Goal: Task Accomplishment & Management: Manage account settings

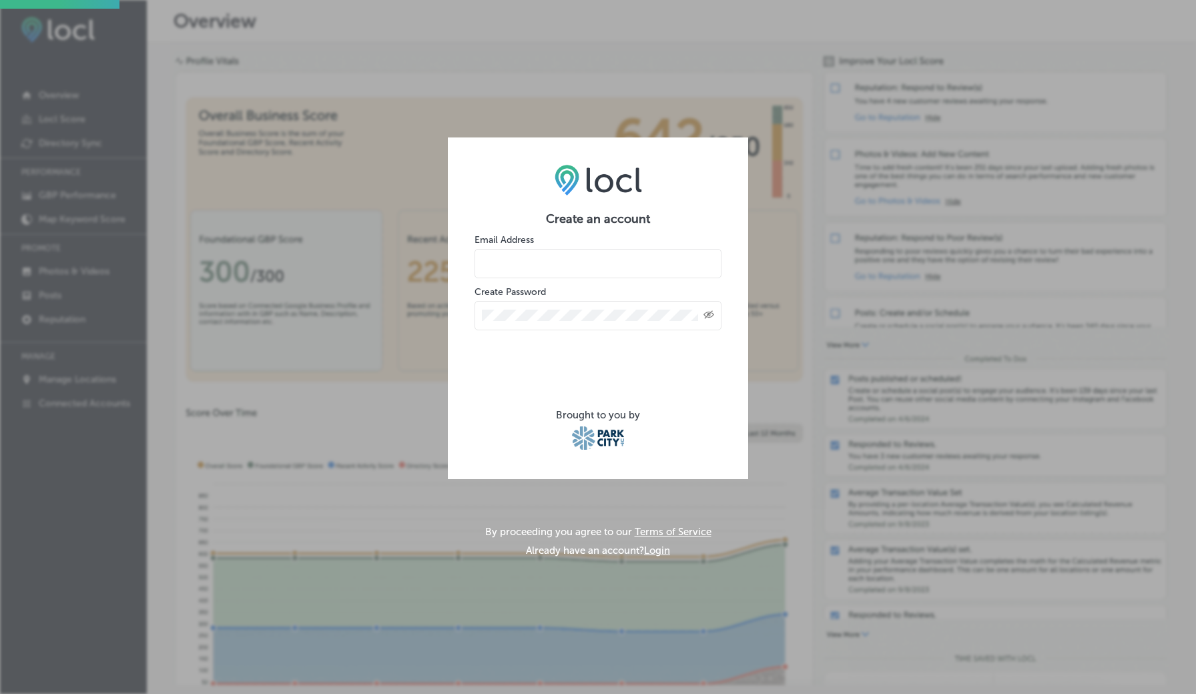
click at [560, 257] on input "email" at bounding box center [598, 263] width 247 height 29
type input "[EMAIL_ADDRESS][DOMAIN_NAME]"
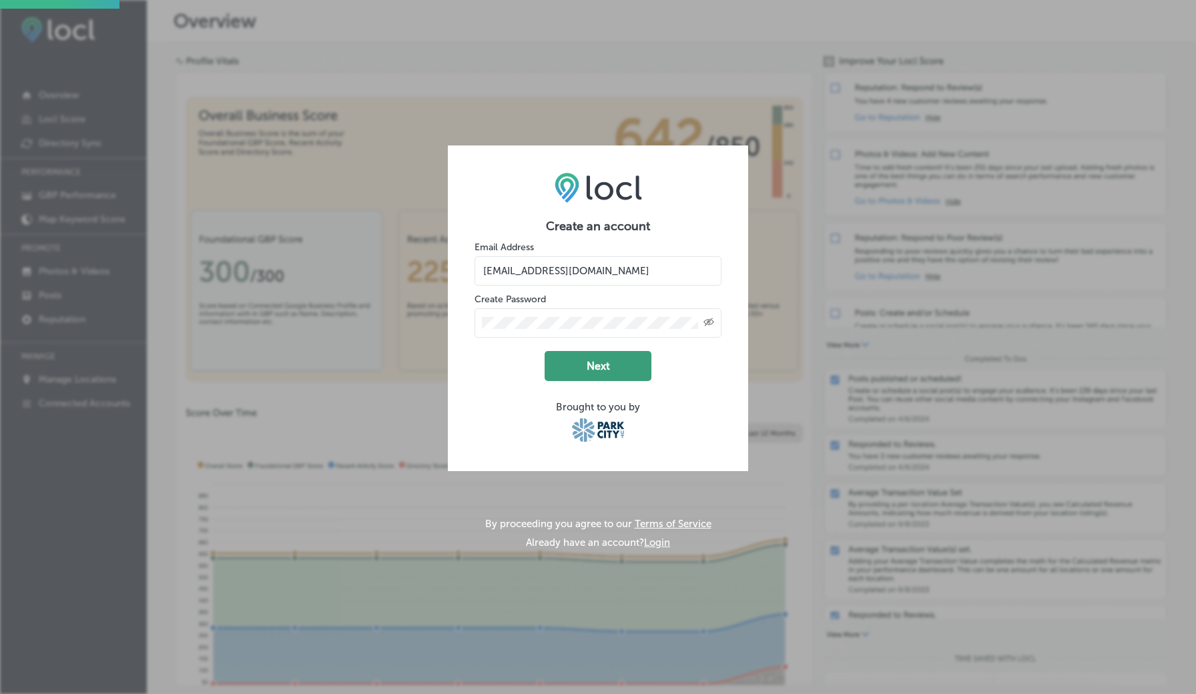
click at [577, 368] on button "Next" at bounding box center [598, 366] width 107 height 30
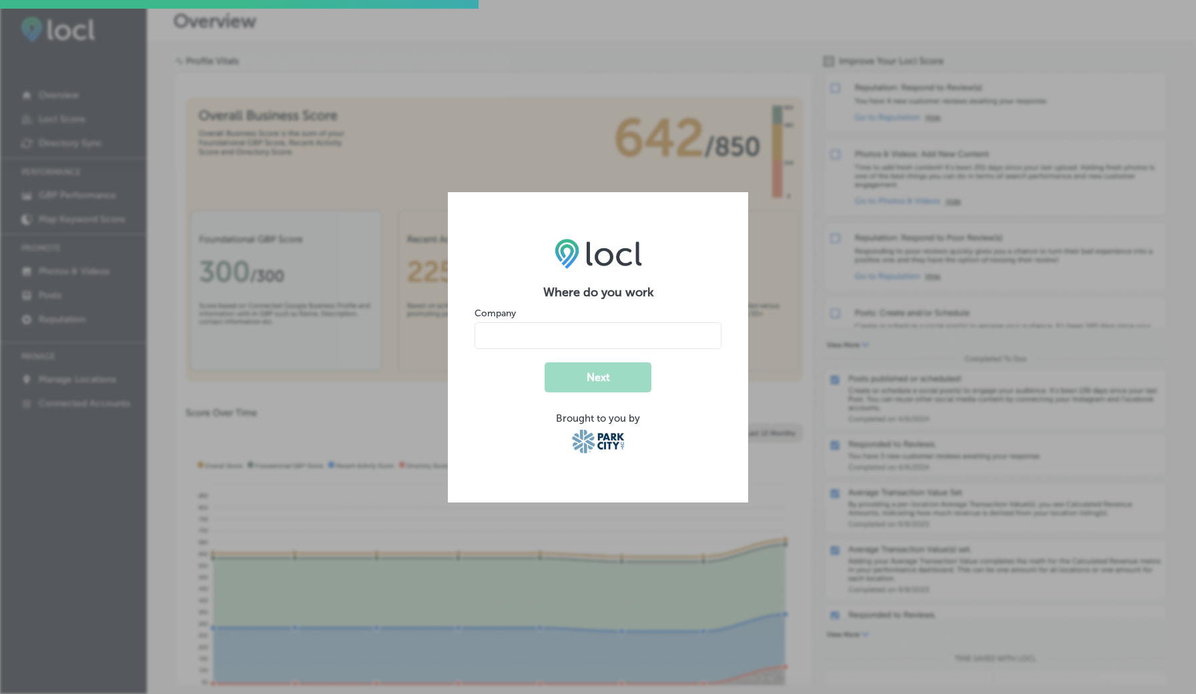
click at [590, 336] on input "name" at bounding box center [598, 335] width 247 height 27
type input "Big Daddy's Pizza"
click at [617, 396] on form "Where do you work Company Next Brought to you by" at bounding box center [598, 370] width 247 height 171
click at [614, 382] on button "Next" at bounding box center [598, 377] width 107 height 30
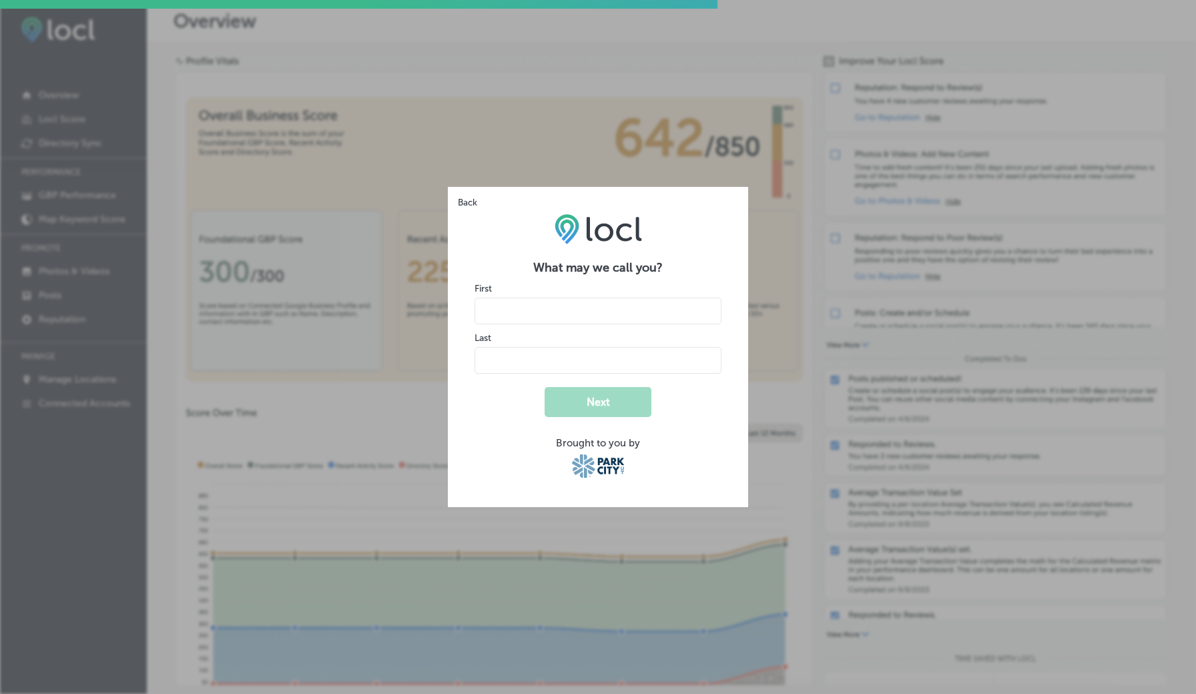
click at [587, 312] on input "name" at bounding box center [598, 311] width 247 height 27
type input "Nicole"
type input "G"
click at [596, 405] on button "Next" at bounding box center [598, 402] width 107 height 30
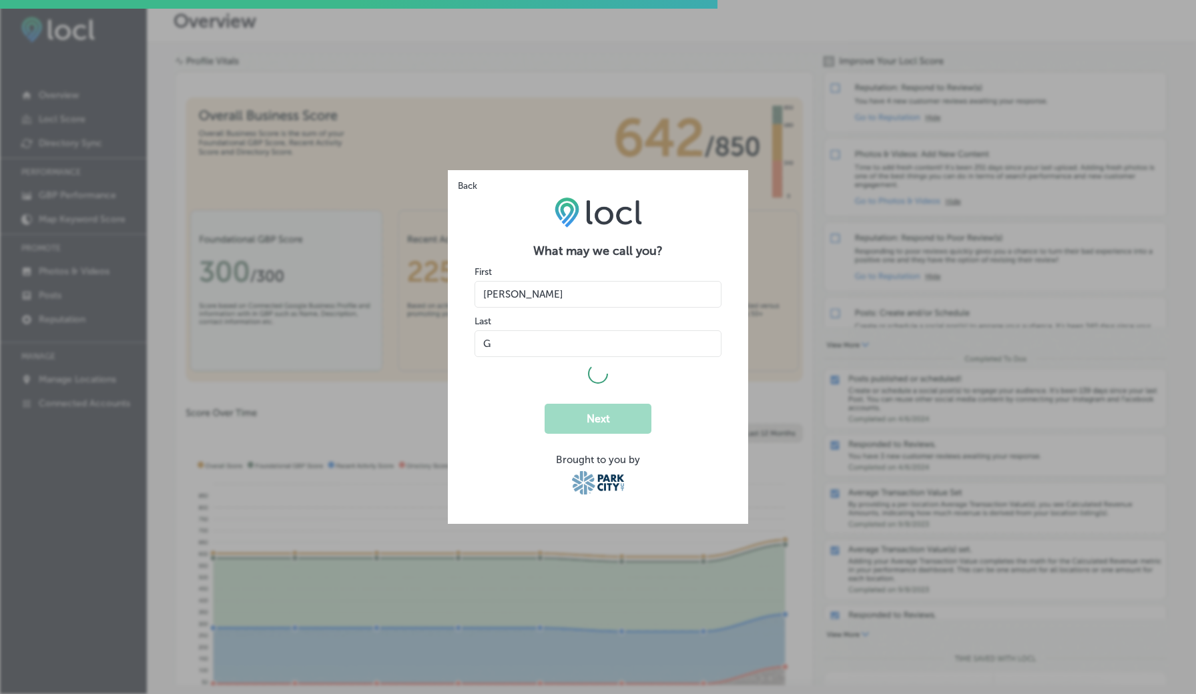
select select "US"
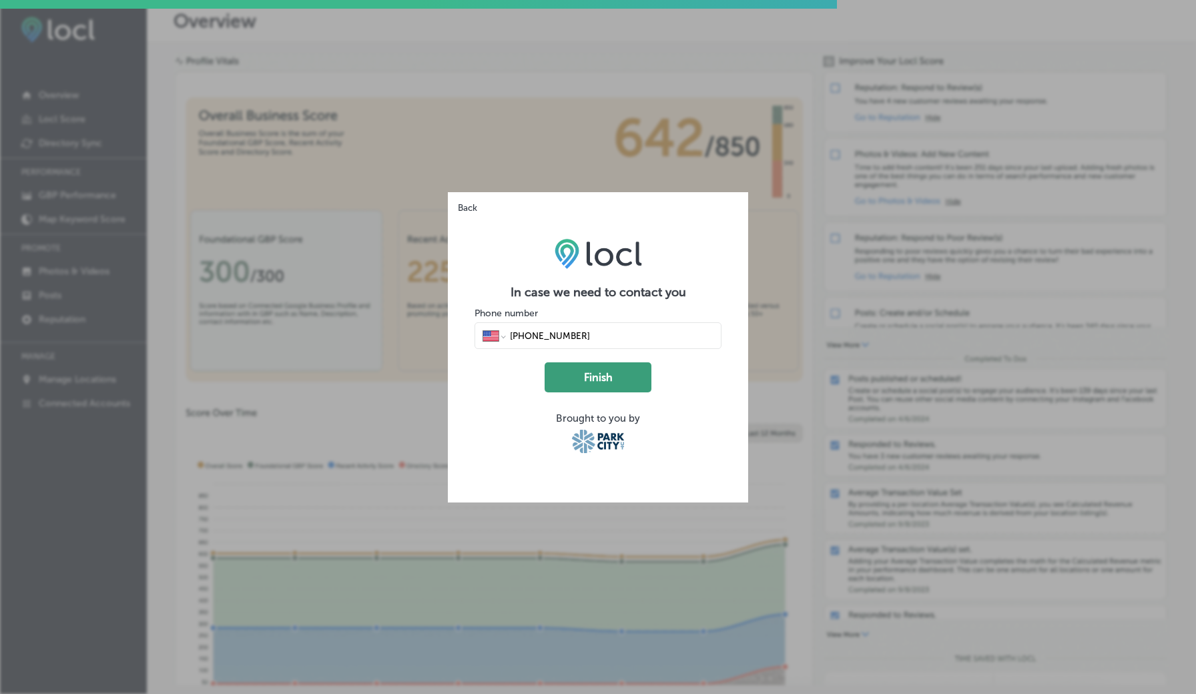
type input "(801) 706-3013"
click at [594, 382] on button "Finish" at bounding box center [598, 377] width 107 height 30
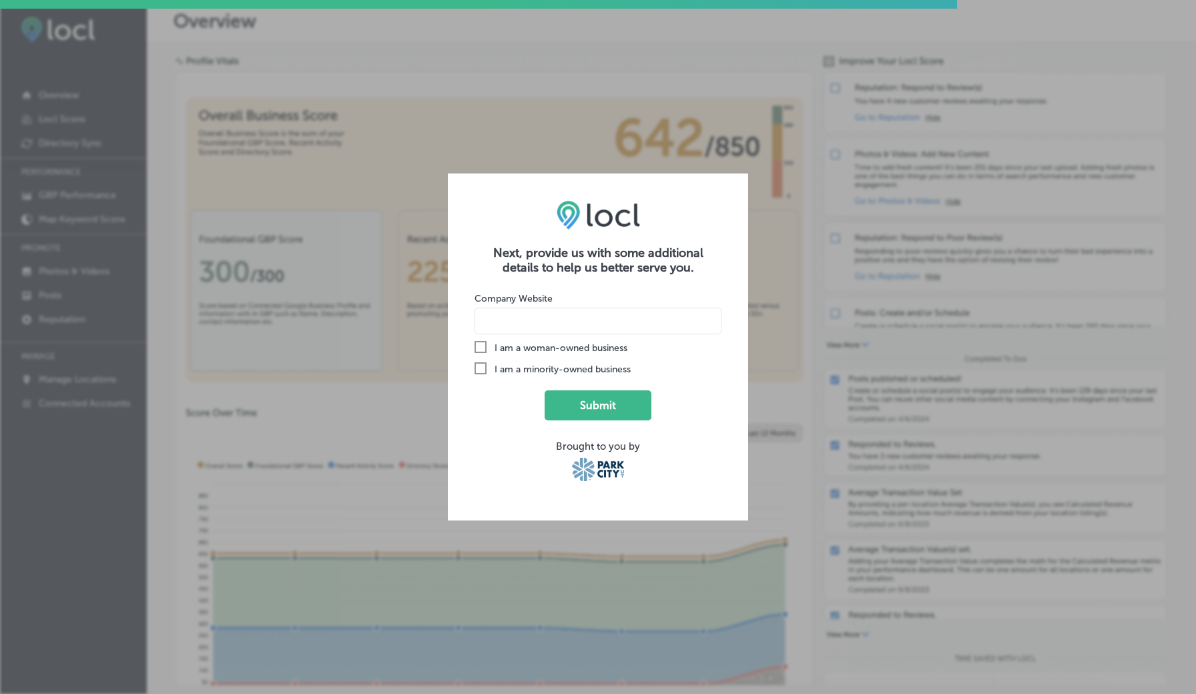
click at [547, 325] on input at bounding box center [598, 321] width 247 height 27
type input "www.bigdaddyspizzapc.com"
click at [482, 352] on rect at bounding box center [480, 346] width 11 height 11
click at [0, 0] on input "Check Created with Sketch. I am a woman-owned business" at bounding box center [0, 0] width 0 height 0
click at [483, 367] on icon "Check Created with Sketch." at bounding box center [481, 368] width 12 height 12
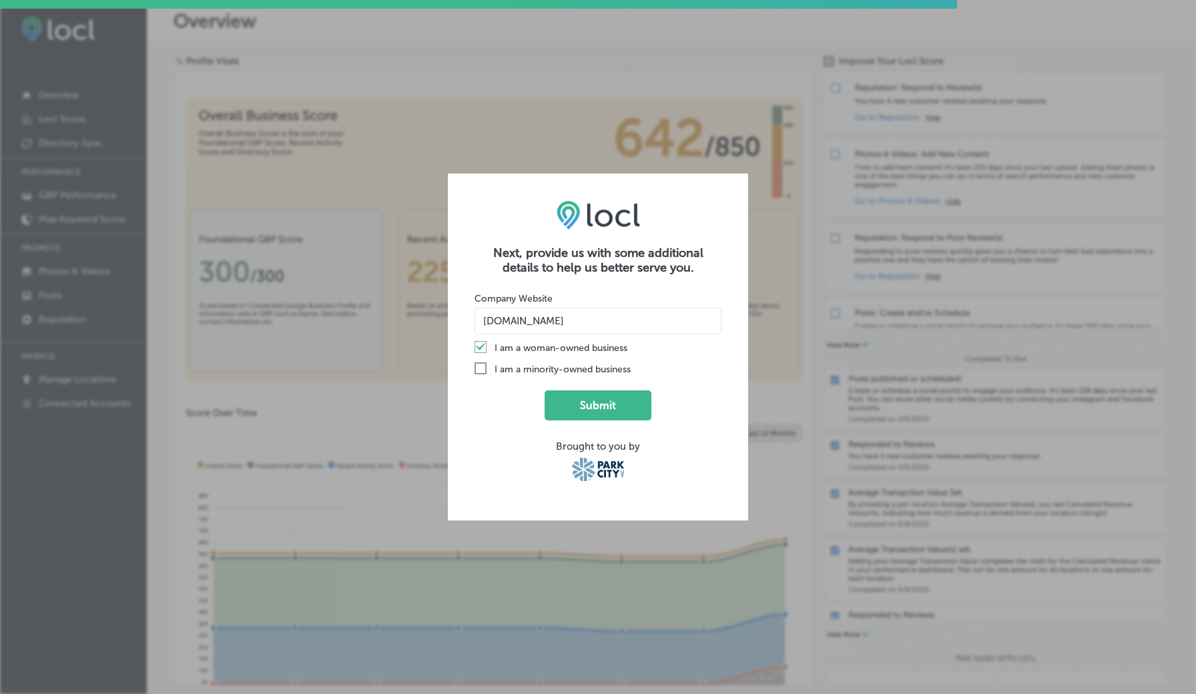
click at [0, 0] on input "Check Created with Sketch. I am a minority-owned business" at bounding box center [0, 0] width 0 height 0
click at [585, 405] on button "Submit" at bounding box center [598, 406] width 107 height 30
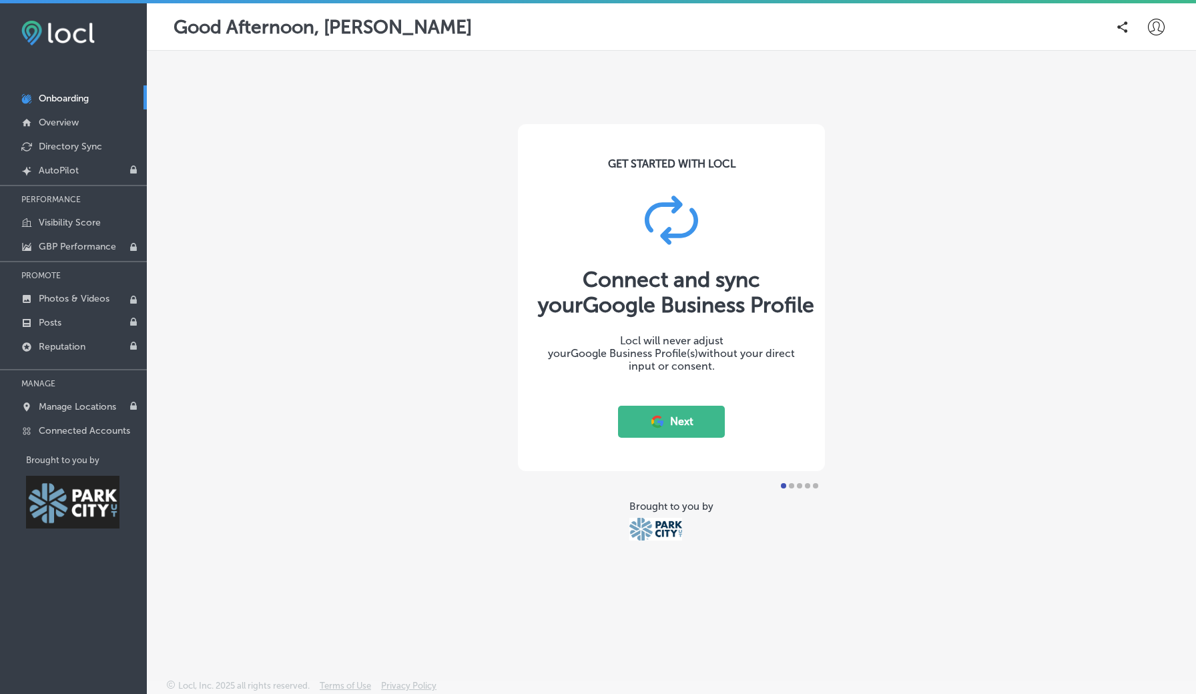
click at [674, 428] on button "Next" at bounding box center [671, 422] width 107 height 32
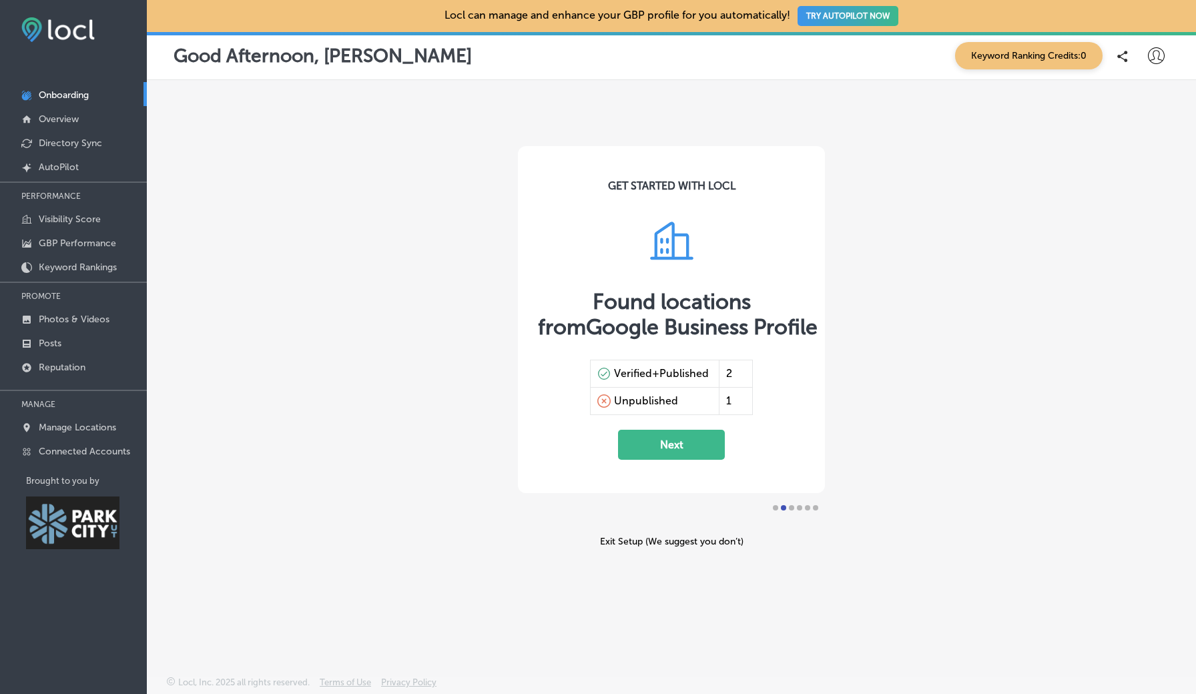
click at [696, 453] on button "Next" at bounding box center [671, 445] width 107 height 30
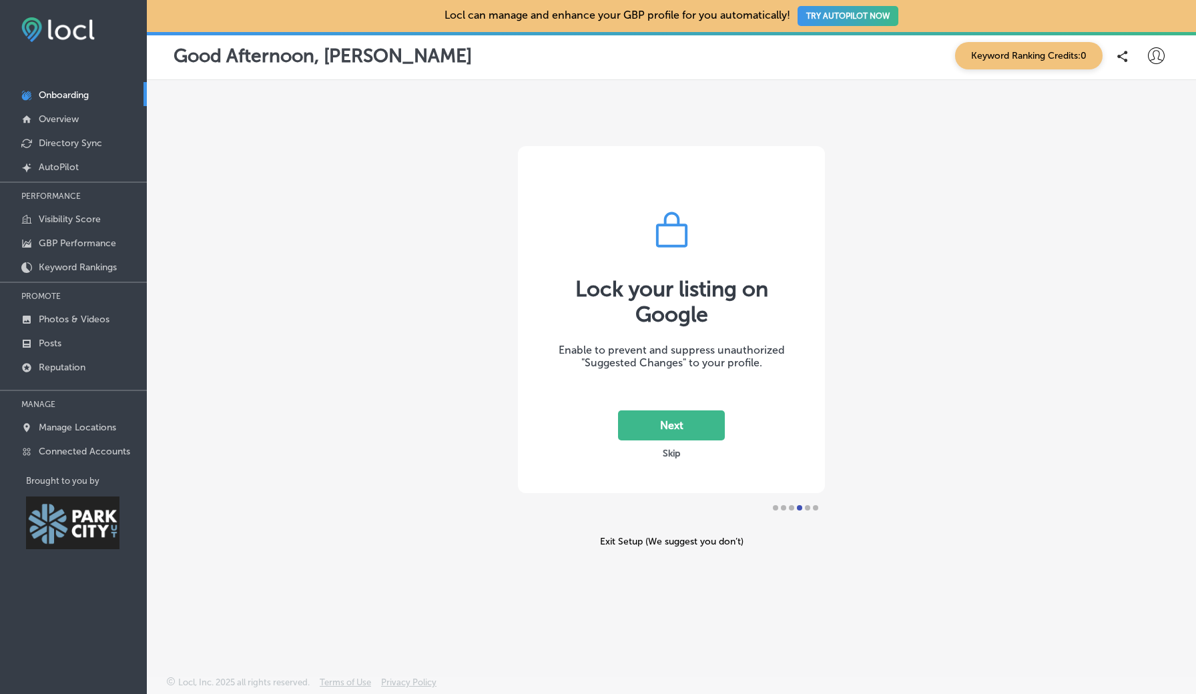
click at [672, 421] on button "Next" at bounding box center [671, 426] width 107 height 30
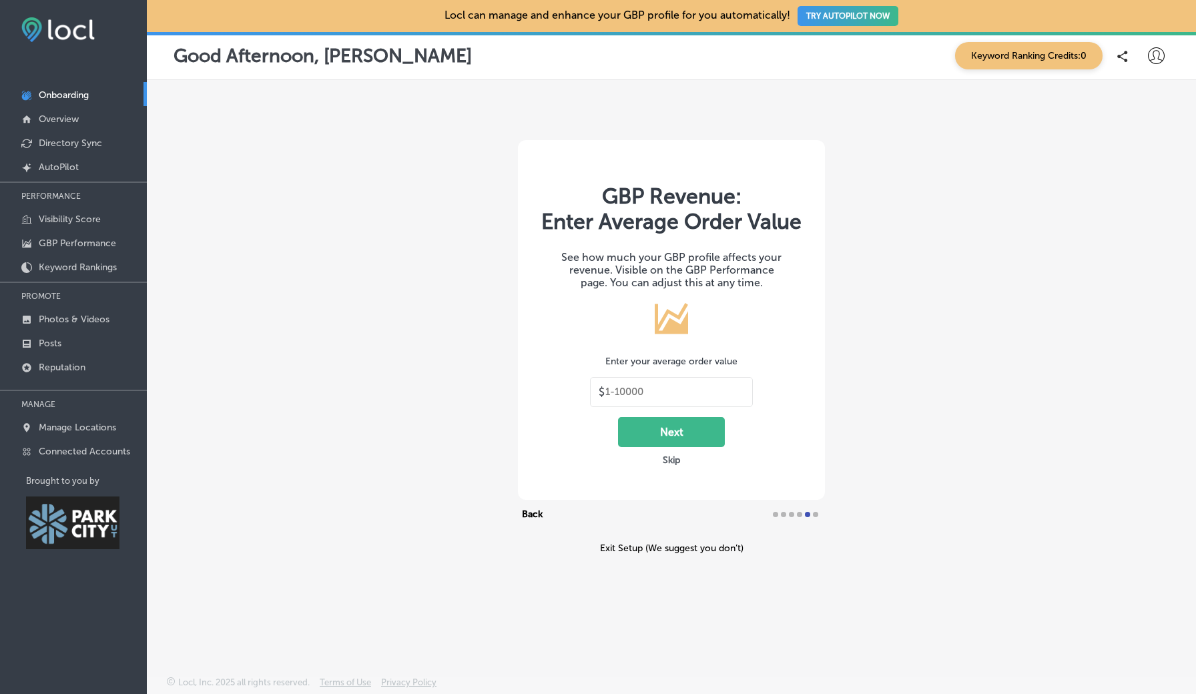
click at [661, 390] on input "text" at bounding box center [674, 392] width 139 height 12
type input "5"
type input "45"
click at [686, 424] on button "Next" at bounding box center [671, 432] width 107 height 30
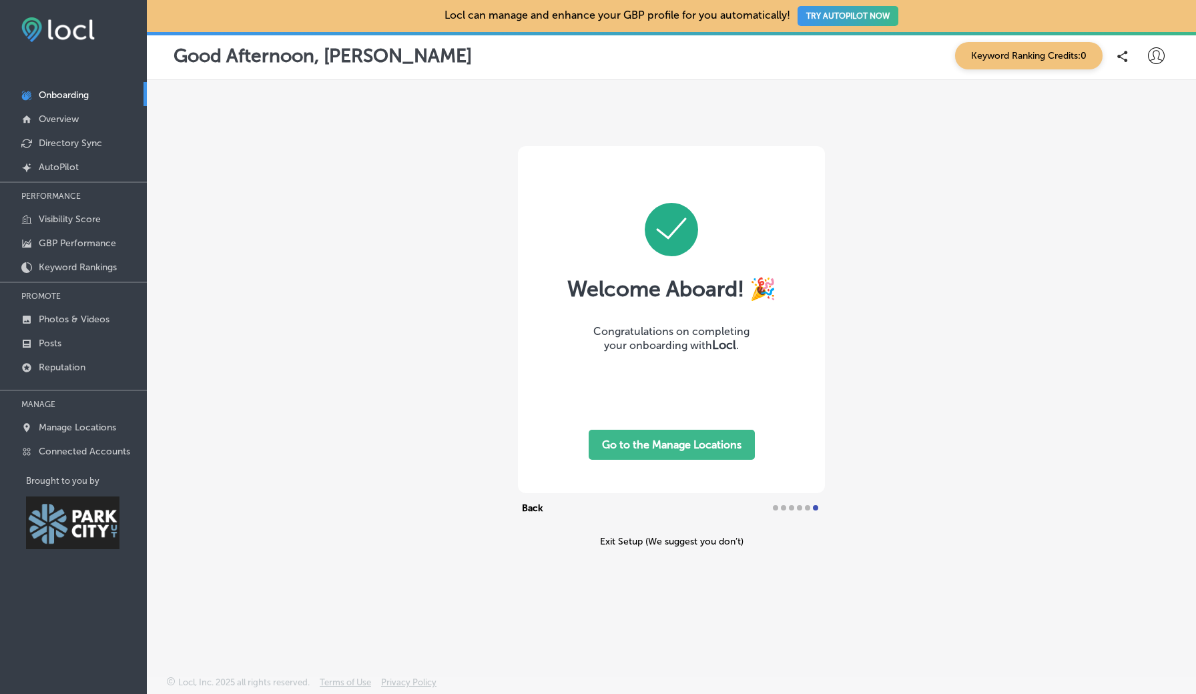
click at [680, 447] on button "Go to the Manage Locations" at bounding box center [672, 445] width 166 height 30
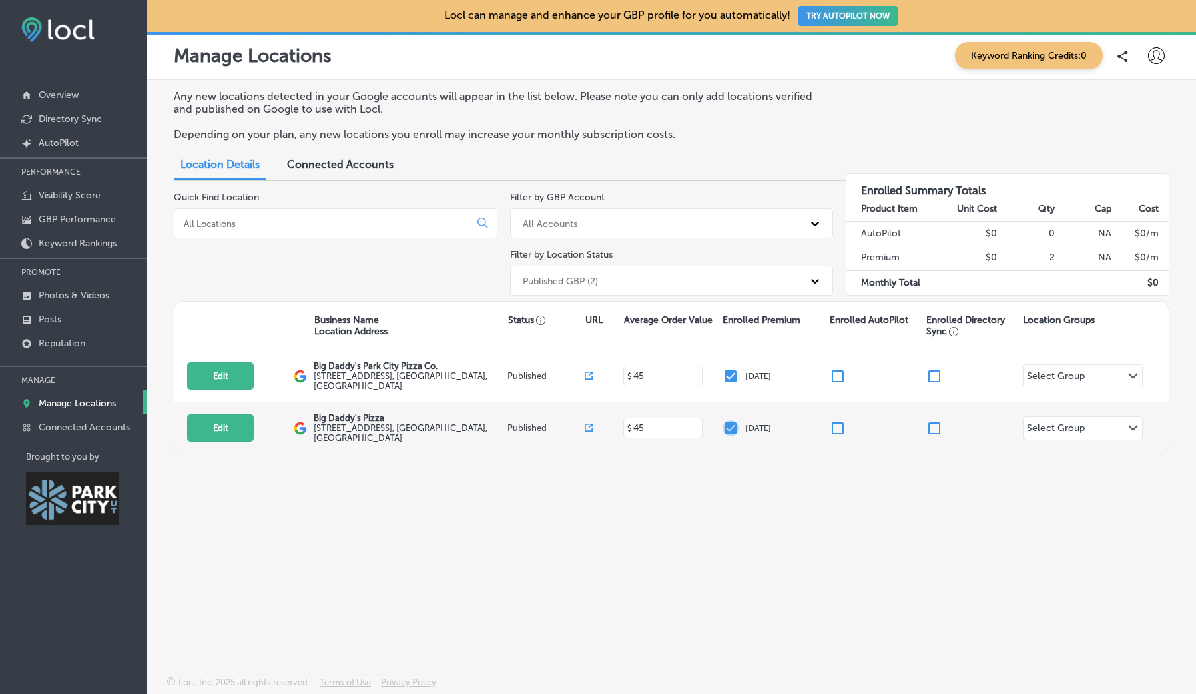
click at [730, 423] on input "checkbox" at bounding box center [731, 429] width 16 height 16
checkbox input "false"
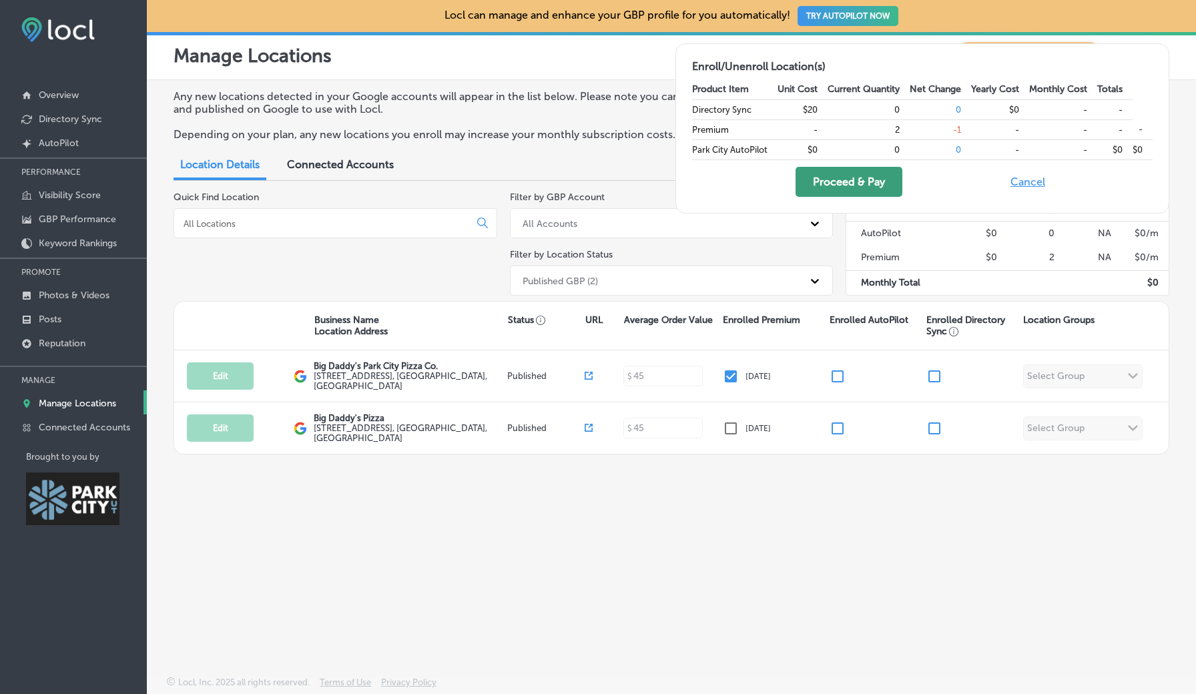
click at [869, 175] on button "Proceed & Pay" at bounding box center [849, 182] width 107 height 30
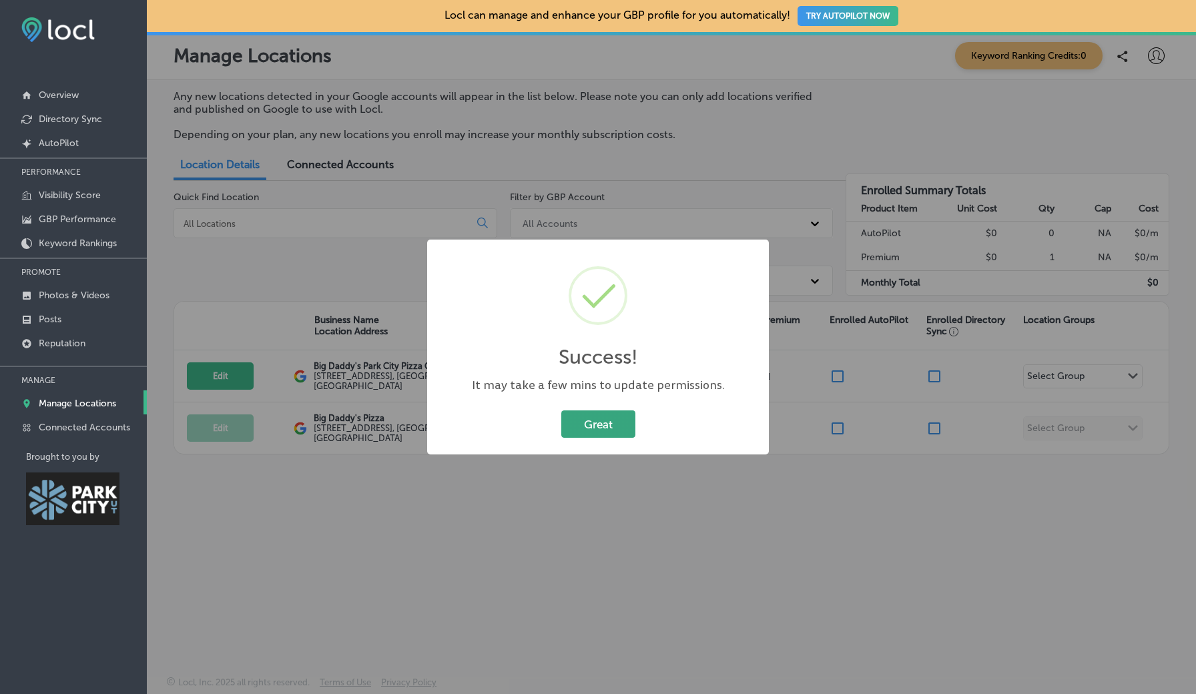
click at [590, 423] on button "Great" at bounding box center [598, 424] width 74 height 27
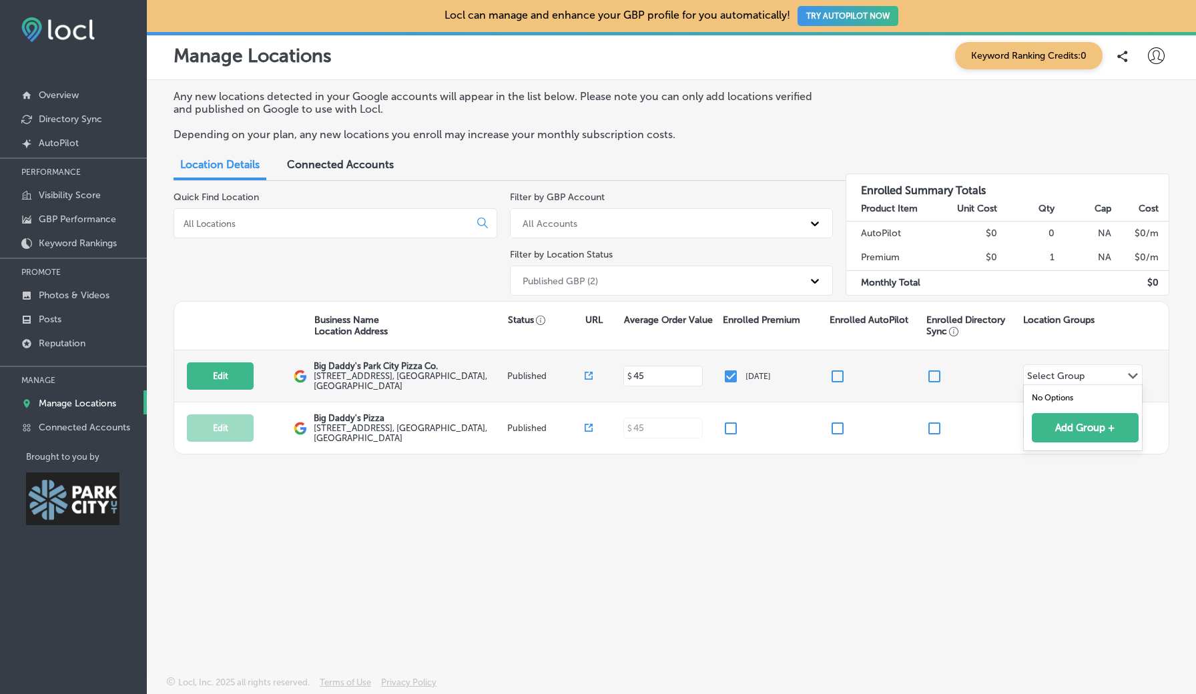
click at [1055, 370] on div "Select Group" at bounding box center [1055, 377] width 57 height 15
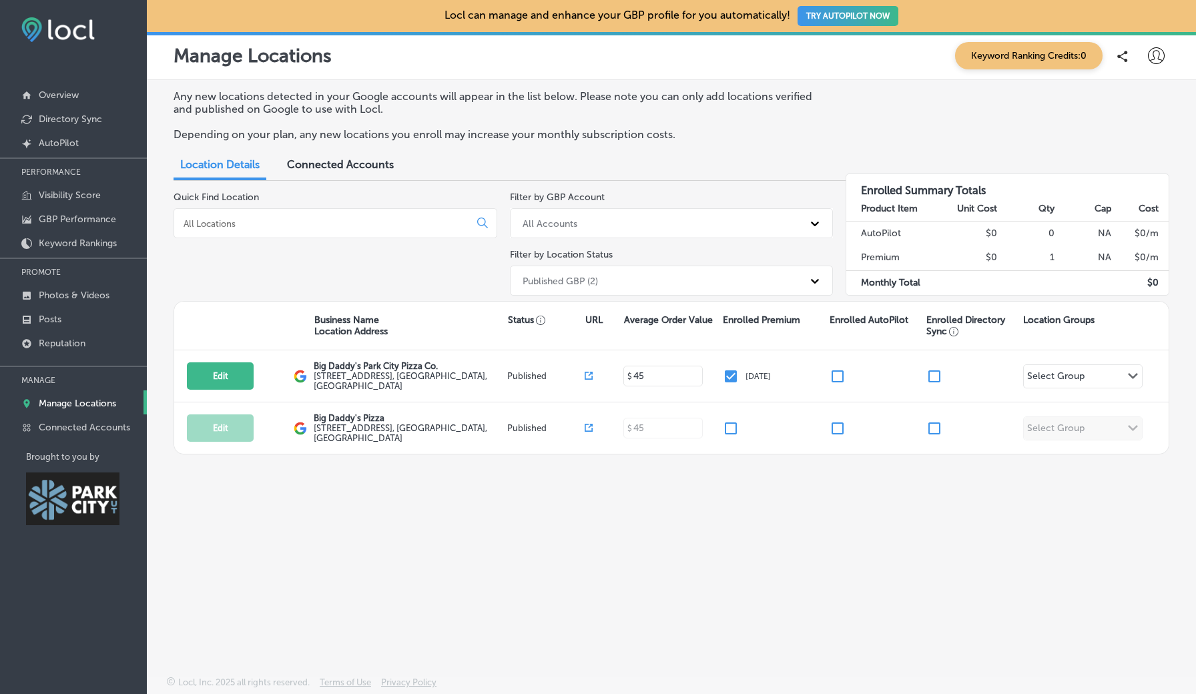
click at [710, 556] on div "Any new locations detected in your Google accounts will appear in the list belo…" at bounding box center [671, 346] width 1049 height 533
click at [73, 195] on p "Visibility Score" at bounding box center [70, 195] width 62 height 11
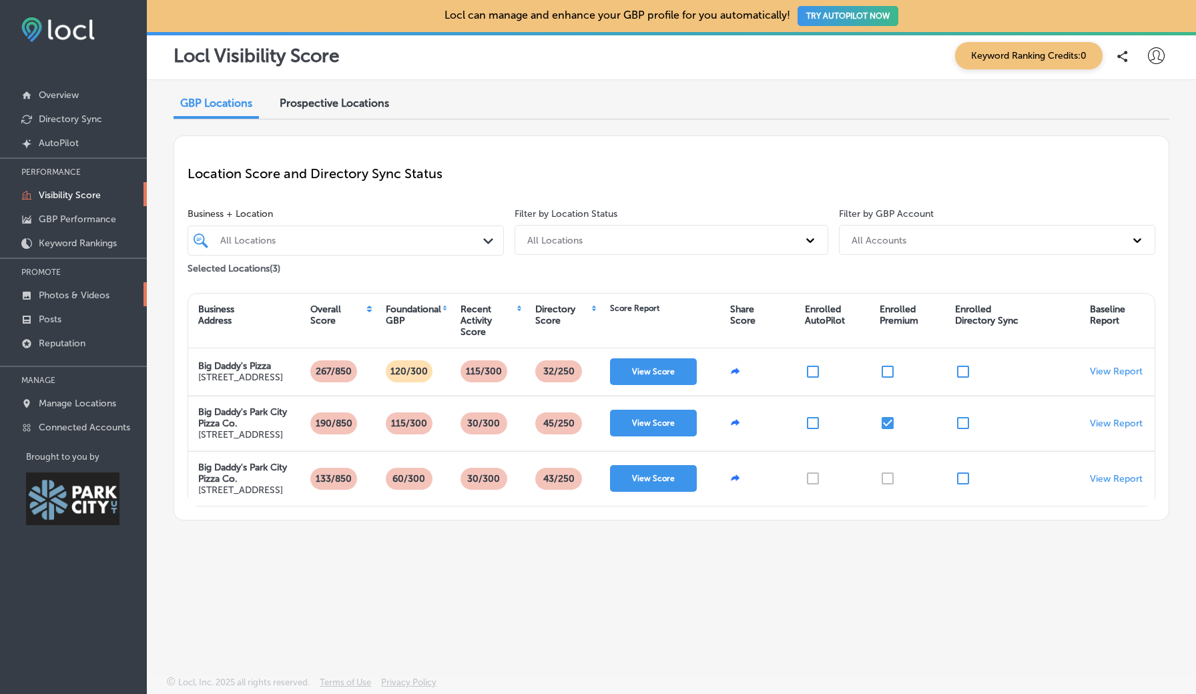
click at [75, 291] on p "Photos & Videos" at bounding box center [74, 295] width 71 height 11
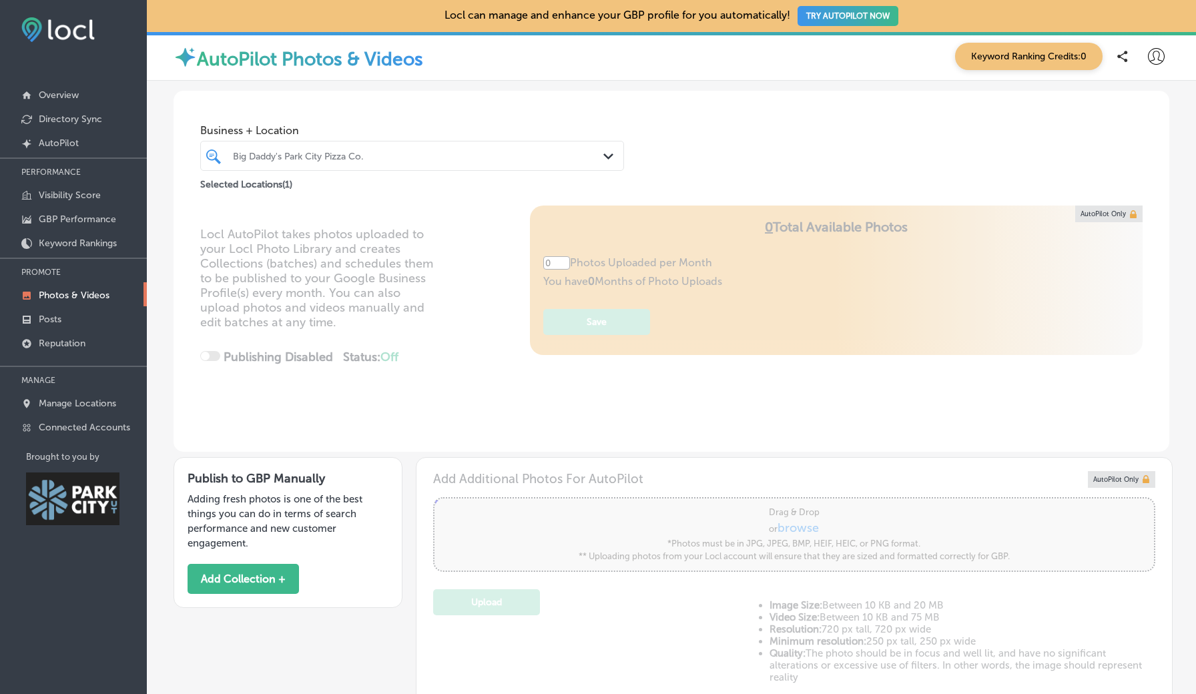
type input "5"
click at [64, 322] on link "Posts" at bounding box center [73, 318] width 147 height 24
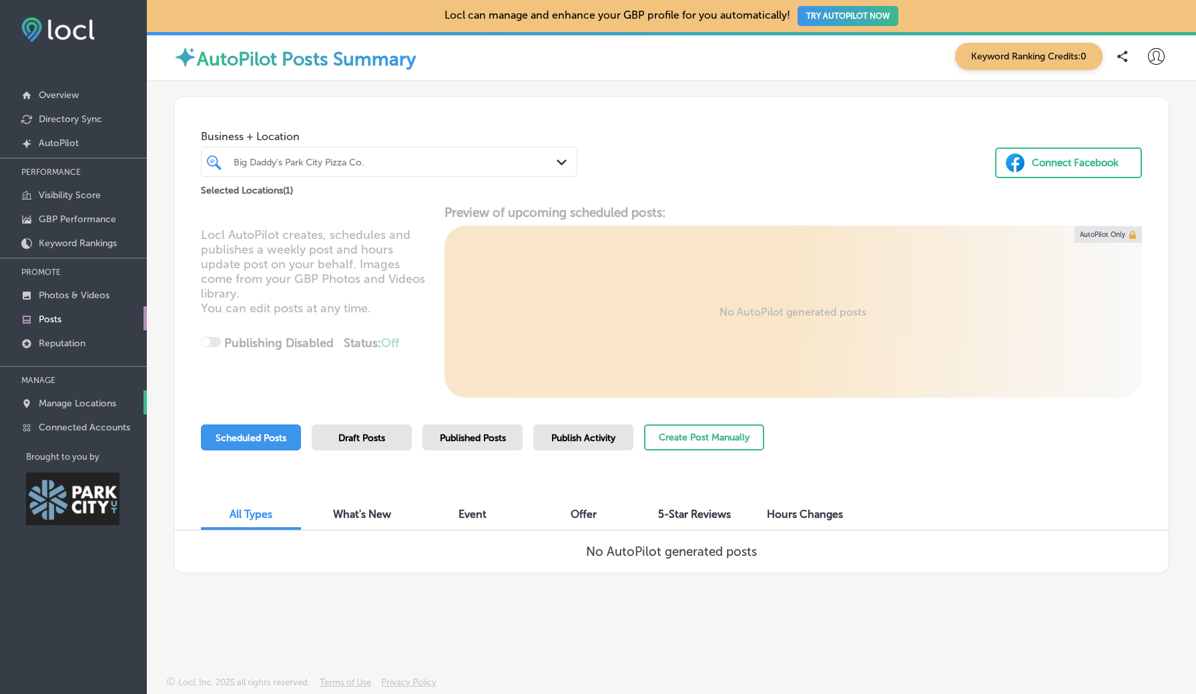
click at [83, 409] on p "Manage Locations" at bounding box center [77, 403] width 77 height 11
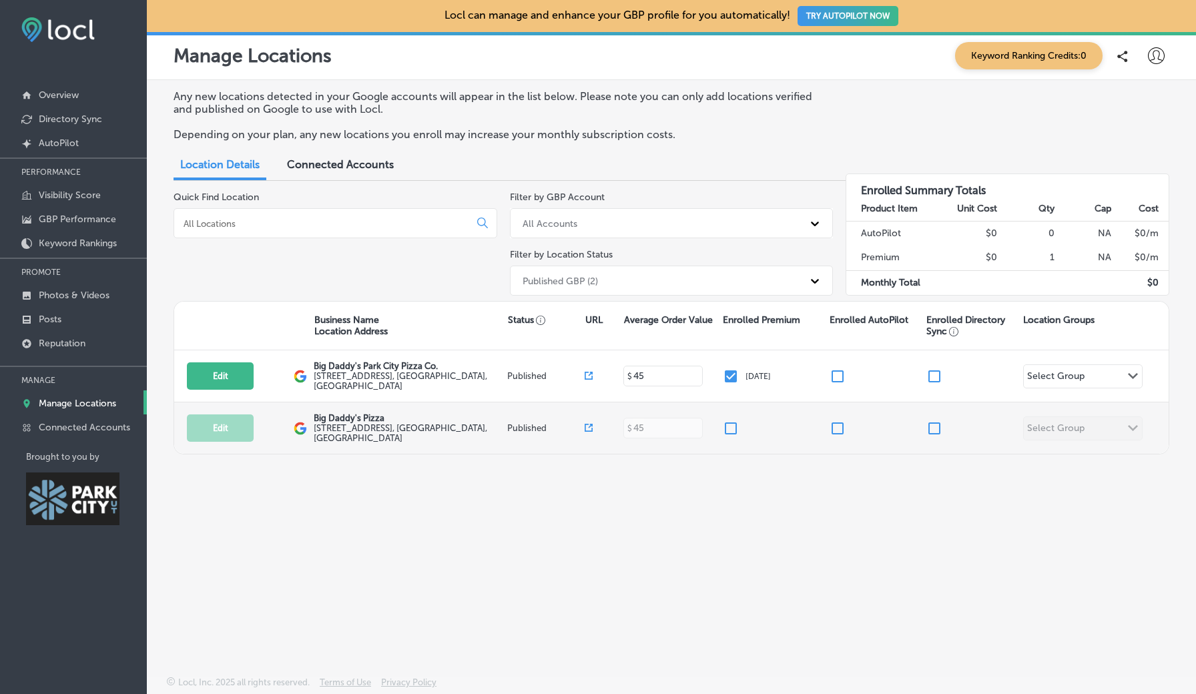
click at [993, 427] on div at bounding box center [975, 429] width 97 height 16
click at [541, 425] on p "Published" at bounding box center [545, 428] width 77 height 10
click at [732, 430] on input "checkbox" at bounding box center [731, 429] width 16 height 16
checkbox input "true"
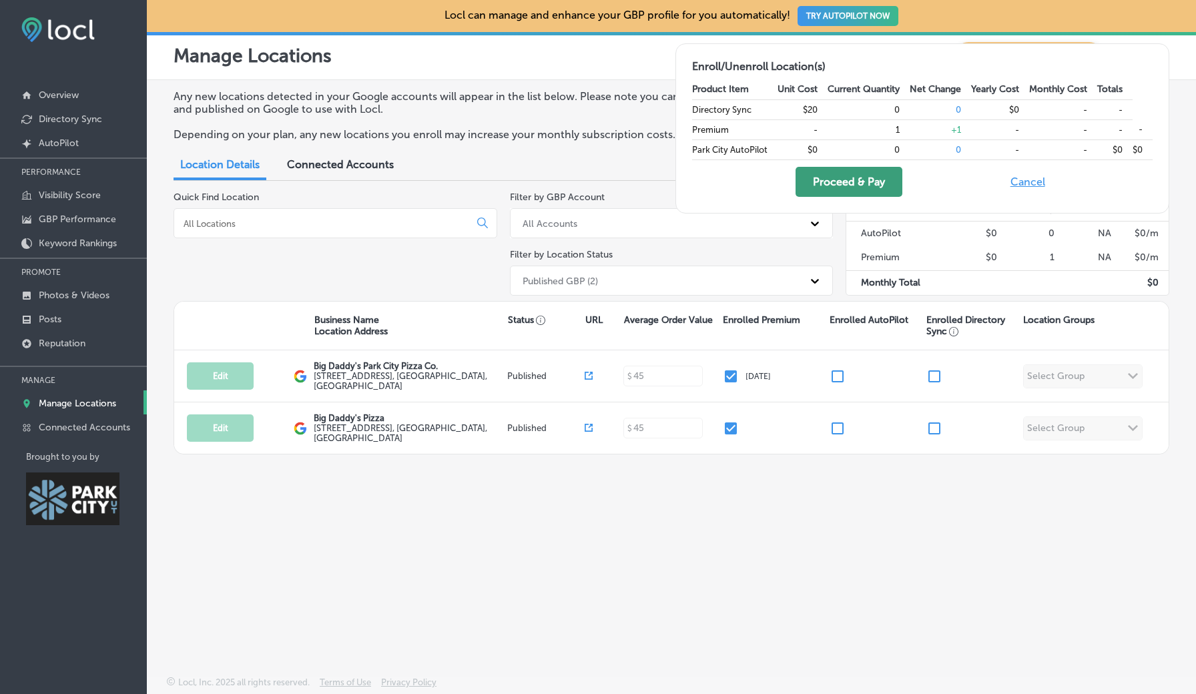
click at [832, 174] on button "Proceed & Pay" at bounding box center [849, 182] width 107 height 30
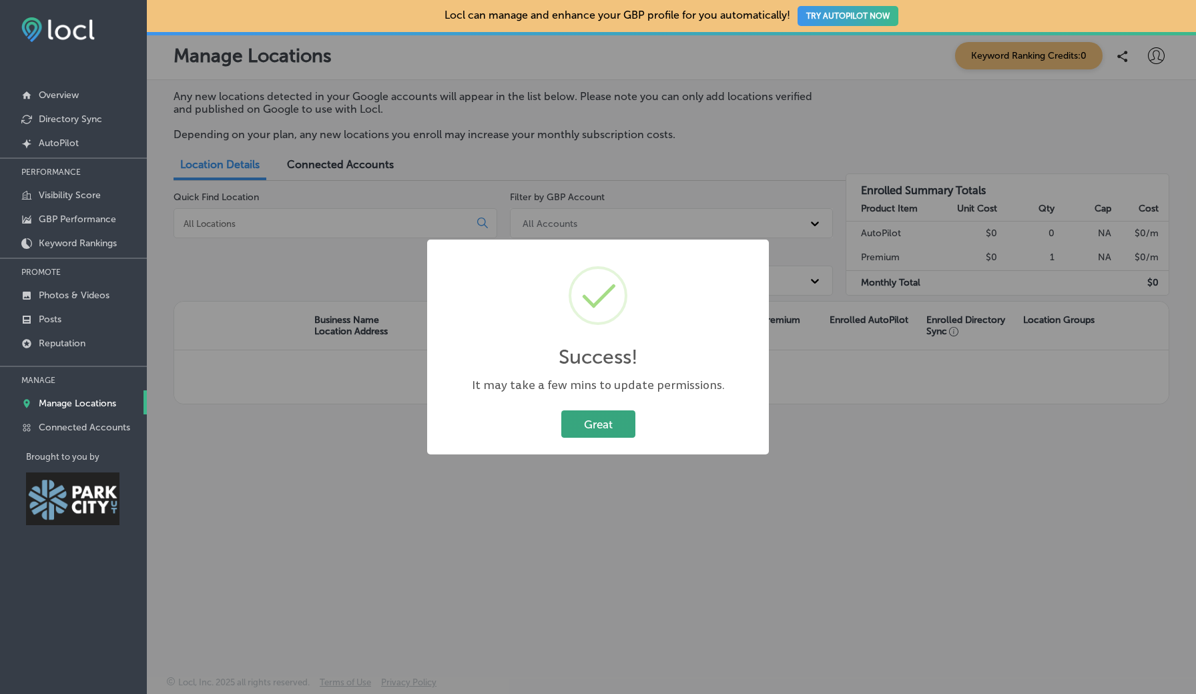
click at [597, 428] on button "Great" at bounding box center [598, 424] width 74 height 27
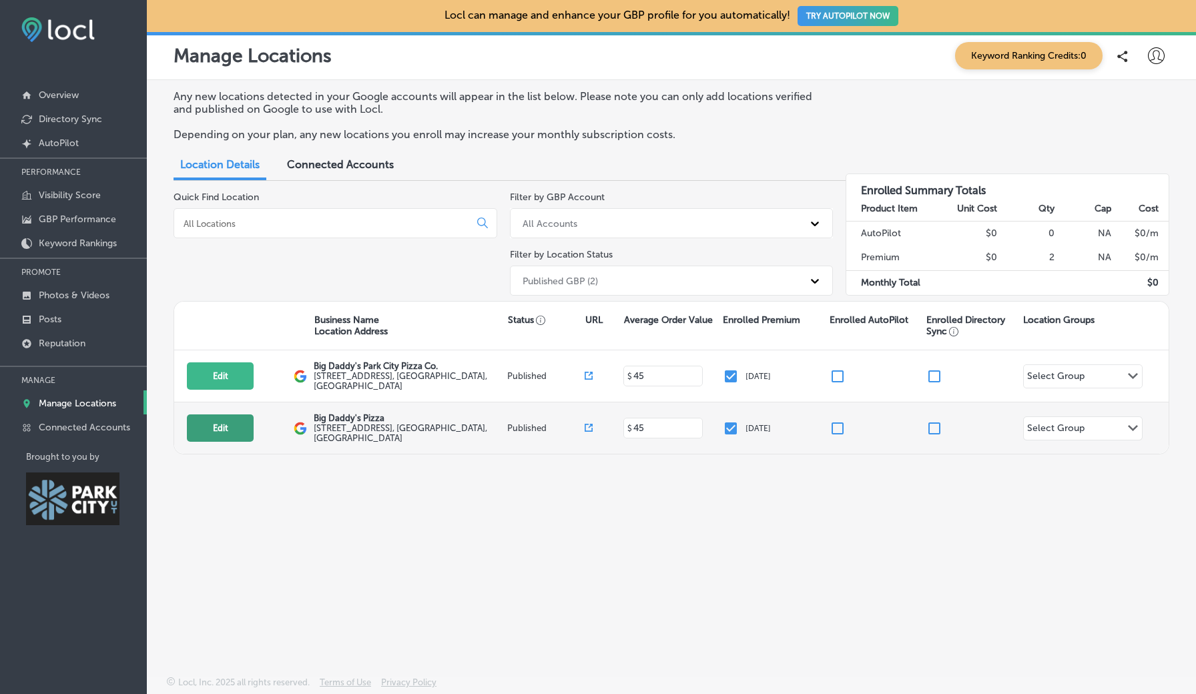
click at [228, 425] on button "Edit" at bounding box center [220, 428] width 67 height 27
select select "US"
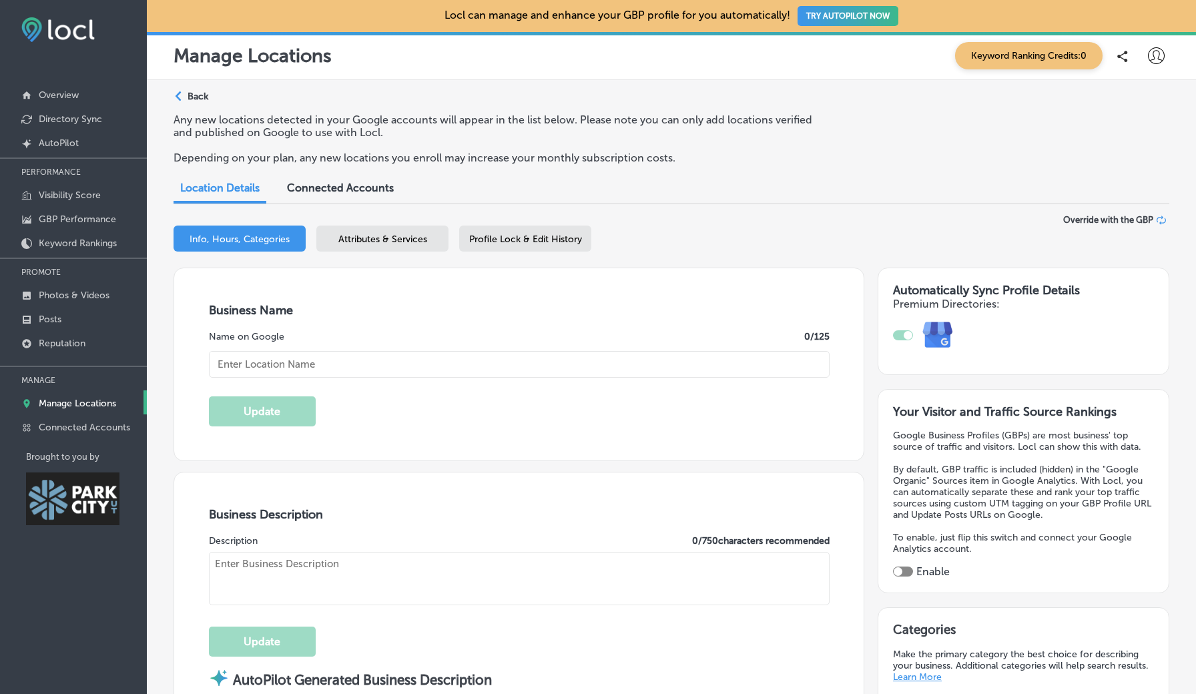
type input "Big Daddy's Pizza"
type input "[STREET_ADDRESS]"
type input "[GEOGRAPHIC_DATA]"
type input "84037"
type input "US"
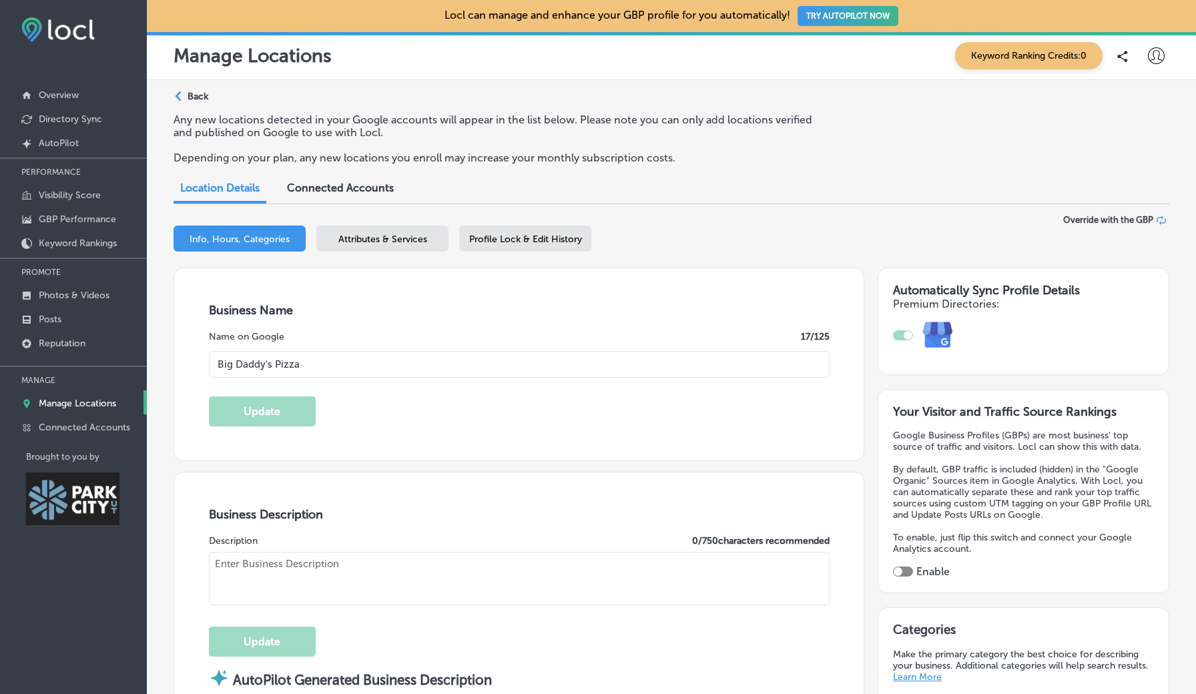
type input "[URL][DOMAIN_NAME]"
type input "[PHONE_NUMBER]"
click at [1155, 60] on icon at bounding box center [1156, 55] width 17 height 17
click at [632, 162] on div at bounding box center [598, 347] width 1196 height 694
click at [901, 331] on div at bounding box center [903, 335] width 20 height 10
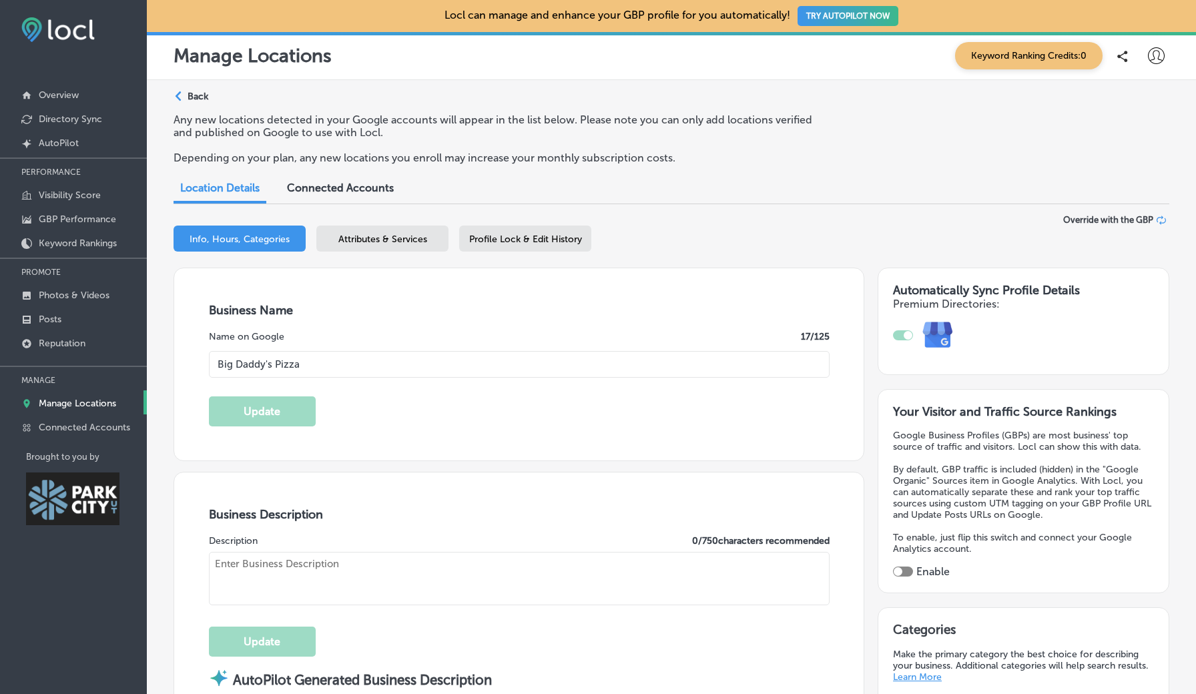
click at [906, 331] on div at bounding box center [908, 335] width 9 height 9
click at [493, 234] on span "Profile Lock & Edit History" at bounding box center [525, 239] width 113 height 11
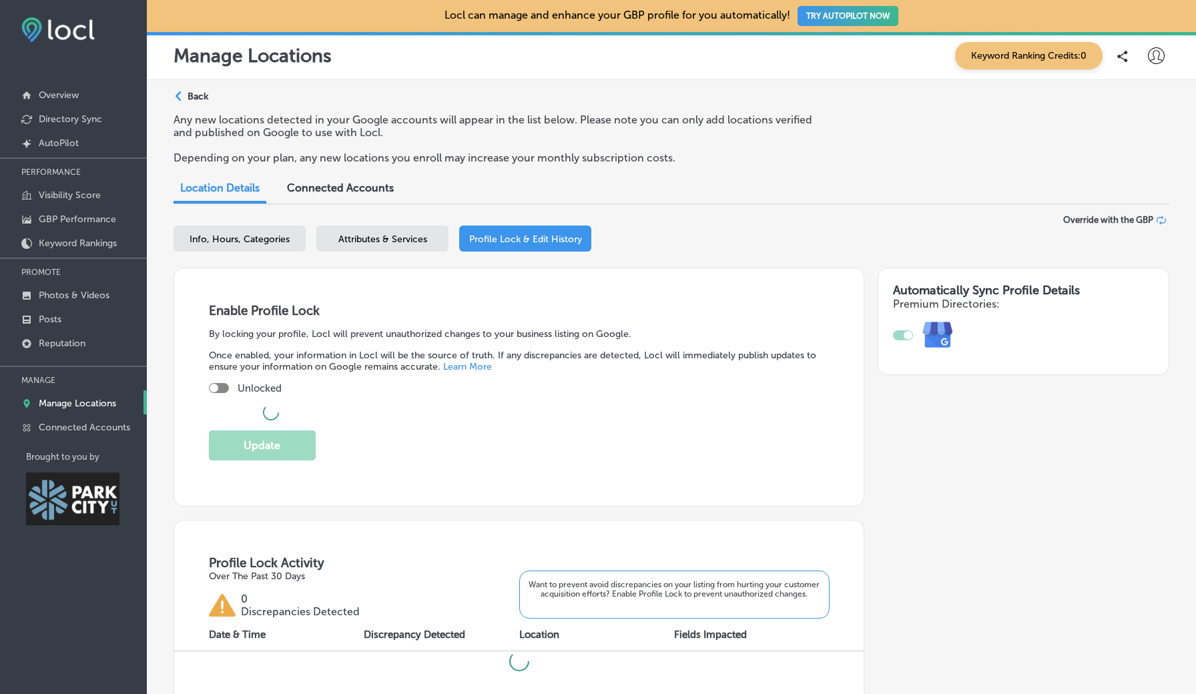
checkbox input "true"
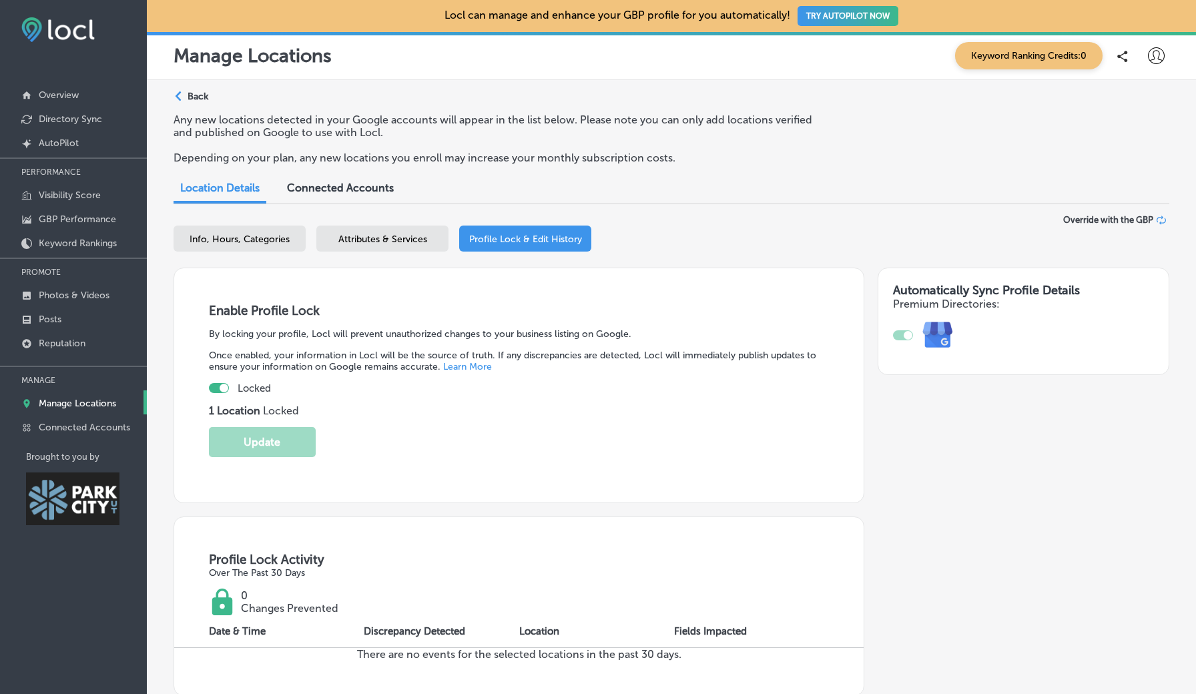
click at [181, 95] on icon "Path Created with Sketch." at bounding box center [179, 96] width 6 height 10
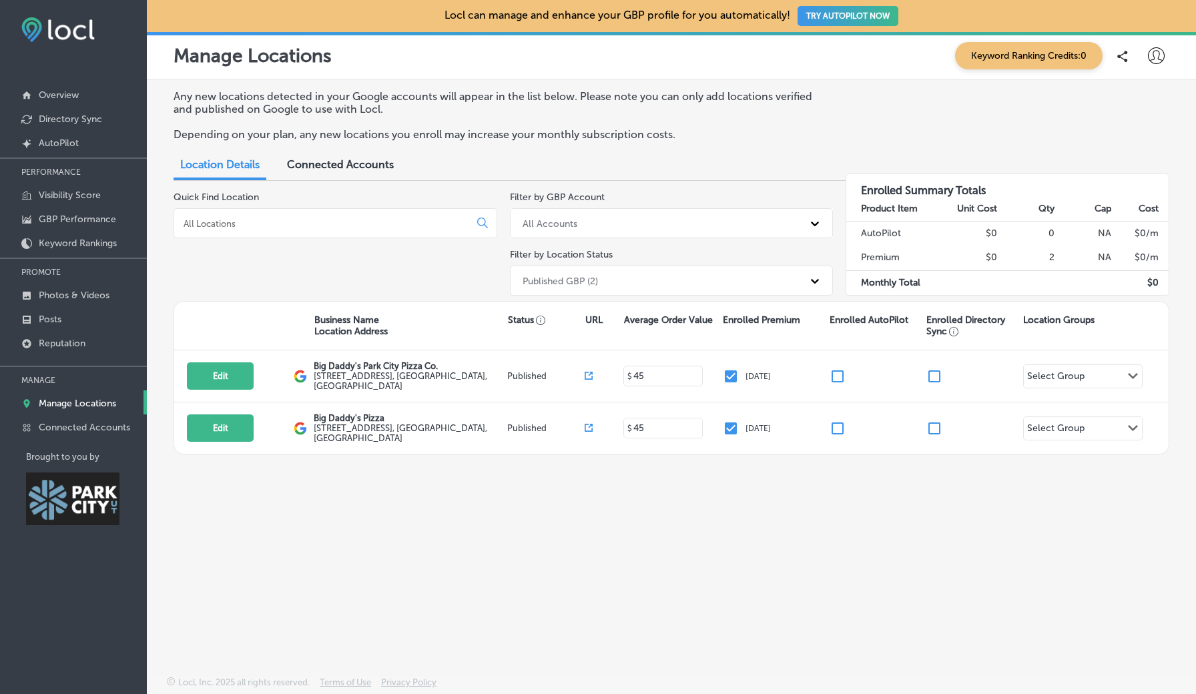
click at [314, 170] on div "Connected Accounts" at bounding box center [340, 166] width 127 height 29
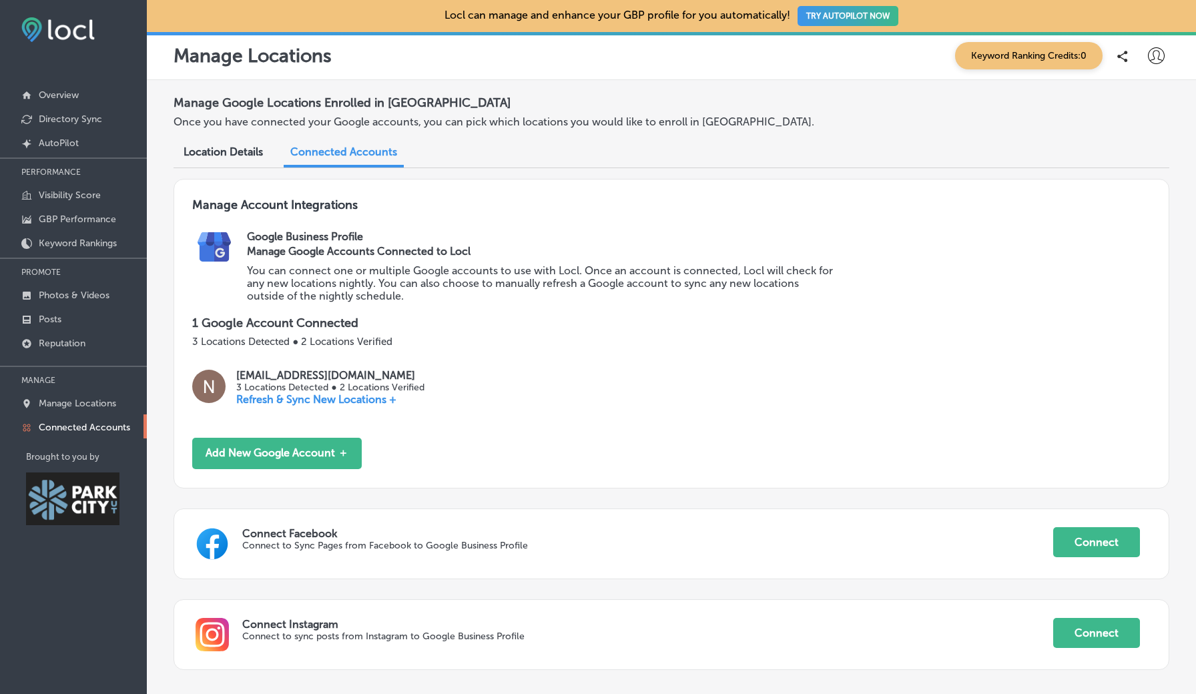
click at [241, 147] on span "Location Details" at bounding box center [223, 152] width 79 height 13
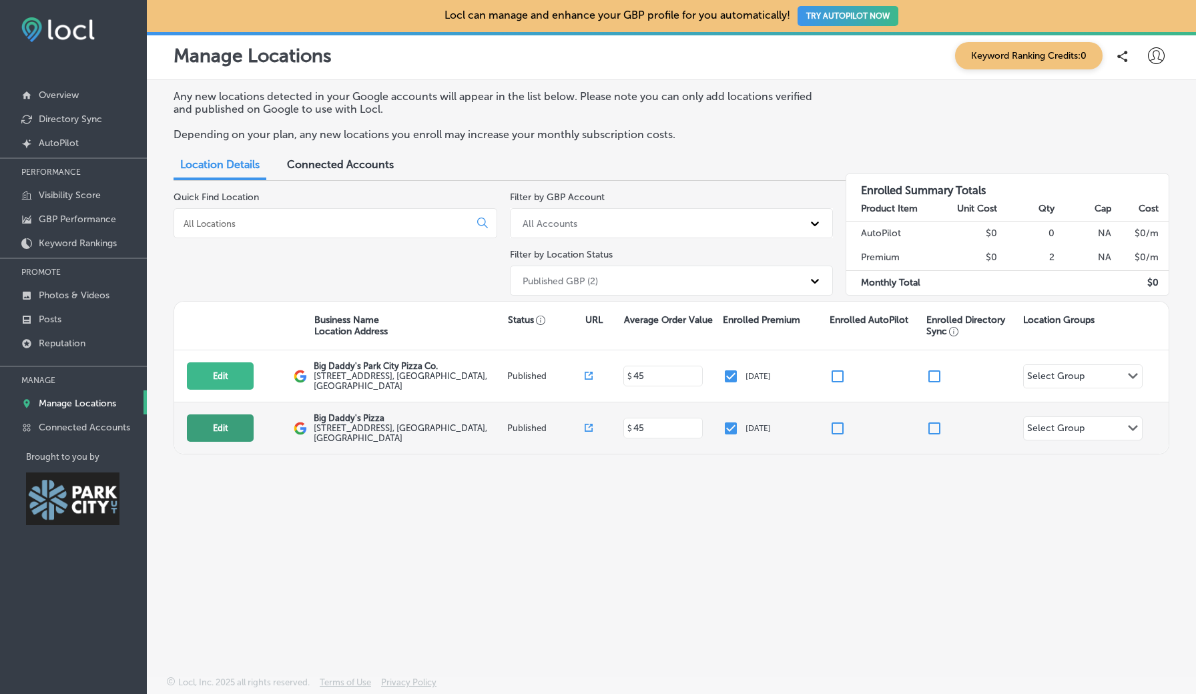
click at [226, 431] on button "Edit" at bounding box center [220, 428] width 67 height 27
select select "US"
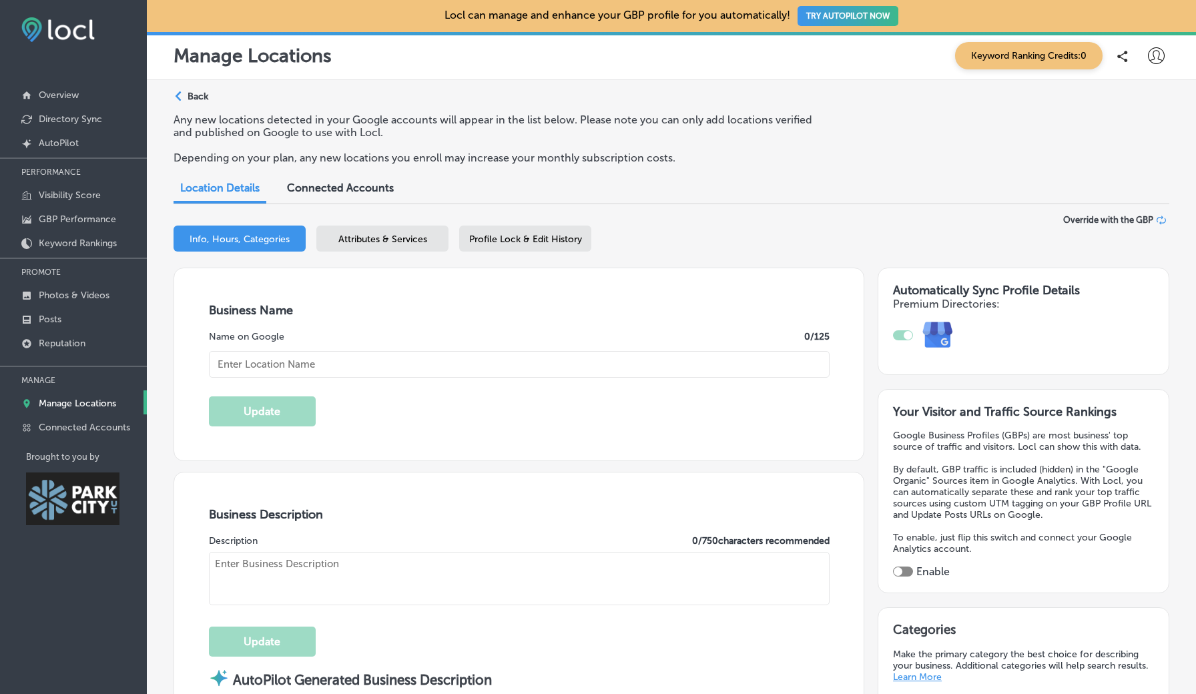
type input "Big Daddy's Pizza"
type input "[STREET_ADDRESS]"
type input "[GEOGRAPHIC_DATA]"
type input "84037"
type input "US"
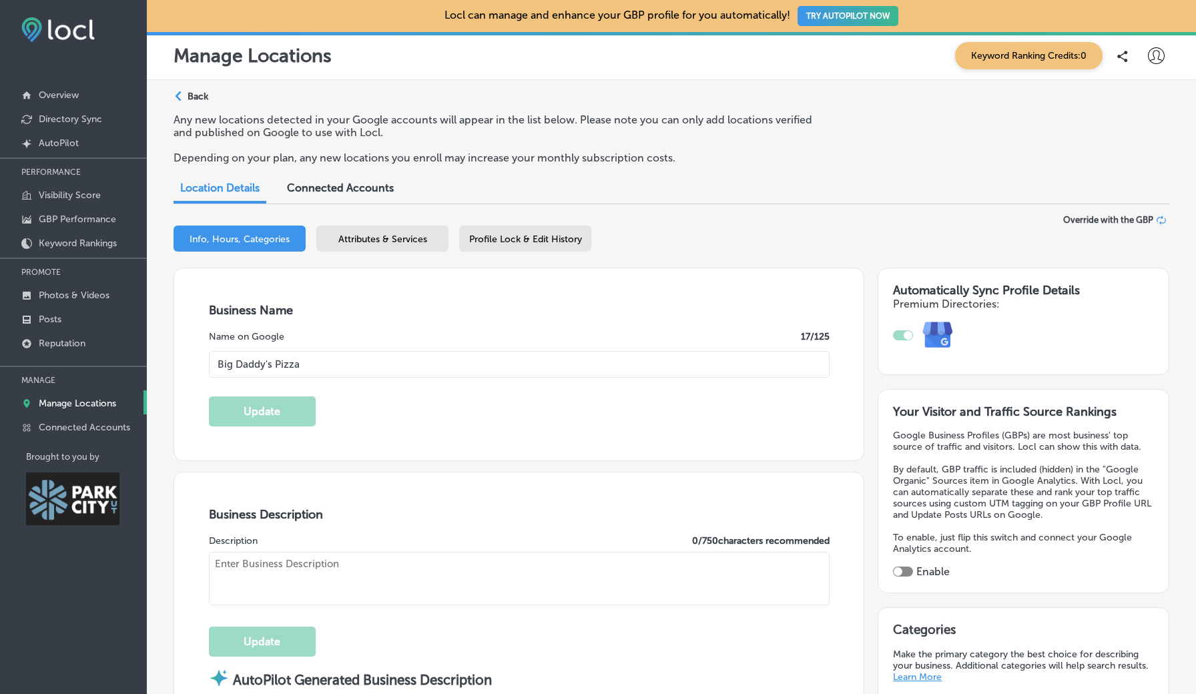
type input "[URL][DOMAIN_NAME]"
type input "[PHONE_NUMBER]"
click at [197, 93] on p "Back" at bounding box center [198, 96] width 21 height 11
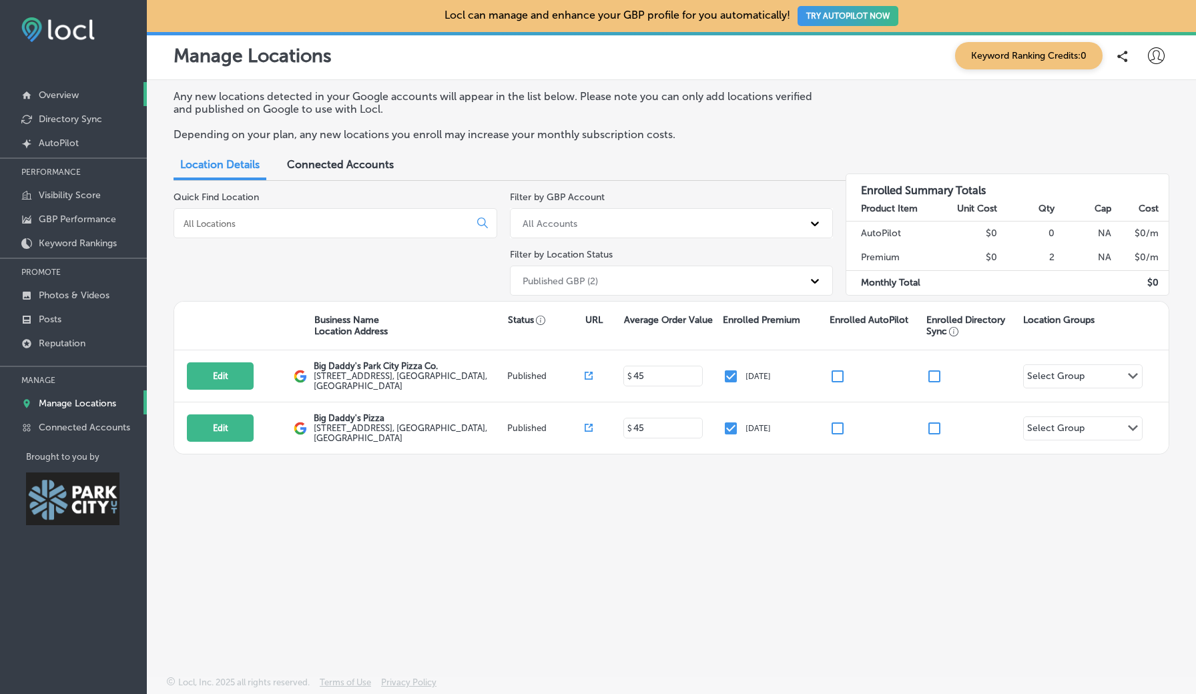
click at [46, 95] on p "Overview" at bounding box center [59, 94] width 40 height 11
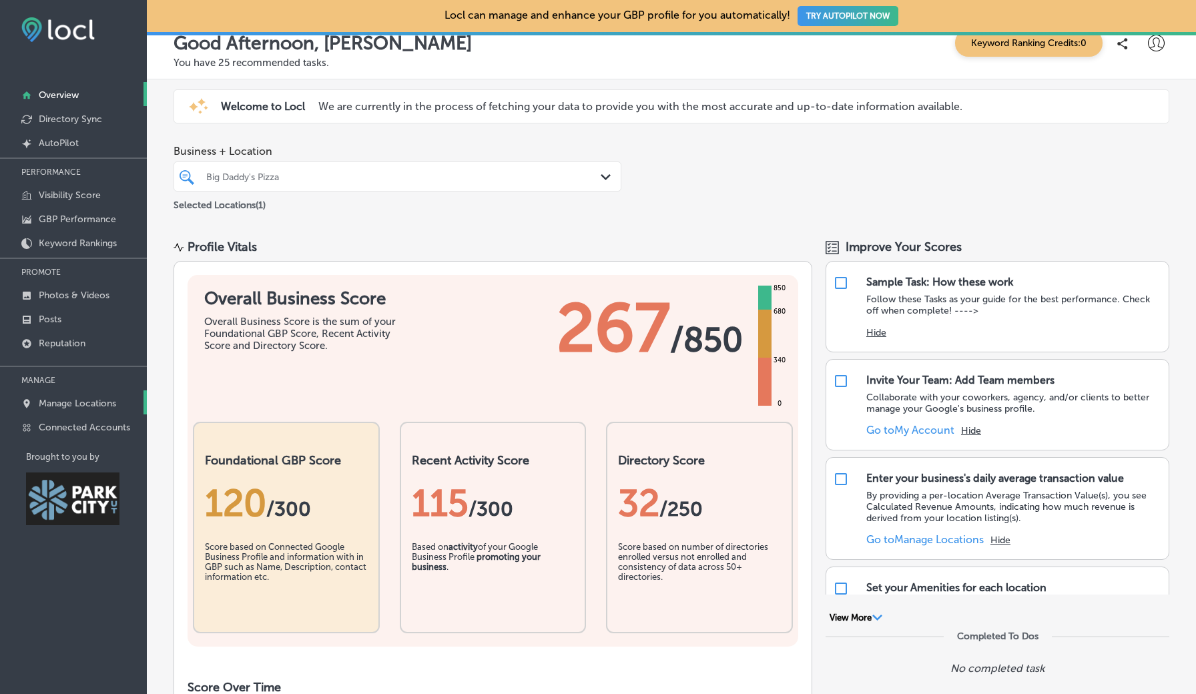
click at [72, 406] on p "Manage Locations" at bounding box center [77, 403] width 77 height 11
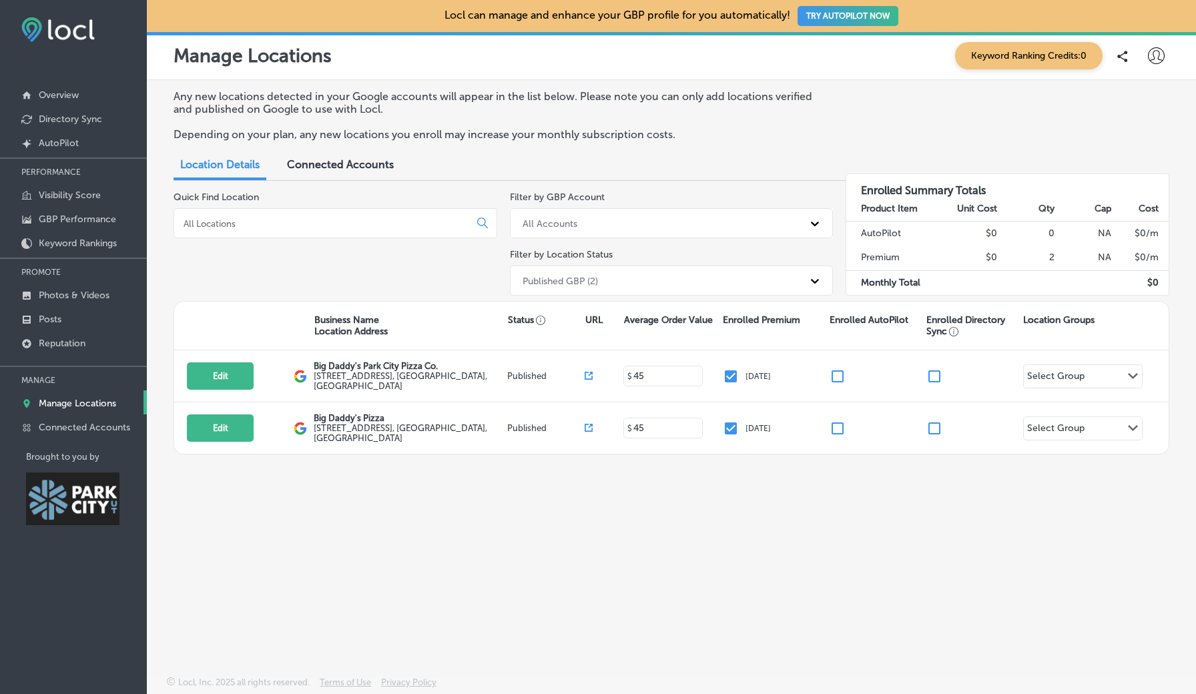
click at [755, 318] on p "Enrolled Premium" at bounding box center [761, 319] width 77 height 11
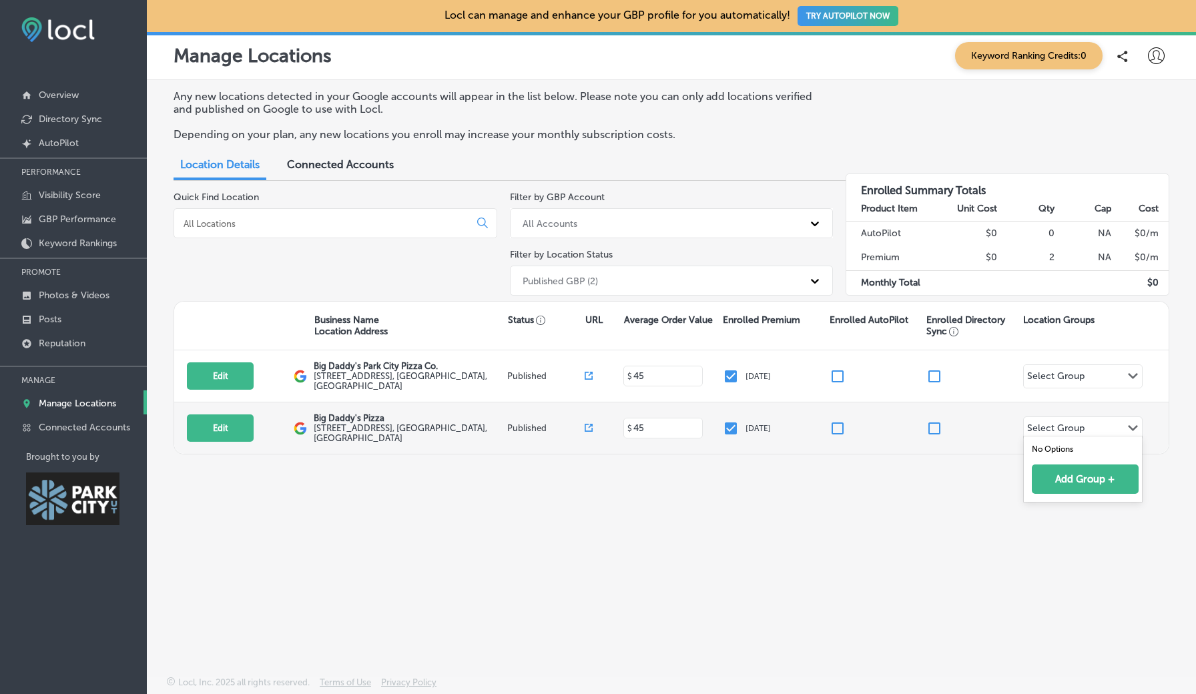
click at [1129, 428] on icon "Path Created with Sketch." at bounding box center [1133, 428] width 10 height 6
click at [730, 425] on input "checkbox" at bounding box center [731, 429] width 16 height 16
checkbox input "false"
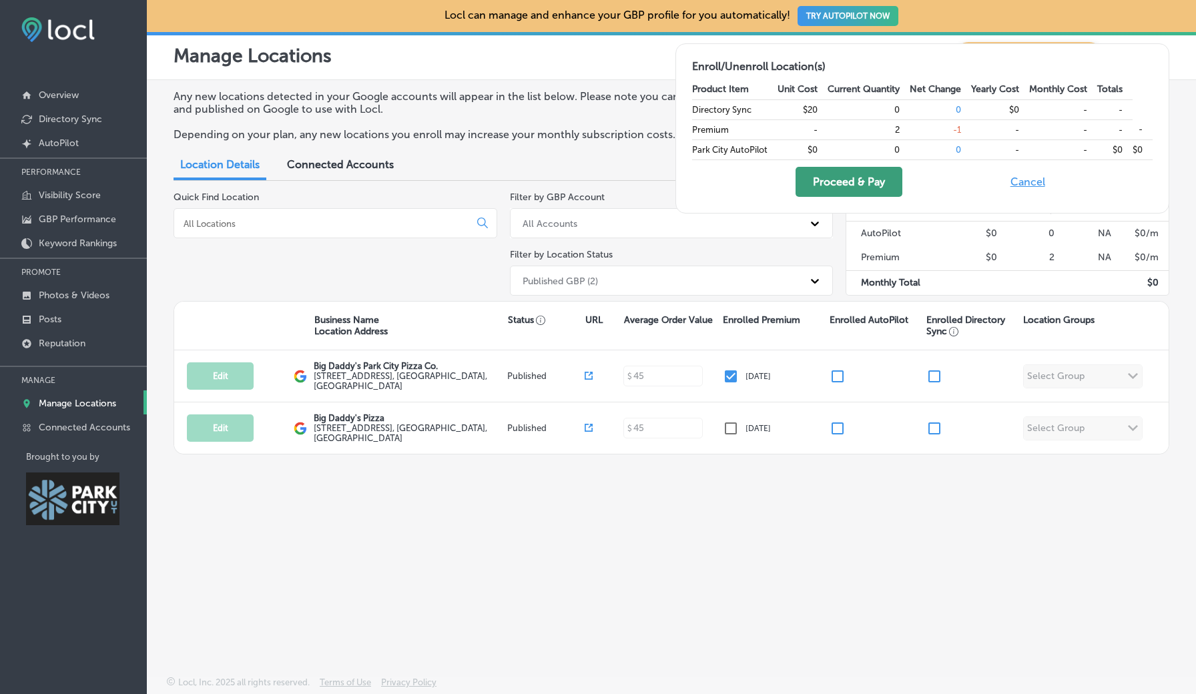
click at [835, 173] on button "Proceed & Pay" at bounding box center [849, 182] width 107 height 30
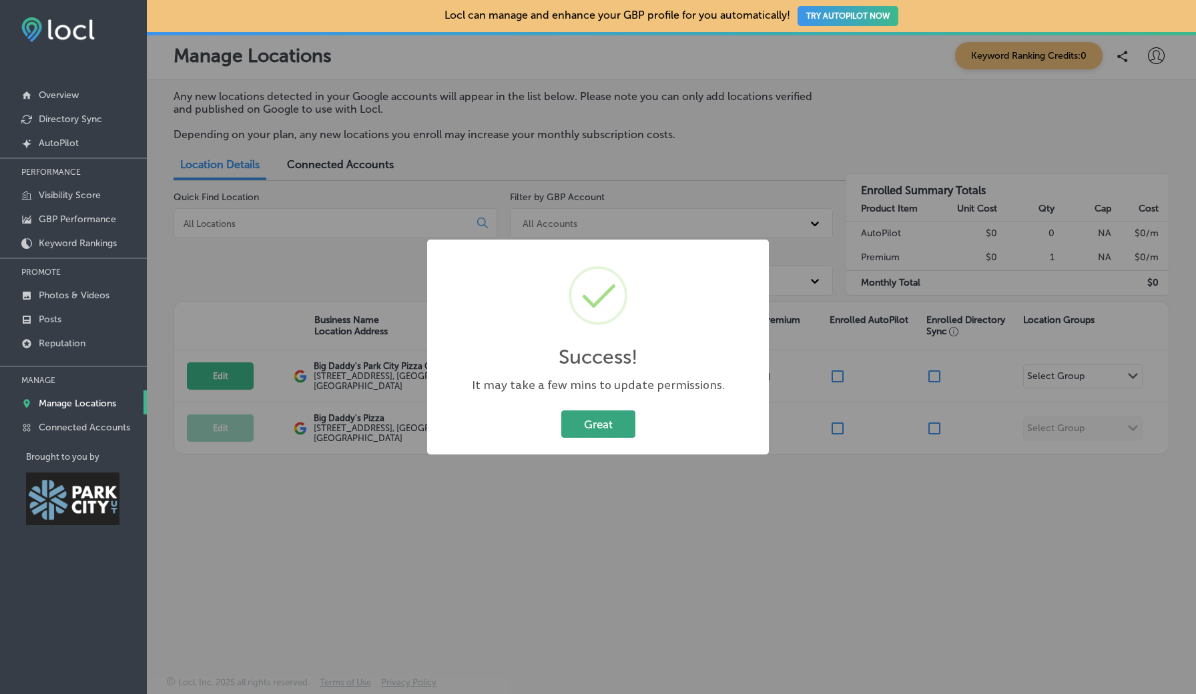
click at [593, 426] on button "Great" at bounding box center [598, 424] width 74 height 27
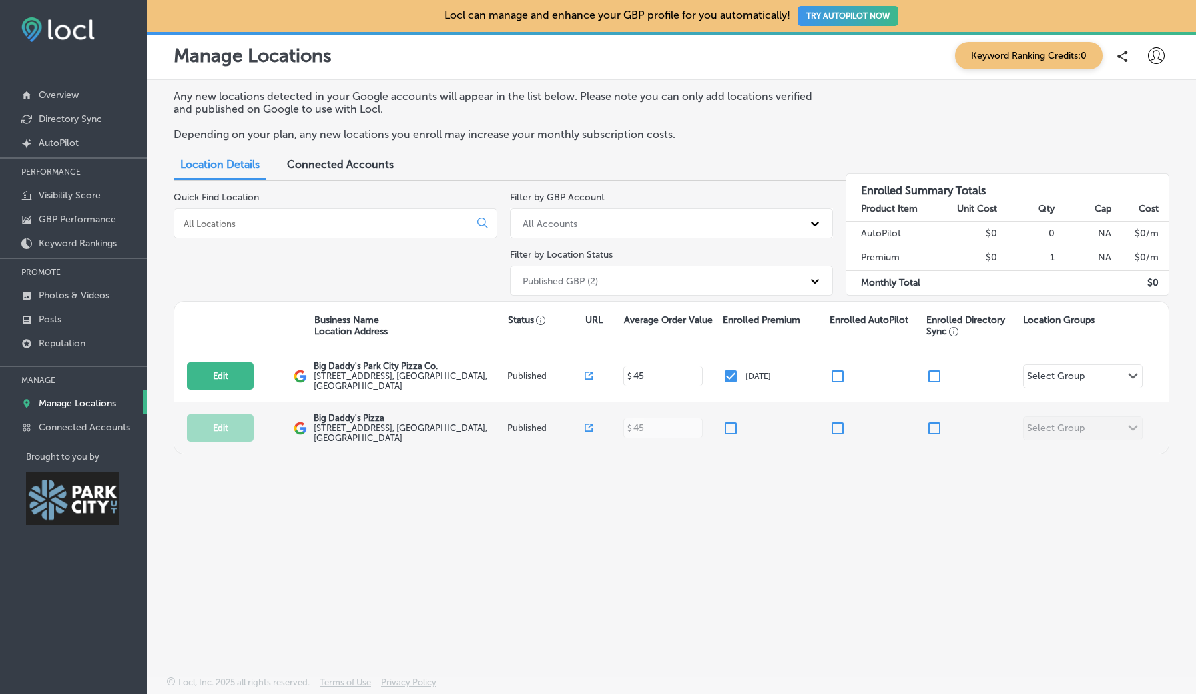
click at [285, 417] on div "Edit This location is not published yet." at bounding box center [240, 428] width 107 height 27
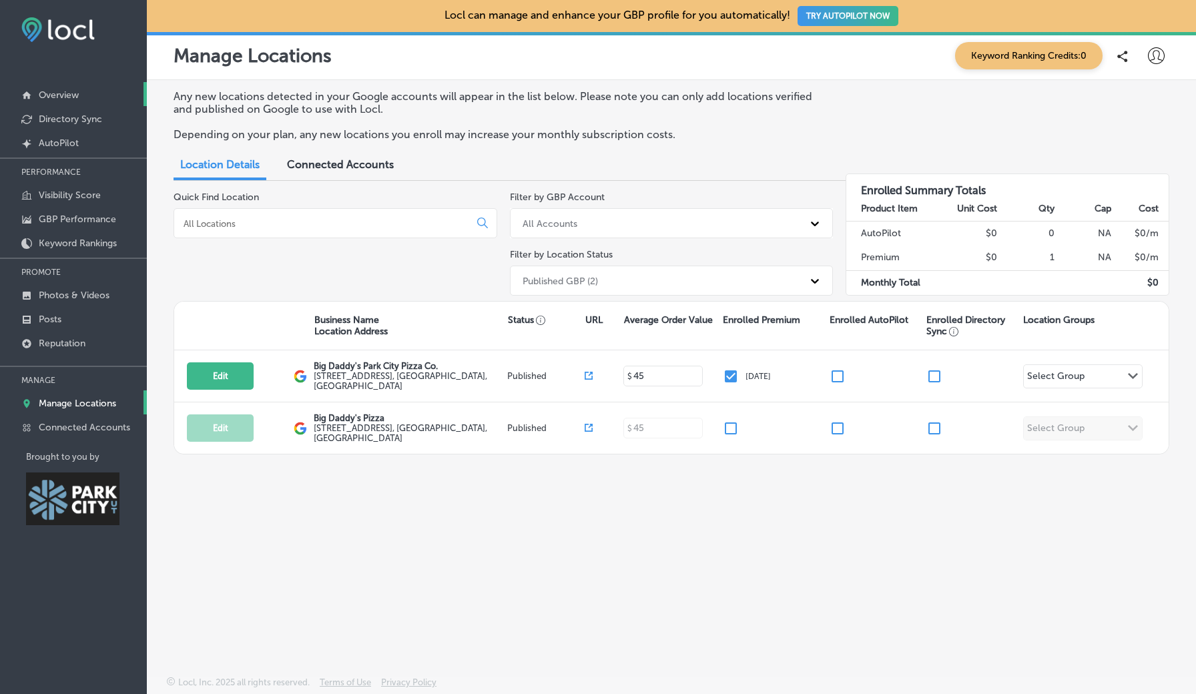
click at [83, 93] on link "Overview" at bounding box center [73, 94] width 147 height 24
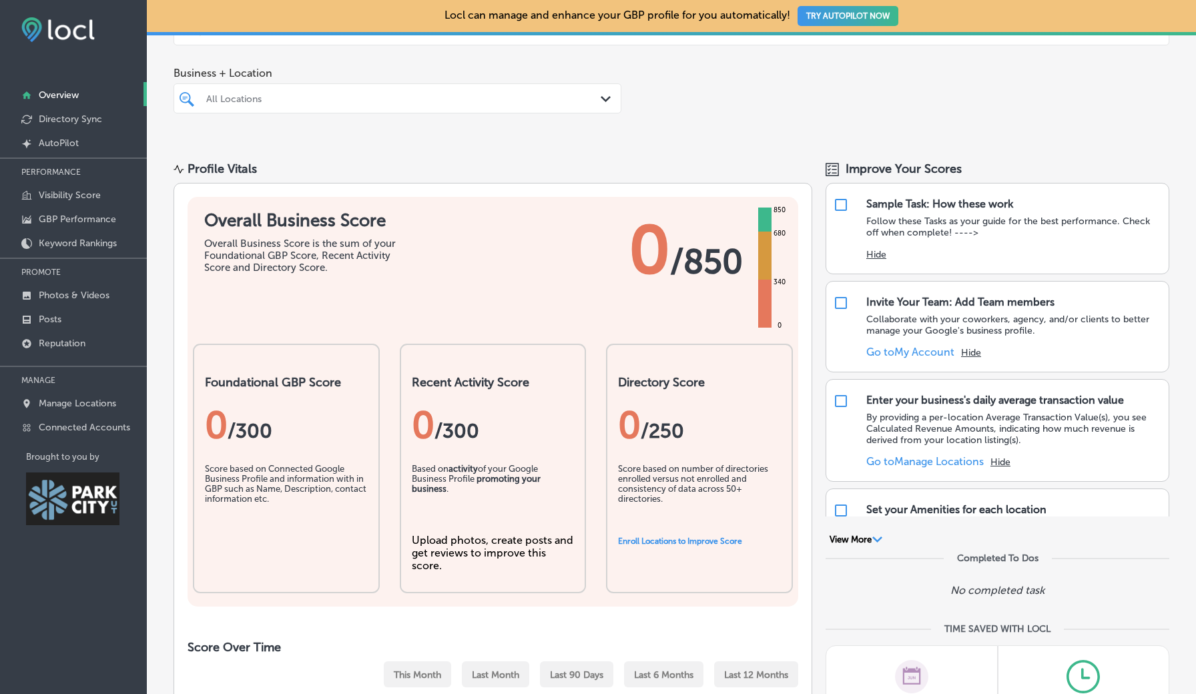
scroll to position [90, 0]
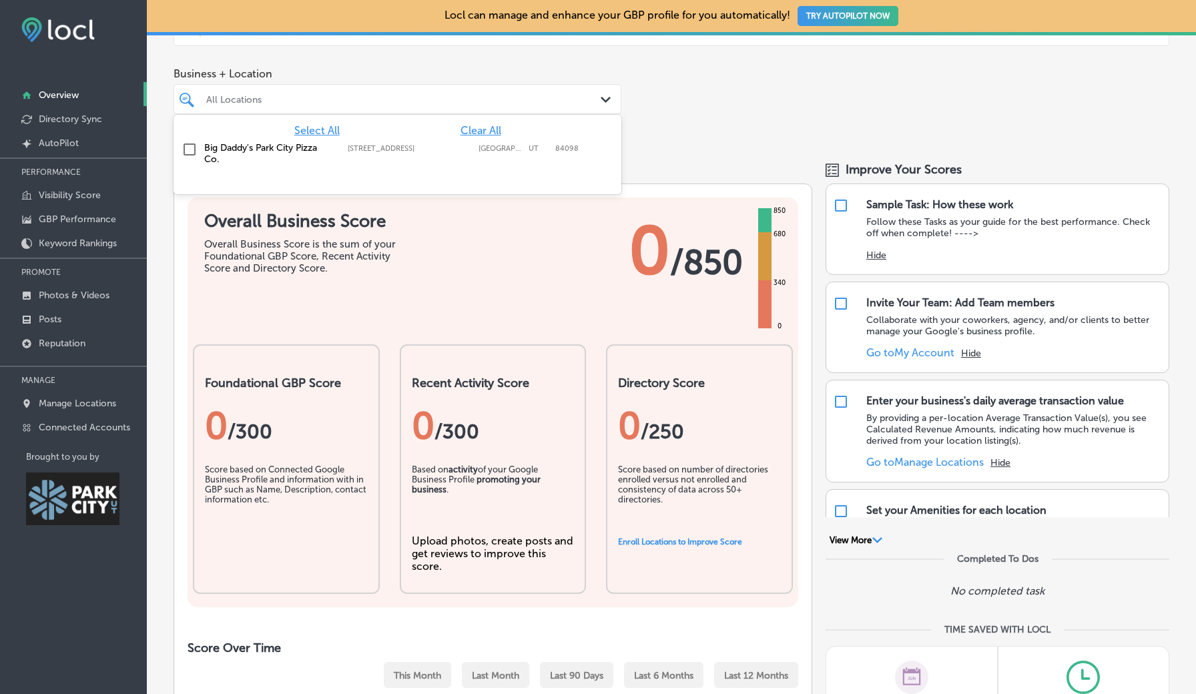
click at [589, 97] on div "All Locations" at bounding box center [404, 98] width 396 height 11
click at [186, 146] on input "checkbox" at bounding box center [190, 150] width 16 height 16
click at [733, 126] on div "Business + Location option [STREET_ADDRESS]. option [STREET_ADDRESS]. 2 results…" at bounding box center [671, 101] width 1049 height 88
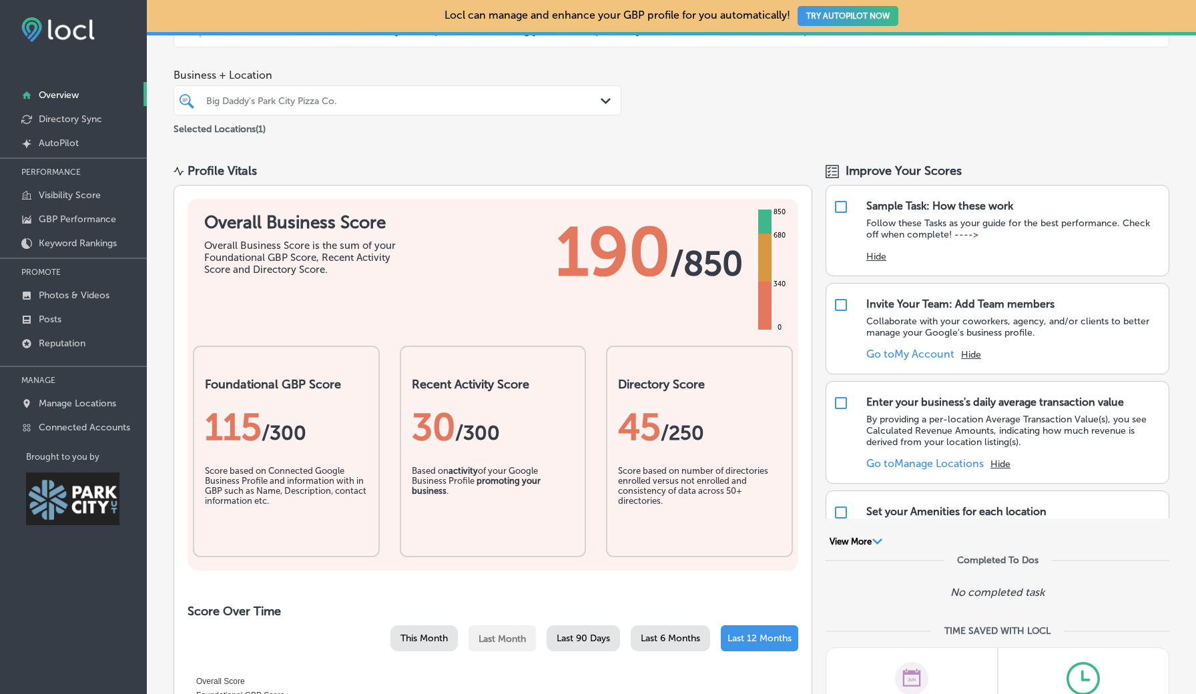
scroll to position [88, 0]
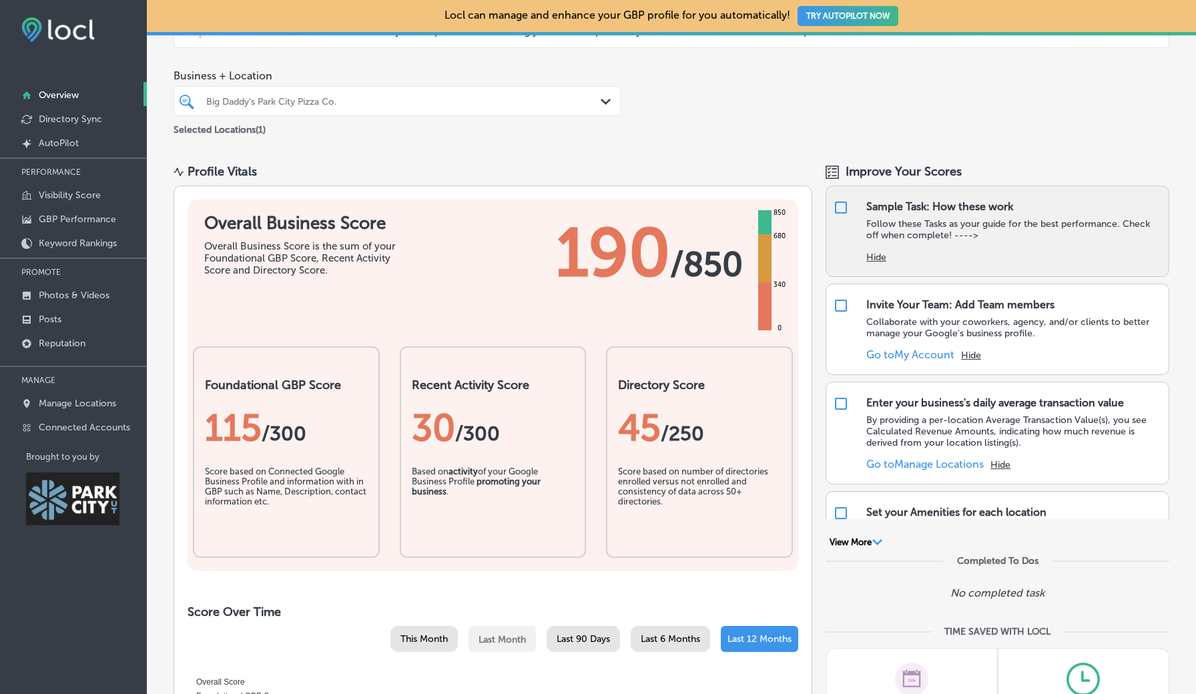
click at [843, 206] on input "checkbox" at bounding box center [841, 208] width 16 height 16
checkbox input "true"
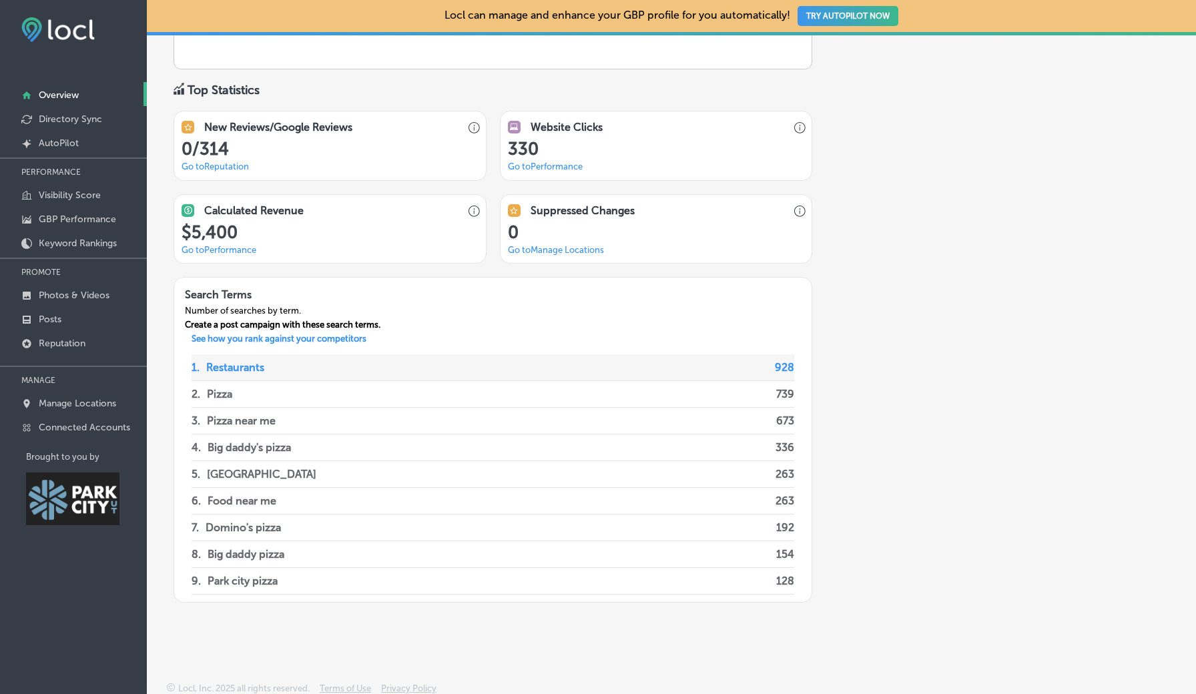
scroll to position [0, 0]
click at [374, 336] on p "See how you rank against your competitors" at bounding box center [279, 341] width 196 height 14
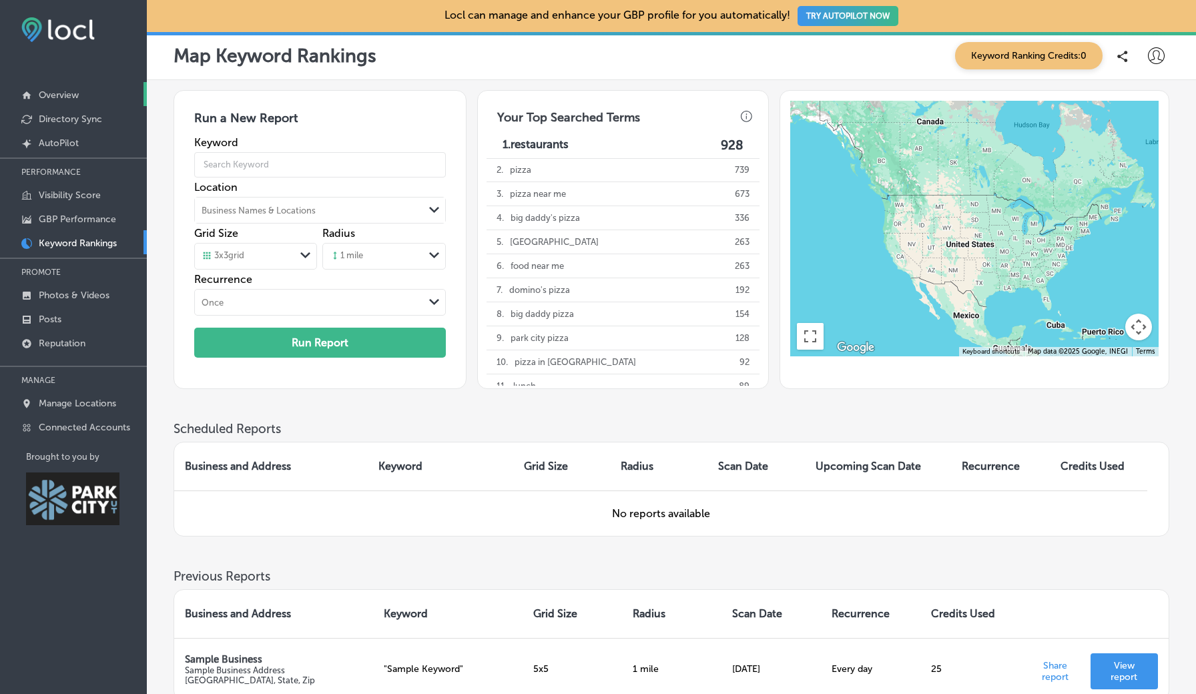
click at [55, 93] on p "Overview" at bounding box center [59, 94] width 40 height 11
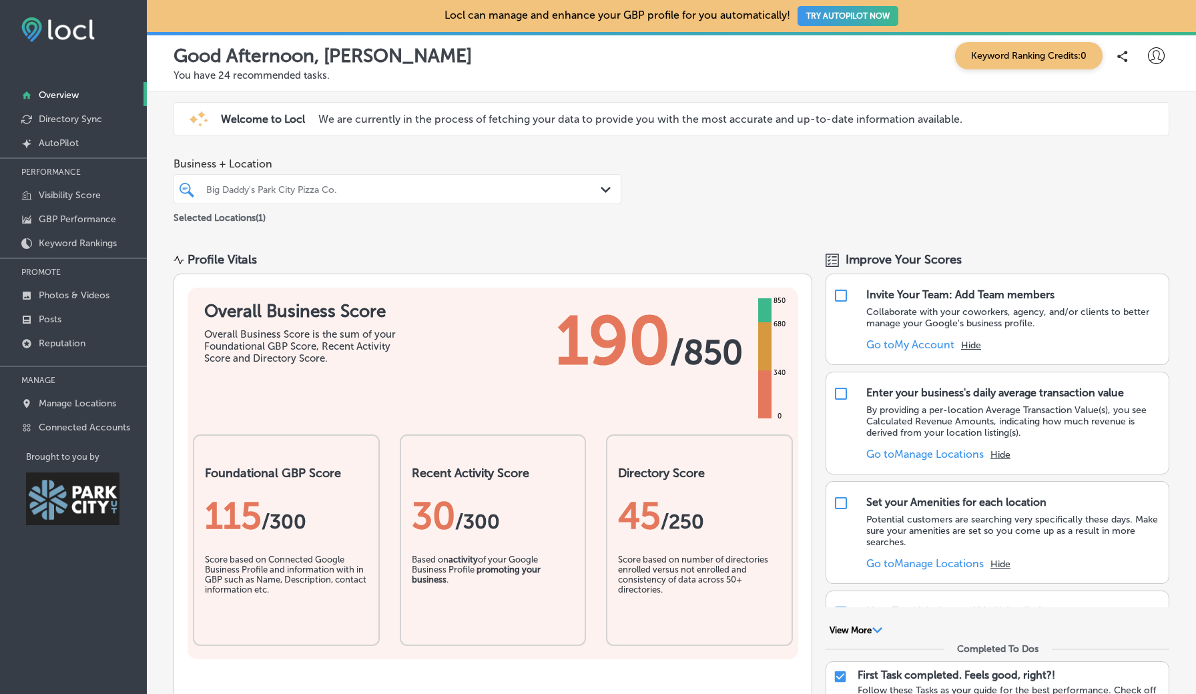
click at [878, 13] on button "TRY AUTOPILOT NOW" at bounding box center [848, 16] width 101 height 20
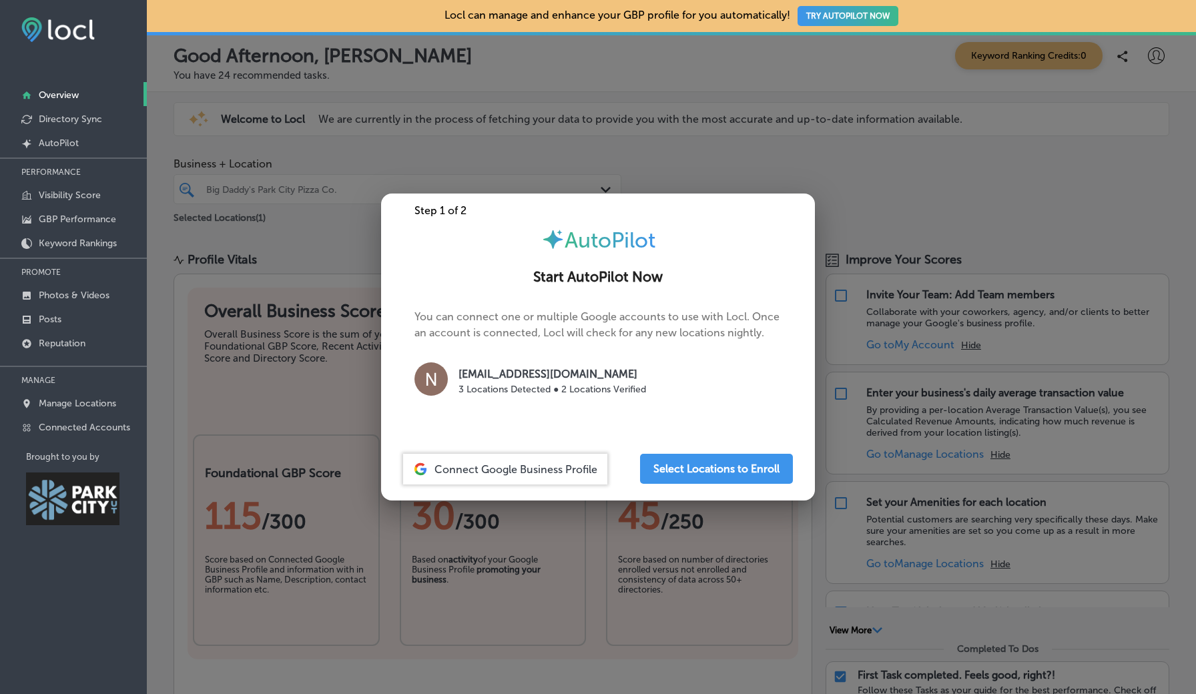
click at [559, 390] on p "3 Locations Detected ● 2 Locations Verified" at bounding box center [553, 389] width 188 height 14
click at [499, 384] on p "3 Locations Detected ● 2 Locations Verified" at bounding box center [553, 389] width 188 height 14
click at [747, 471] on button "Select Locations to Enroll" at bounding box center [716, 469] width 153 height 30
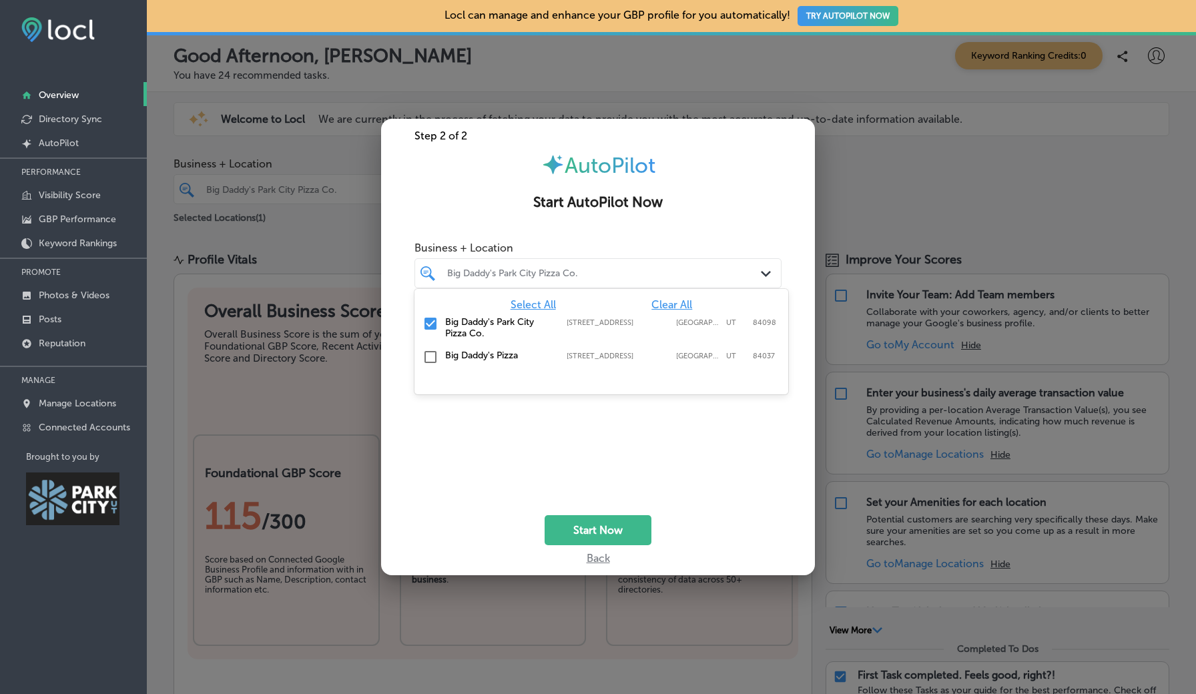
click at [766, 272] on icon "Path Created with Sketch." at bounding box center [766, 274] width 10 height 6
click at [766, 273] on icon "Path Created with Sketch." at bounding box center [766, 274] width 10 height 6
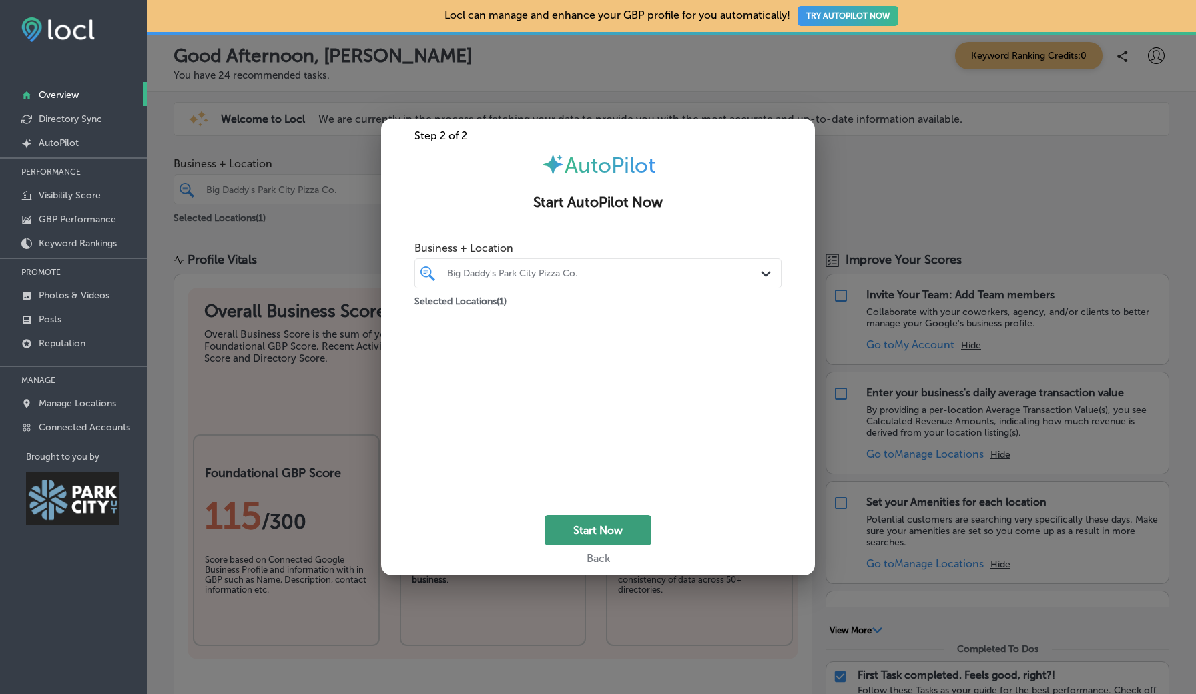
click at [616, 529] on button "Start Now" at bounding box center [598, 530] width 107 height 30
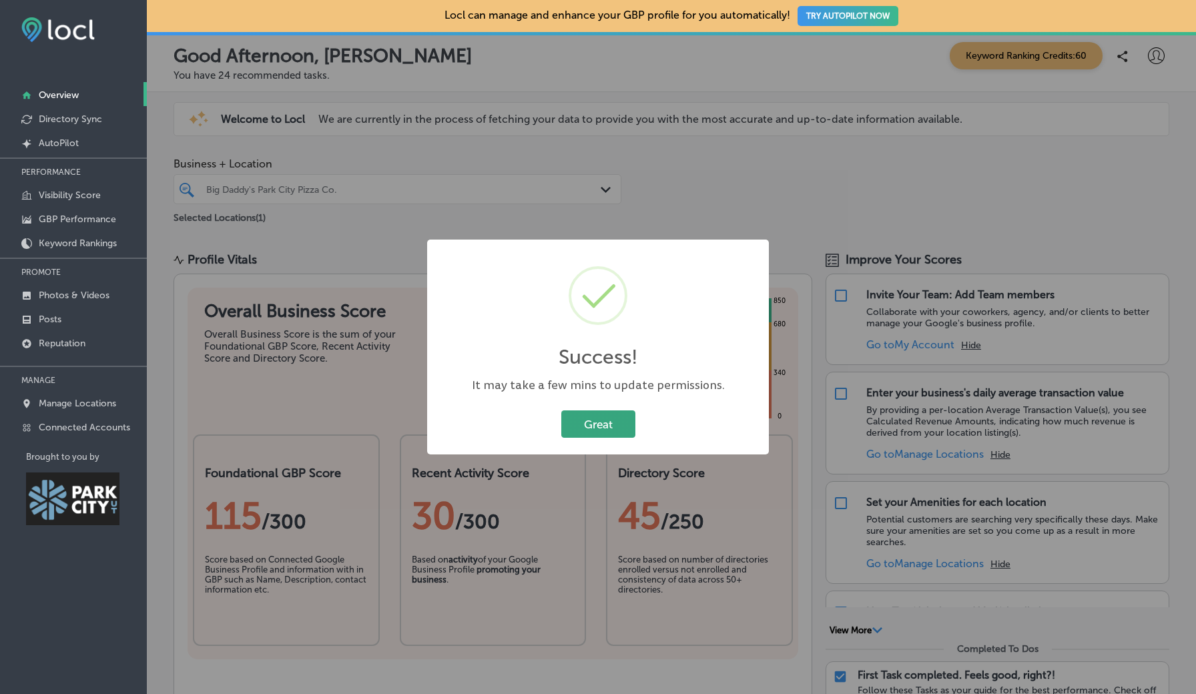
click at [589, 419] on button "Great" at bounding box center [598, 424] width 74 height 27
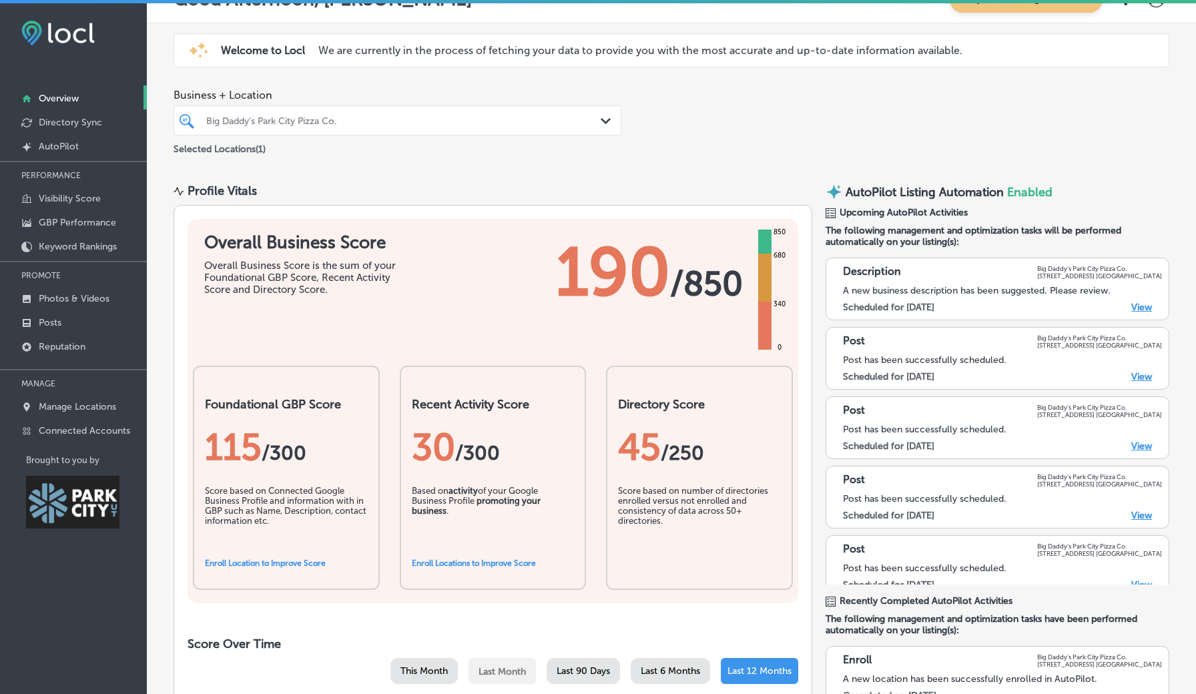
click at [1141, 307] on link "View" at bounding box center [1141, 307] width 21 height 11
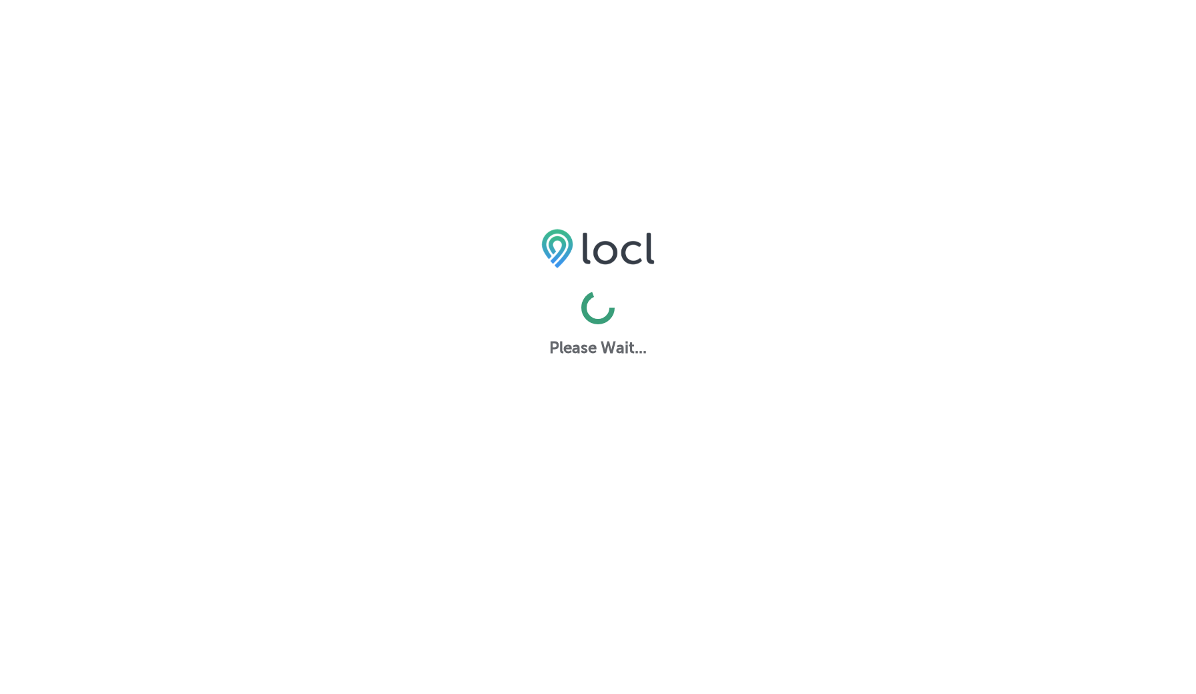
select select "US"
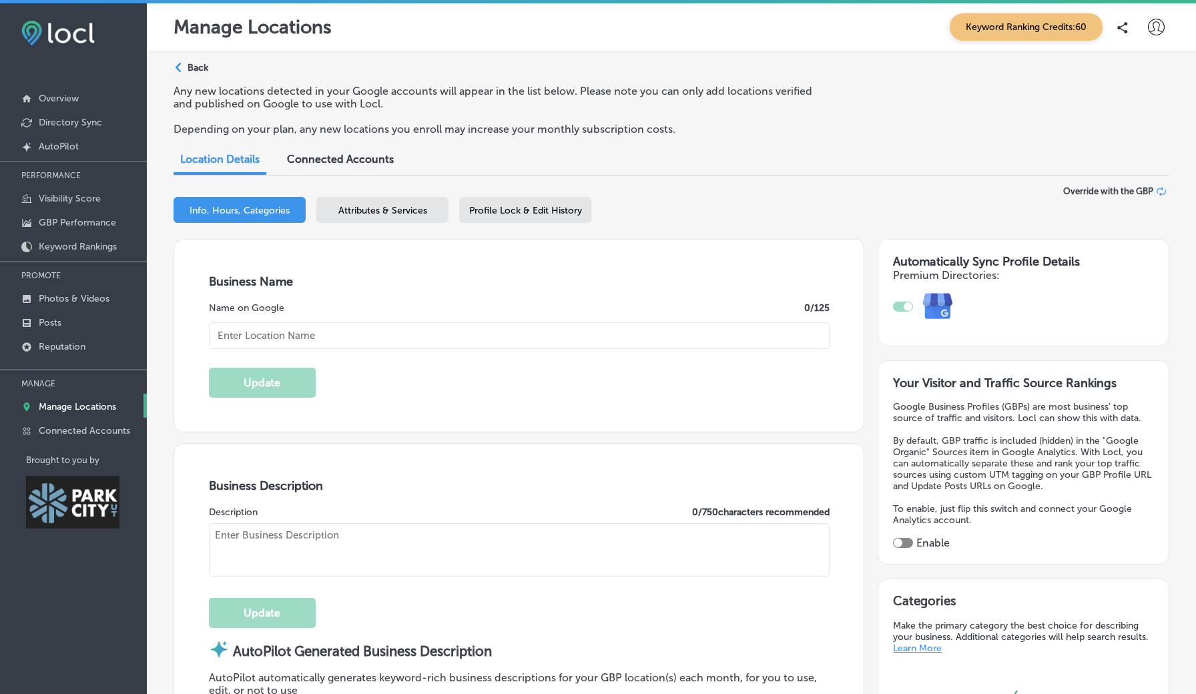
checkbox input "true"
type input "Big Daddy's Park City Pizza Co."
type textarea "Big Daddy’s Park City Pizza Co. redefines local restaurants with our famous 26-…"
type textarea "FAMILY OWNED & OPERATED pizzeria serves up THE BIGGEST PIZZA IN TOWN!! Our 26" …"
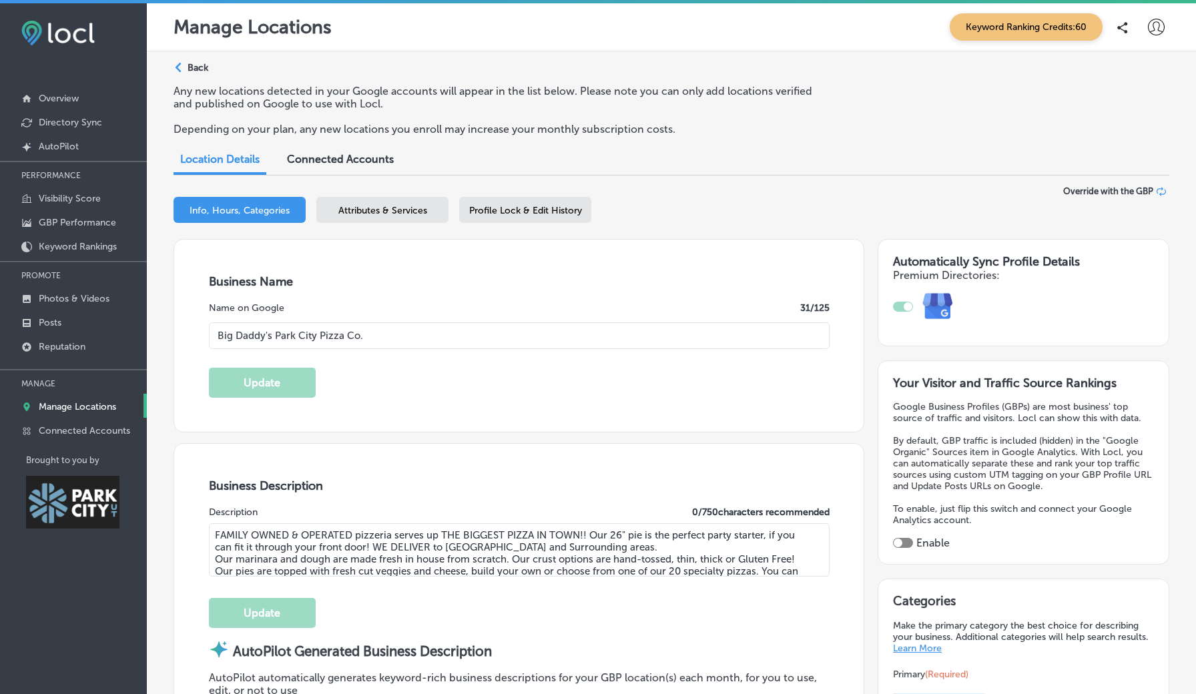
type input "1612 W Ute Blvd"
type input "suite 111"
type input "[GEOGRAPHIC_DATA]"
type input "84098"
type input "US"
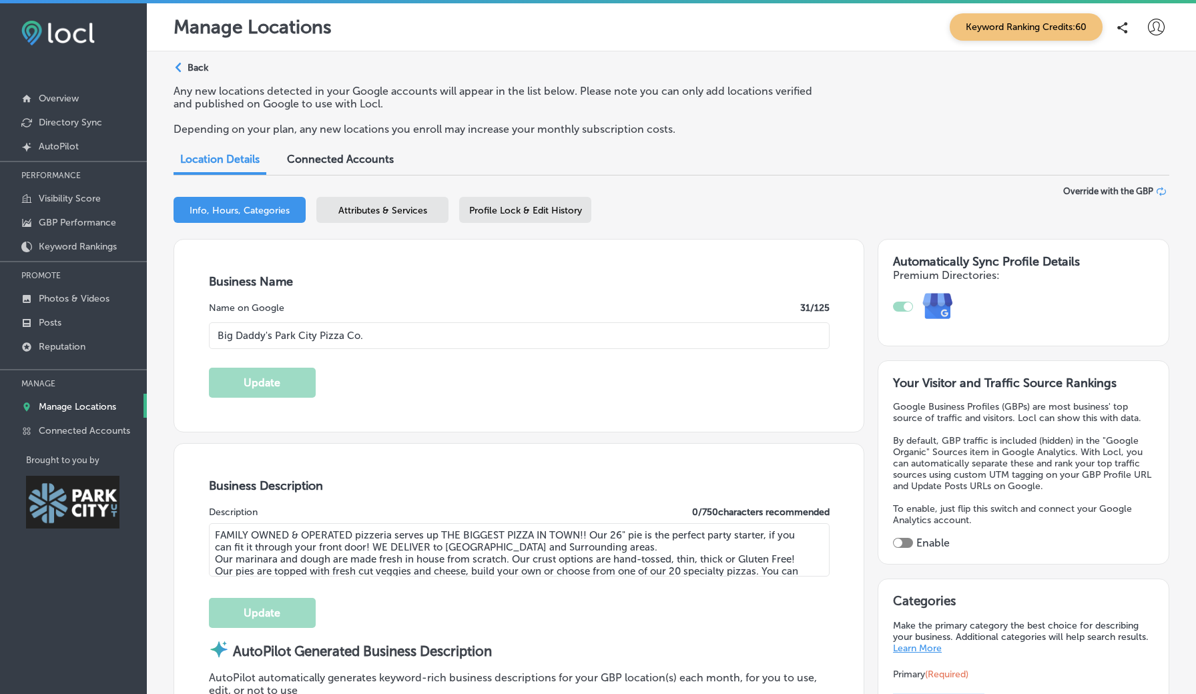
type input "https://bigdaddyspizzapc.com/"
type input "+1 435 649 1591"
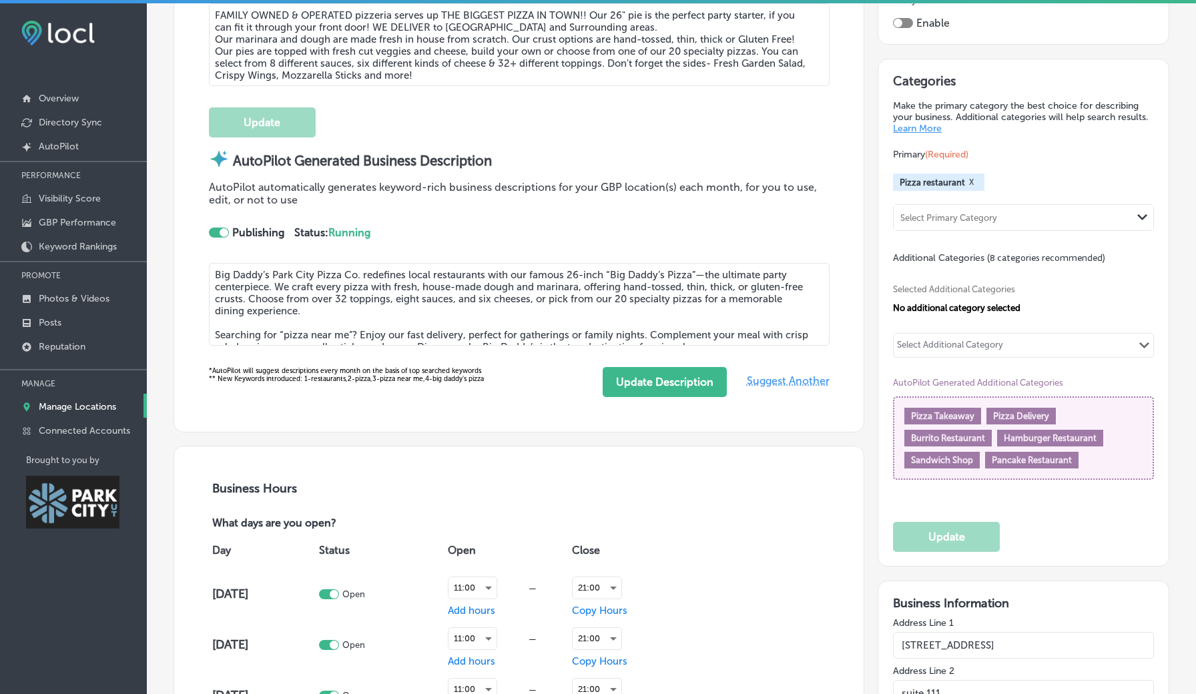
scroll to position [521, 0]
click at [654, 378] on button "Update Description" at bounding box center [665, 381] width 124 height 30
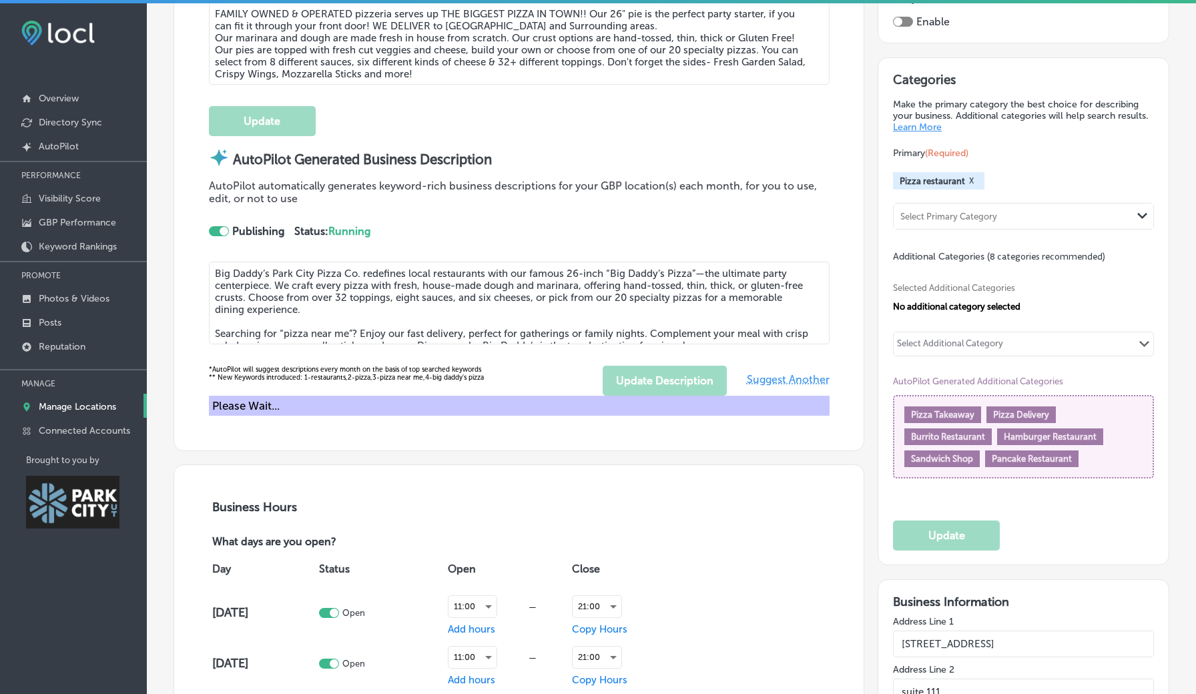
type textarea "Big Daddy’s Park City Pizza Co. redefines local restaurants with our famous 26-…"
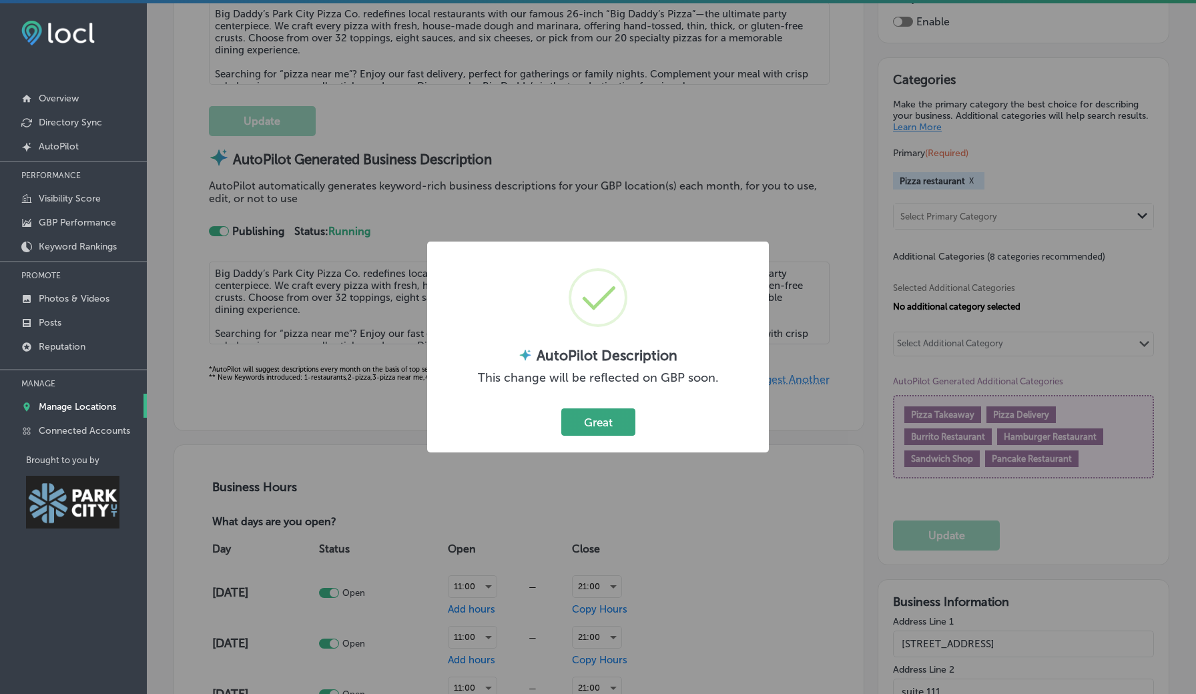
click at [613, 420] on button "Great" at bounding box center [598, 422] width 74 height 27
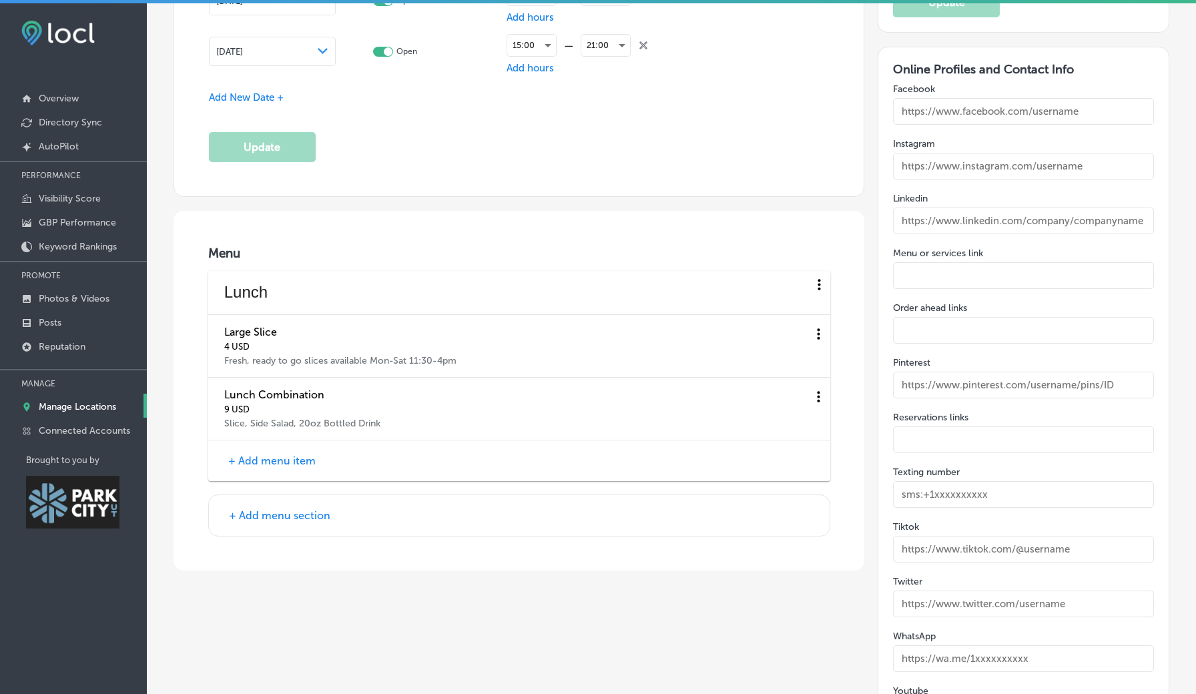
scroll to position [1928, 0]
click at [818, 326] on icon at bounding box center [818, 331] width 3 height 11
click at [804, 303] on li "Edit" at bounding box center [803, 310] width 52 height 31
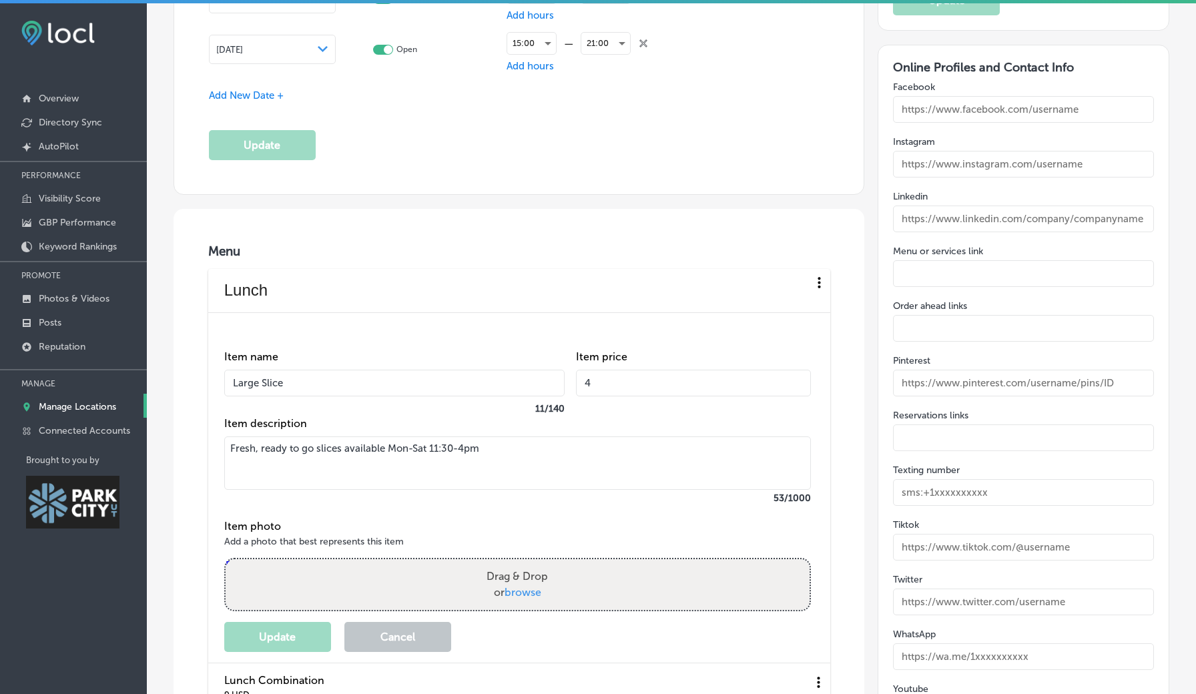
click at [304, 372] on input "Large Slice" at bounding box center [394, 383] width 340 height 27
type input "Large Slice Pepperoni or Cheese Slice"
click at [604, 376] on input "4" at bounding box center [693, 383] width 235 height 27
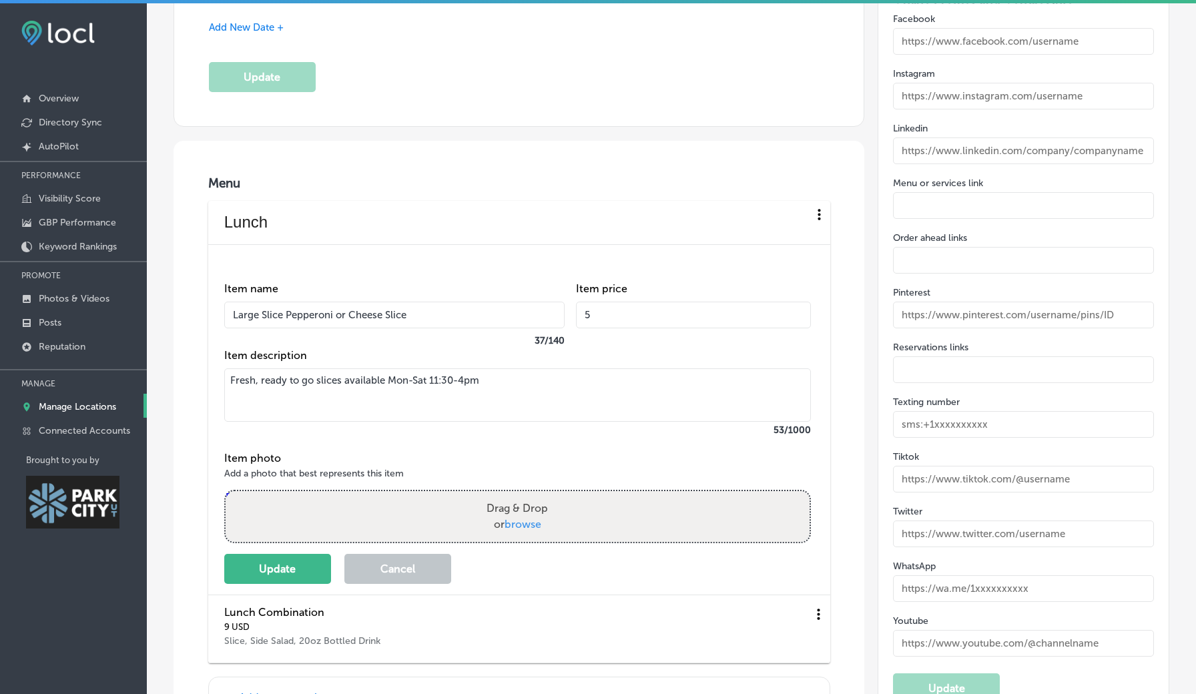
scroll to position [1998, 0]
type input "5"
click at [490, 366] on textarea "Fresh, ready to go slices available Mon-Sat 11:30-4pm" at bounding box center [517, 392] width 587 height 53
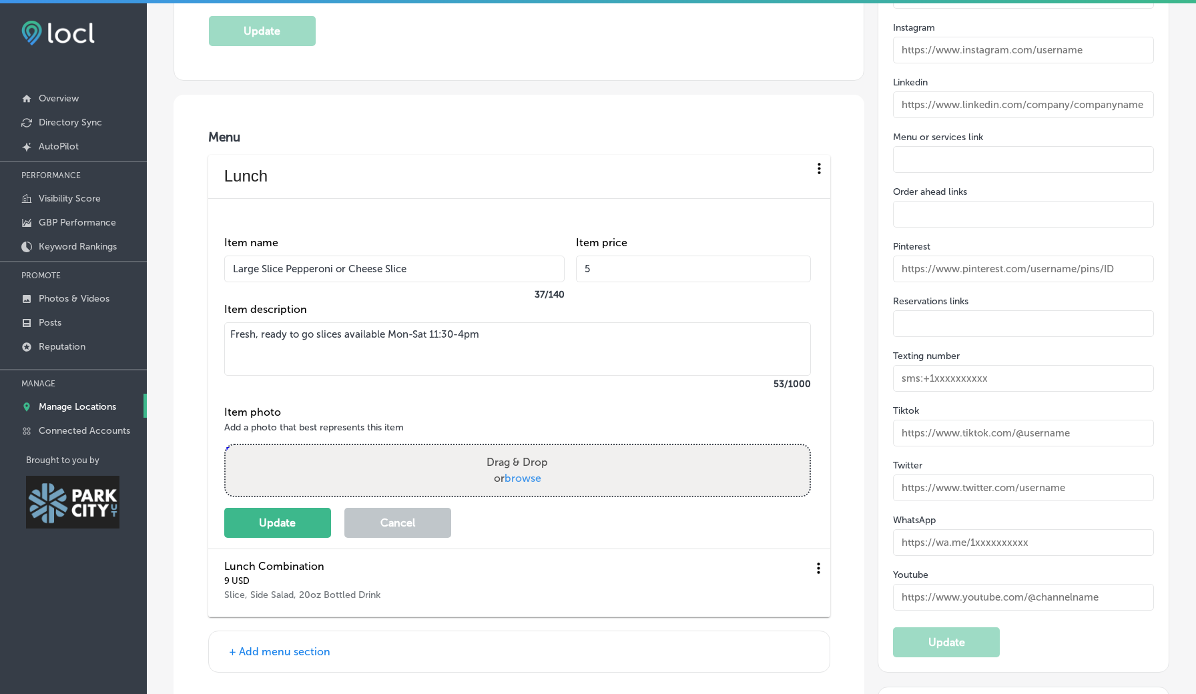
scroll to position [2060, 0]
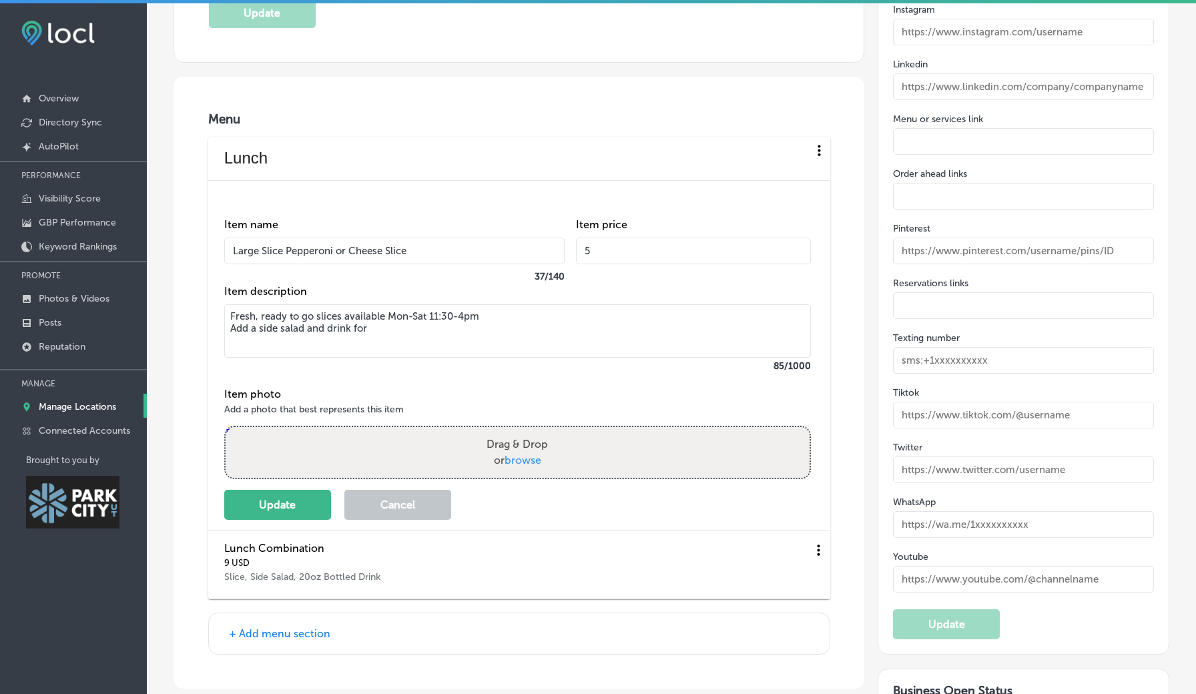
click at [230, 316] on textarea "Fresh, ready to go slices available Mon-Sat 11:30-4pm Add a side salad and drin…" at bounding box center [517, 330] width 587 height 53
click at [635, 318] on textarea "Fresh, ready to go slices available Mon-Sat 11:30-4pm Get a combo for $9.99 Lar…" at bounding box center [517, 330] width 587 height 53
click at [517, 314] on textarea "Fresh, ready to go slices available Mon-Sat 11:30-4pm Get a combo for $9.99 Lar…" at bounding box center [517, 330] width 587 height 53
click at [610, 314] on textarea "Fresh, ready to go slices available Mon-Sat 11:30-4pm Get a combo for $9.99 Lar…" at bounding box center [517, 330] width 587 height 53
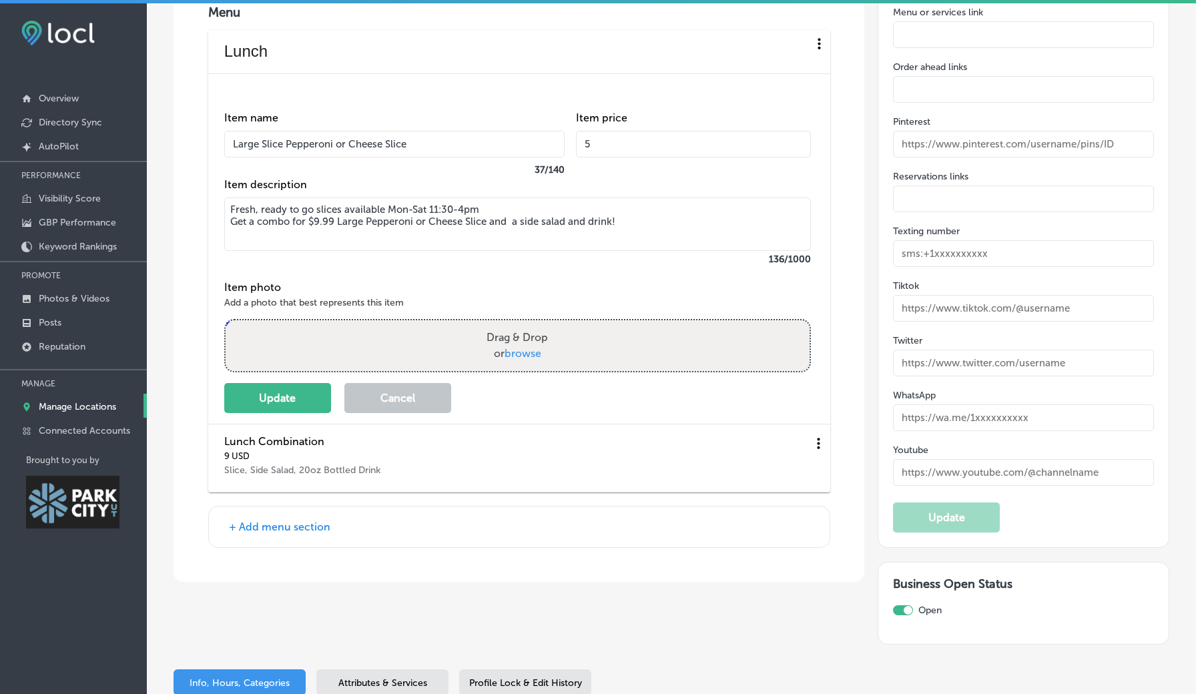
scroll to position [2169, 0]
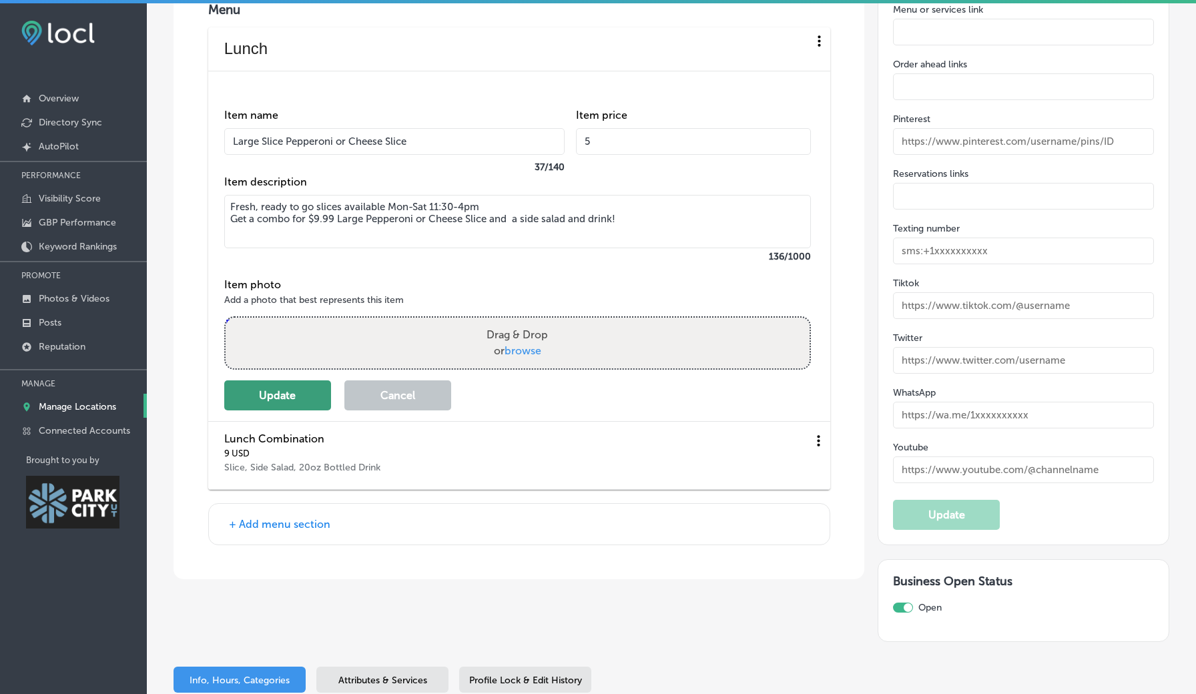
type textarea "Fresh, ready to go slices available Mon-Sat 11:30-4pm Get a combo for $9.99 Lar…"
click at [239, 389] on button "Update" at bounding box center [277, 395] width 107 height 30
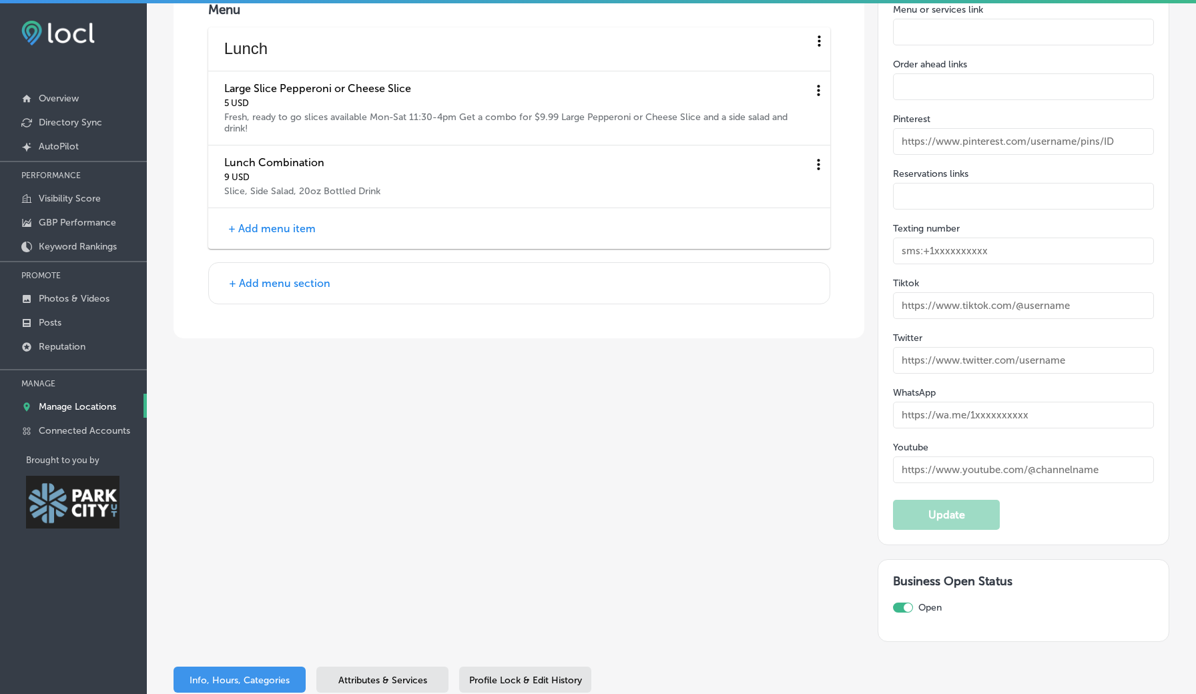
scroll to position [2157, 0]
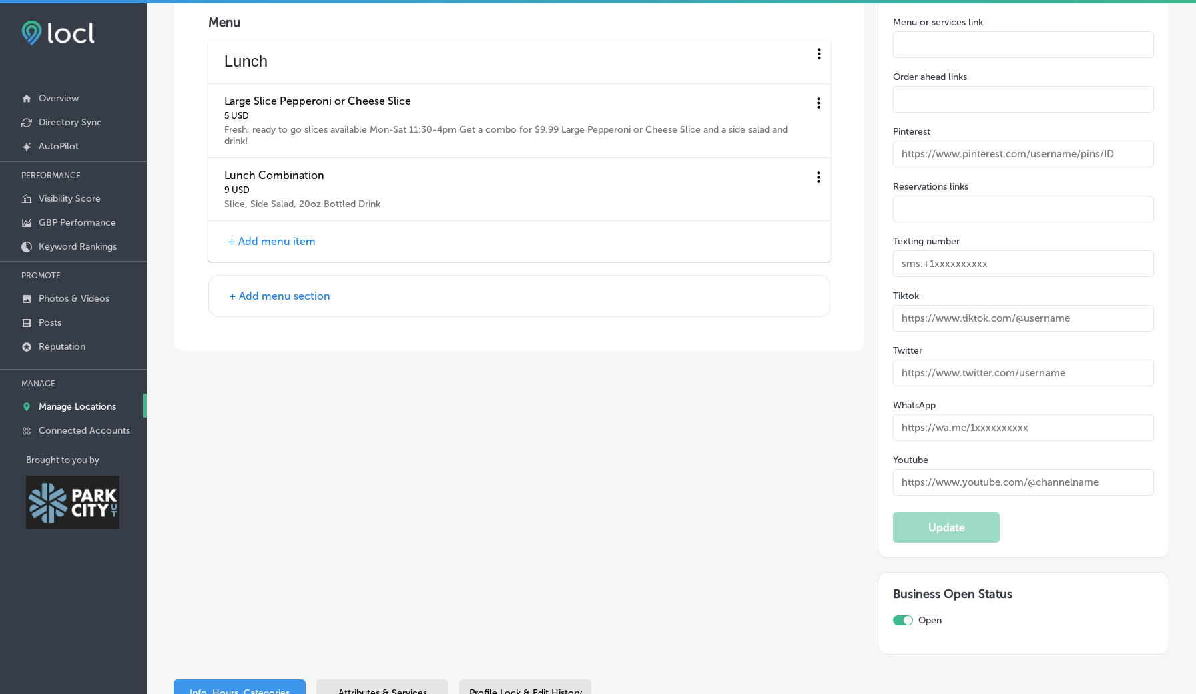
click at [818, 111] on icon at bounding box center [818, 103] width 17 height 17
click at [812, 156] on li "Edit" at bounding box center [803, 155] width 52 height 31
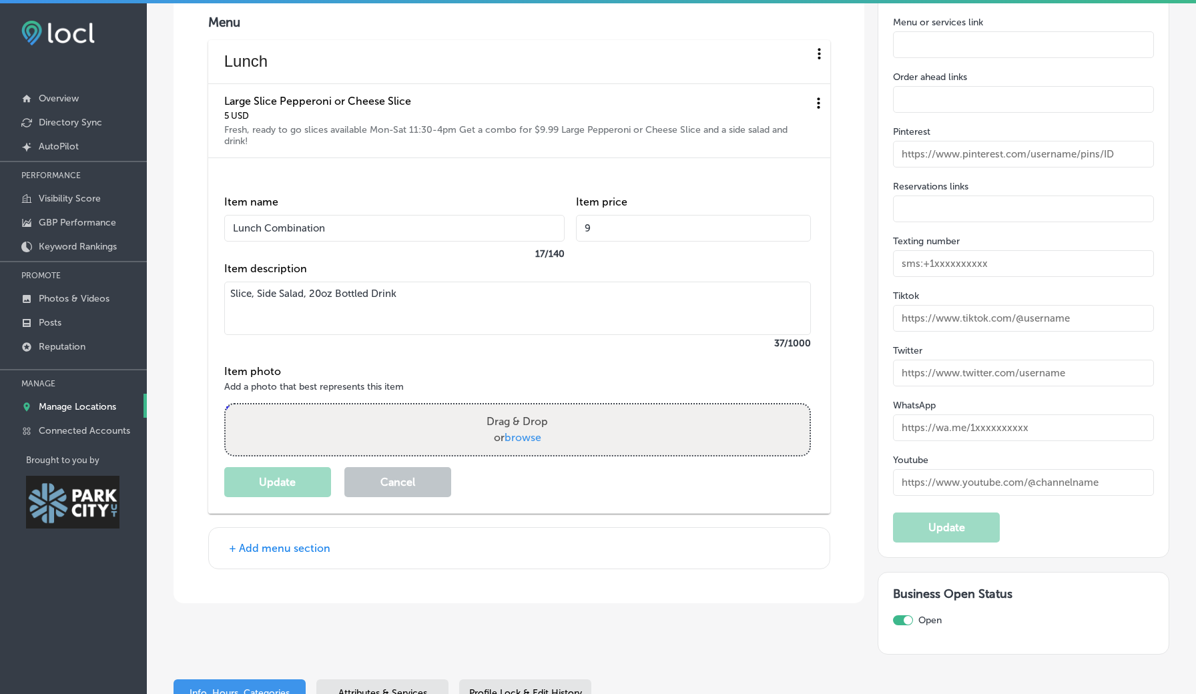
click at [597, 215] on input "9" at bounding box center [693, 228] width 235 height 27
type input "9.99"
click at [231, 282] on textarea "Slice, Side Salad, 20oz Bottled Drink" at bounding box center [517, 308] width 587 height 53
type textarea "Large Pepperoni or Cheese Slice, Side Salad, 20oz Bottled Drink"
click at [314, 467] on button "Update" at bounding box center [277, 482] width 107 height 30
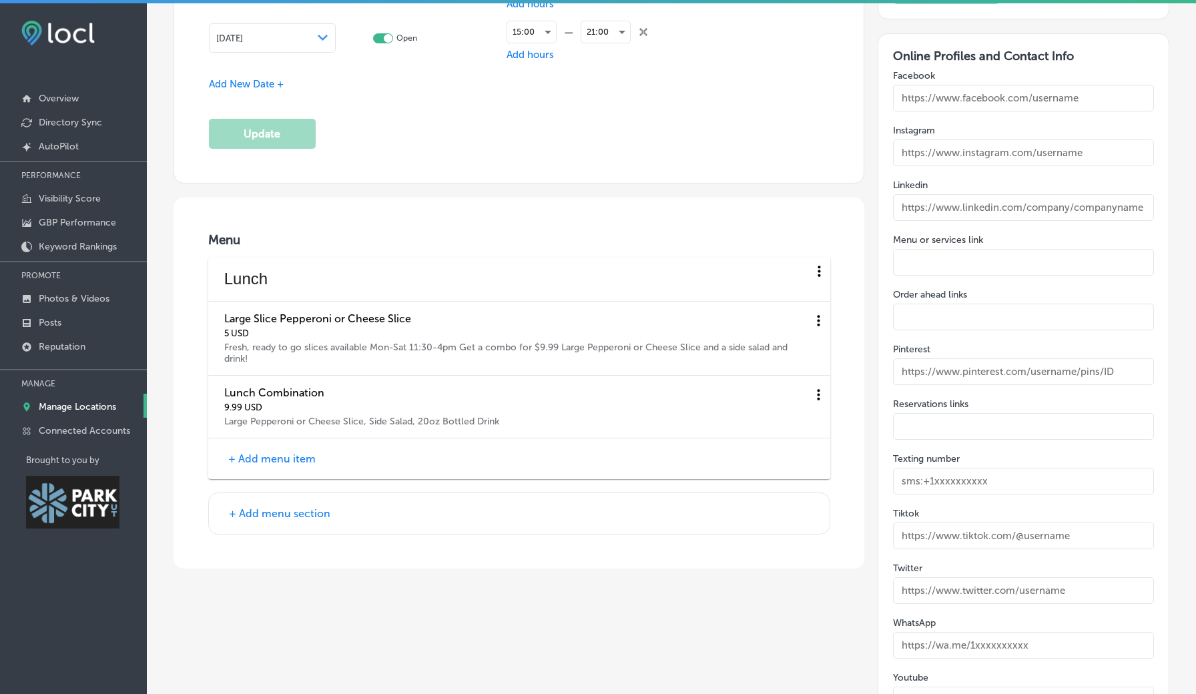
scroll to position [1944, 0]
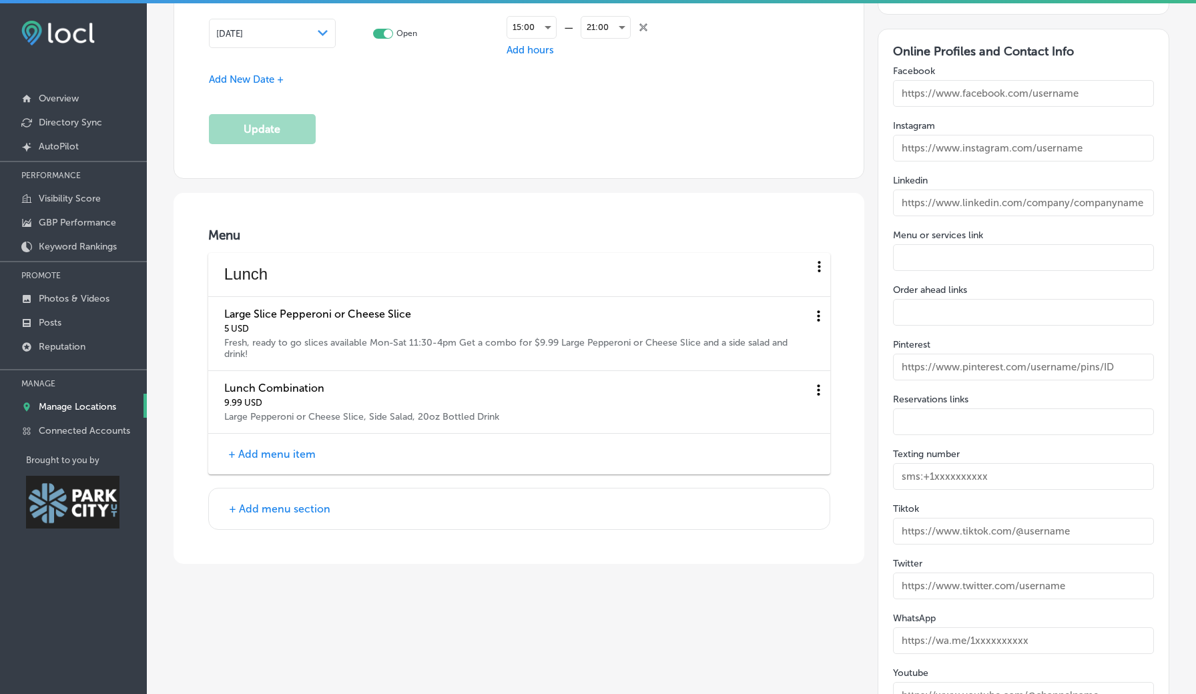
click at [1044, 80] on input "text" at bounding box center [1023, 93] width 261 height 27
type input "https://www.facebook.com/bigdaddyspizzaparkcity"
click at [1017, 135] on input "text" at bounding box center [1023, 148] width 261 height 27
type input "https:www.facebook.com/bigdaddyspizzaparkcity"
click at [991, 244] on input "text" at bounding box center [1023, 257] width 261 height 27
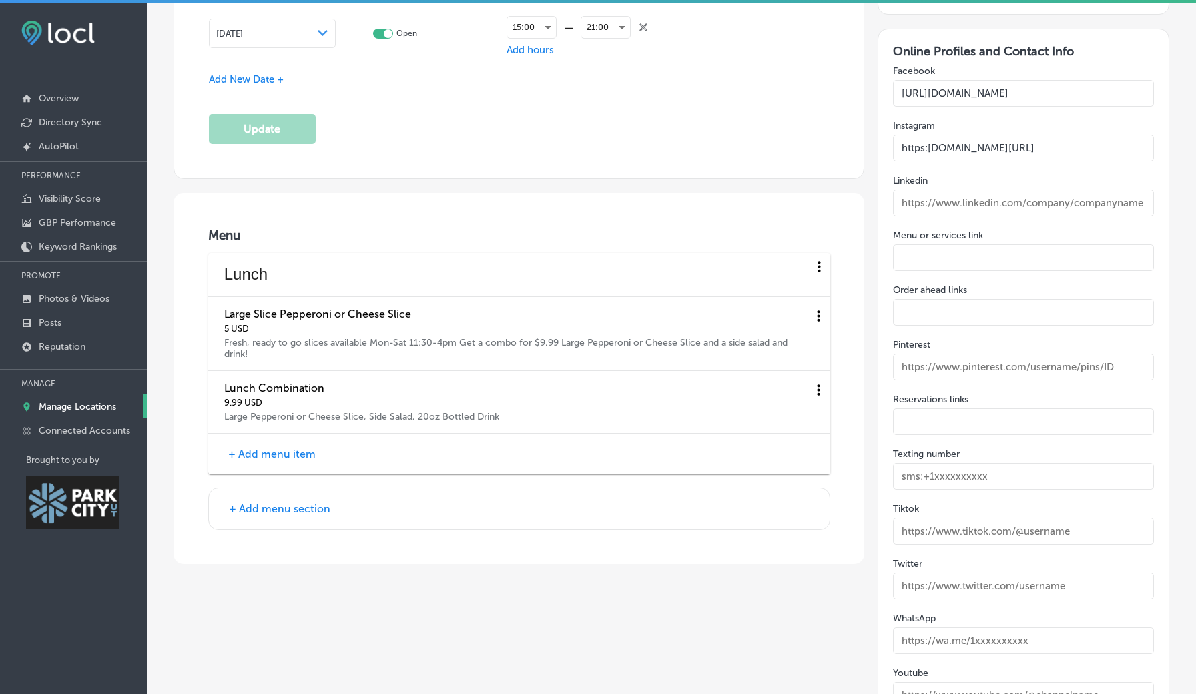
click at [923, 244] on input "text" at bounding box center [1023, 257] width 261 height 27
paste input "https://www.bigdaddyspizzatogo.com/ut1612/menu.php"
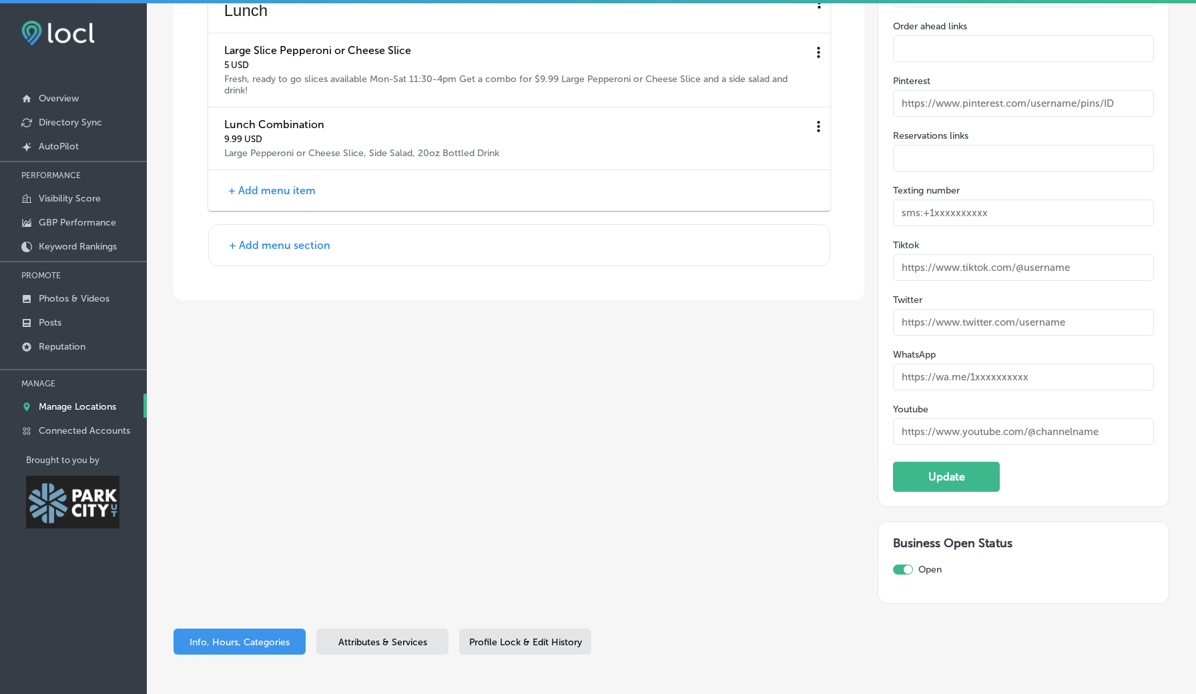
scroll to position [2222, 0]
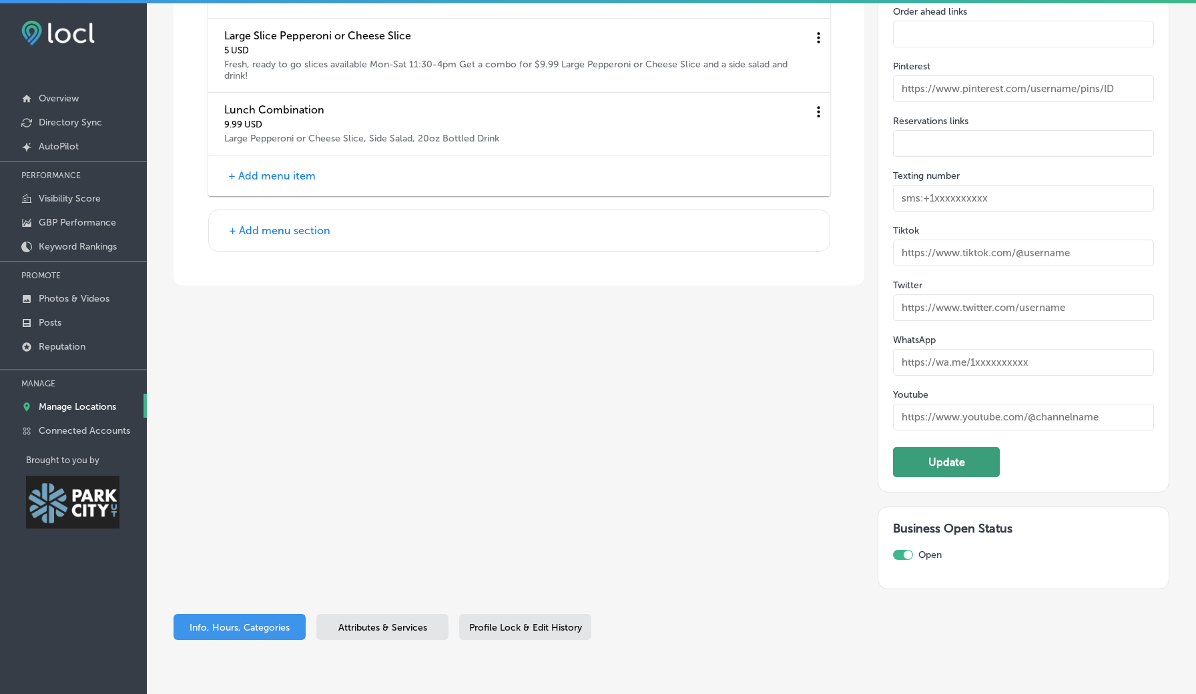
type input "https://www.bigdaddyspizzatogo.com/ut1612/menu.php"
click at [966, 447] on button "Update" at bounding box center [946, 462] width 107 height 30
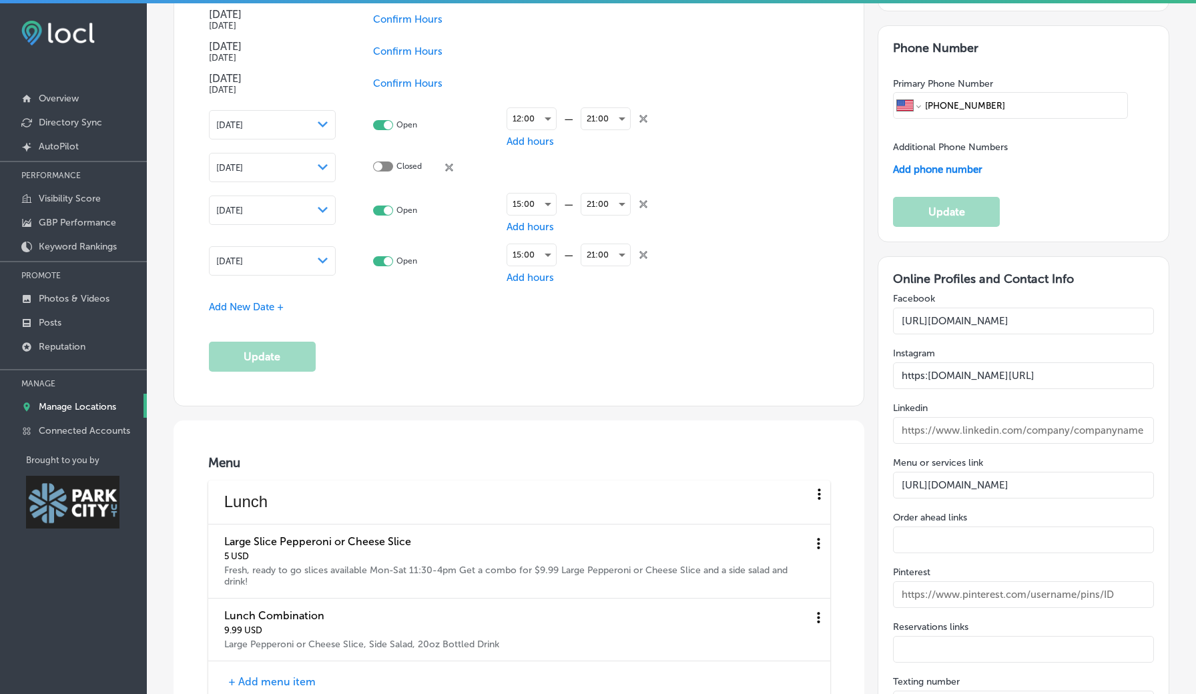
scroll to position [1722, 0]
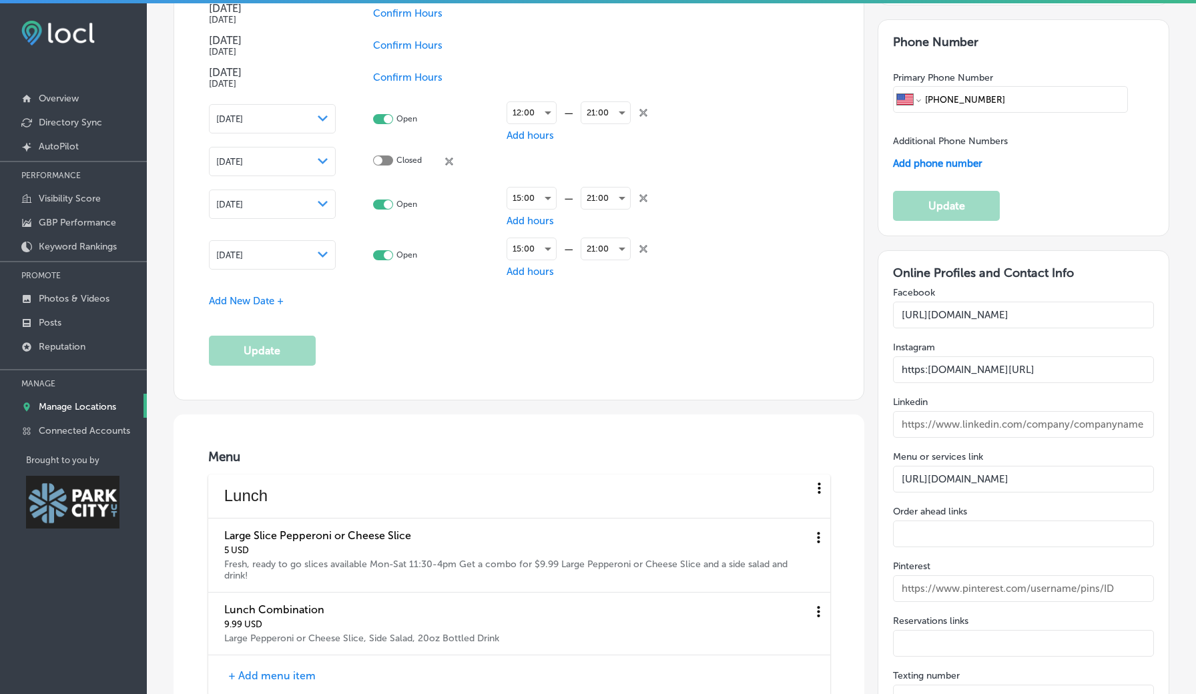
drag, startPoint x: 1130, startPoint y: 301, endPoint x: 896, endPoint y: 298, distance: 234.3
click at [896, 302] on input "https://www.facebook.com/bigdaddyspizzaparkcity" at bounding box center [1023, 315] width 261 height 27
click at [999, 303] on input "text" at bounding box center [1023, 315] width 261 height 27
paste input "https://www.facebook.com/bigdaddyspizzaparkcity"
type input "https://www.facebook.com/bigdaddyspizzaparkcity"
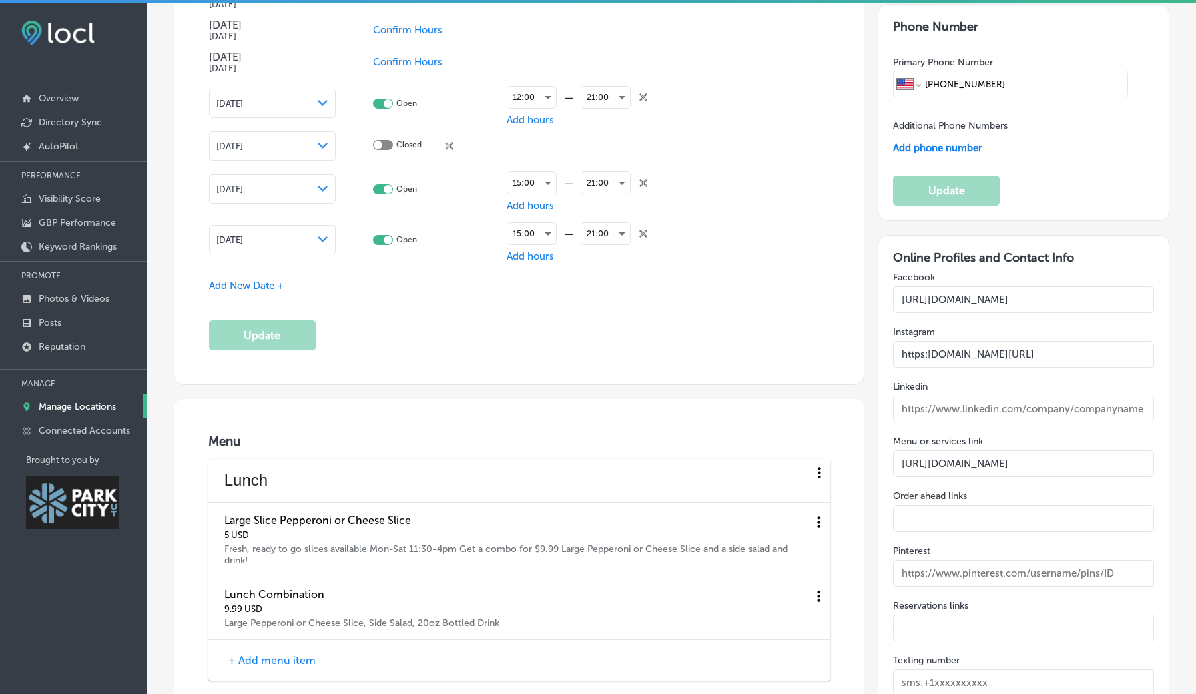
scroll to position [1739, 0]
click at [993, 340] on input "https:www.facebook.com/bigdaddyspizzaparkcity" at bounding box center [1023, 353] width 261 height 27
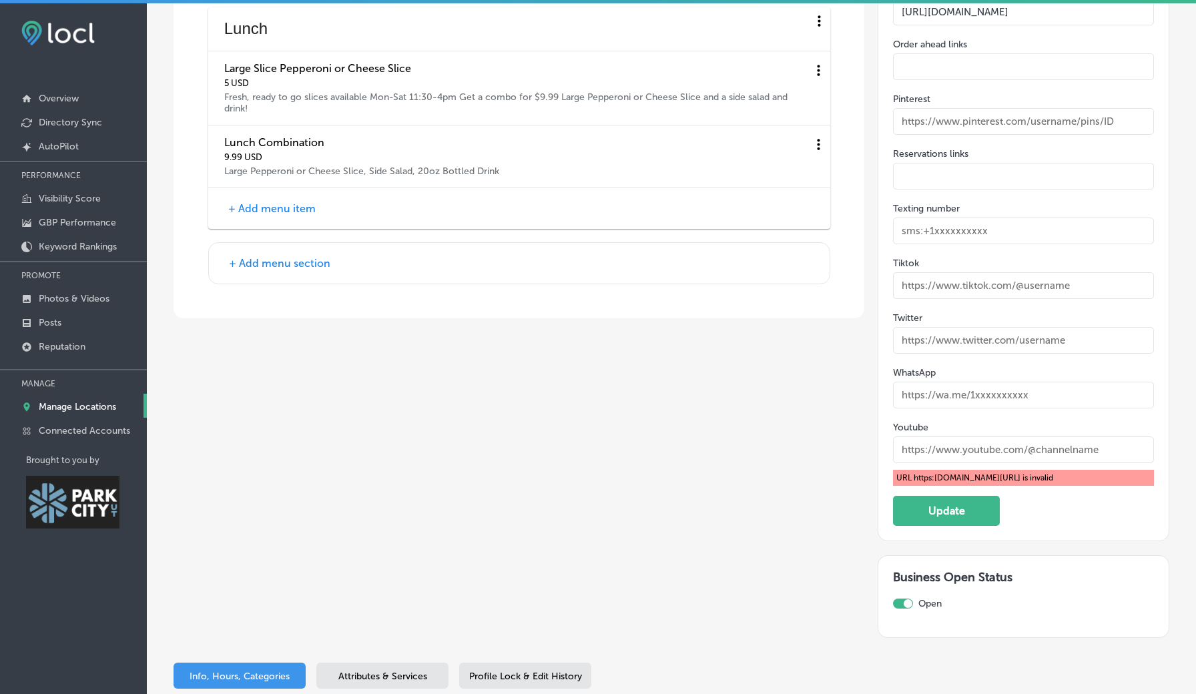
scroll to position [2246, 0]
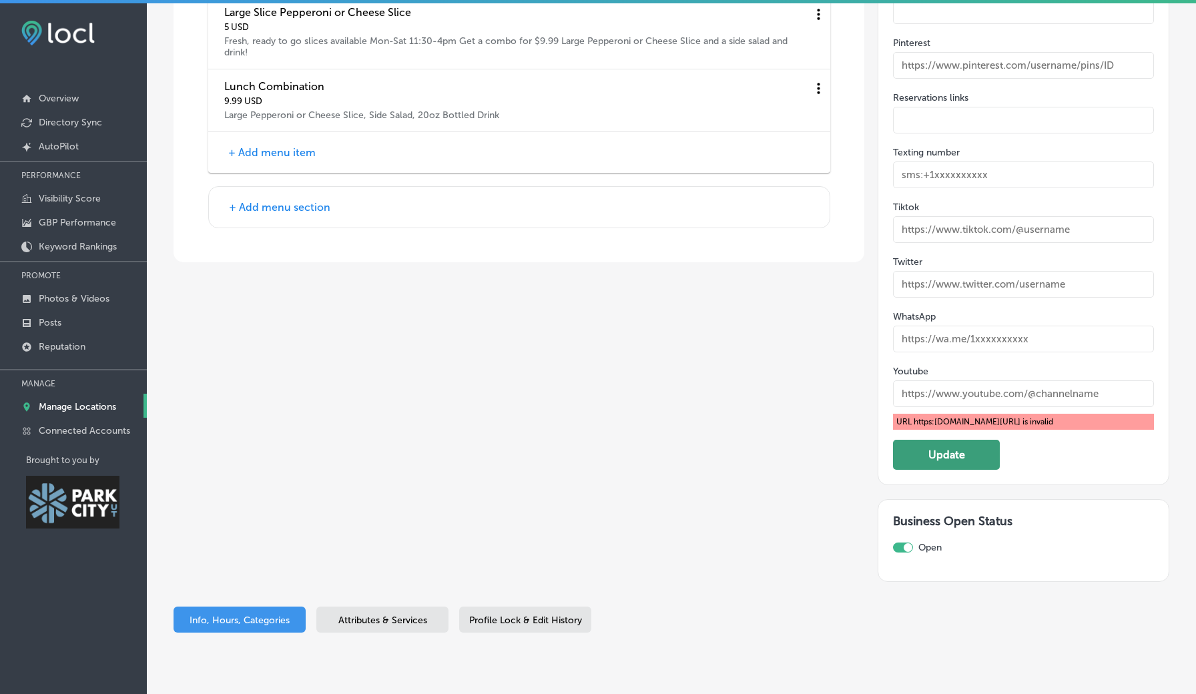
click at [973, 446] on button "Update" at bounding box center [946, 455] width 107 height 30
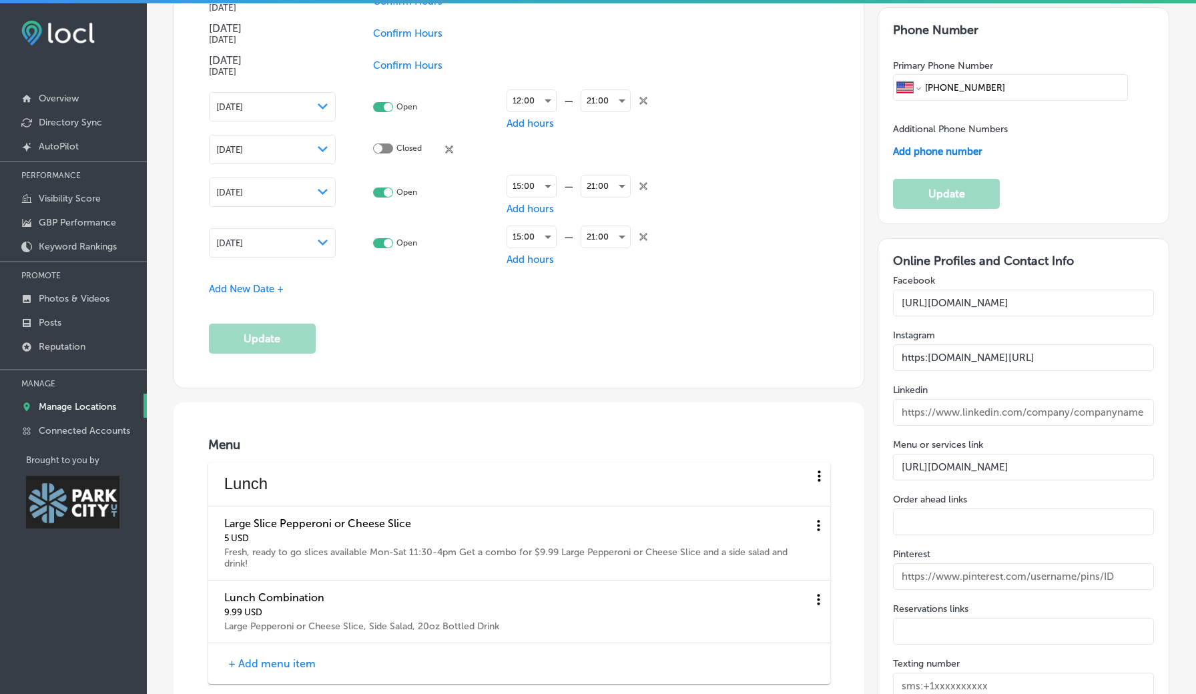
scroll to position [1729, 0]
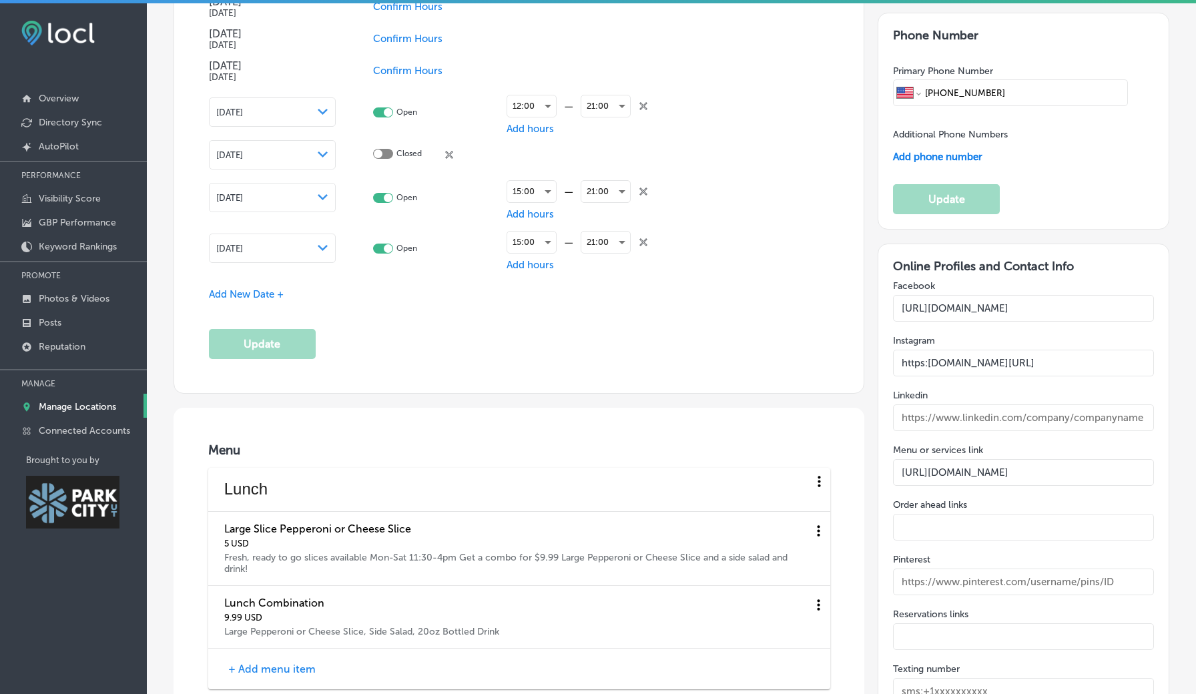
click at [929, 350] on input "https:www.instagram.com/bigdaddyspizzaparkcity" at bounding box center [1023, 363] width 261 height 27
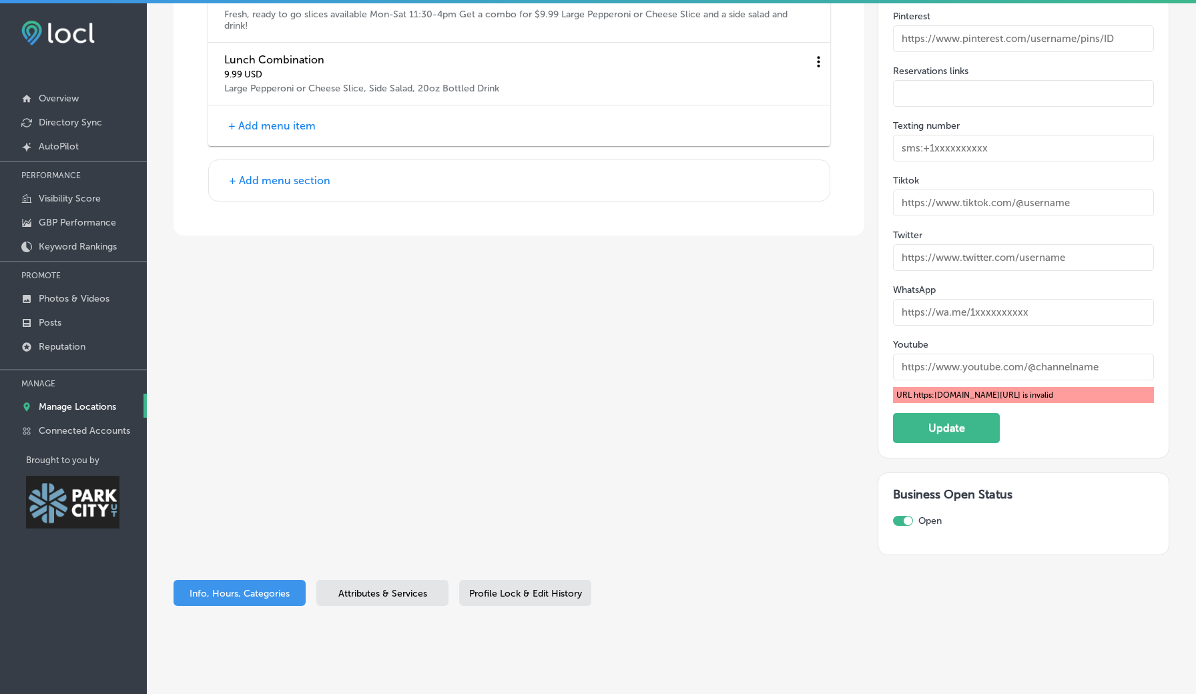
scroll to position [2271, 0]
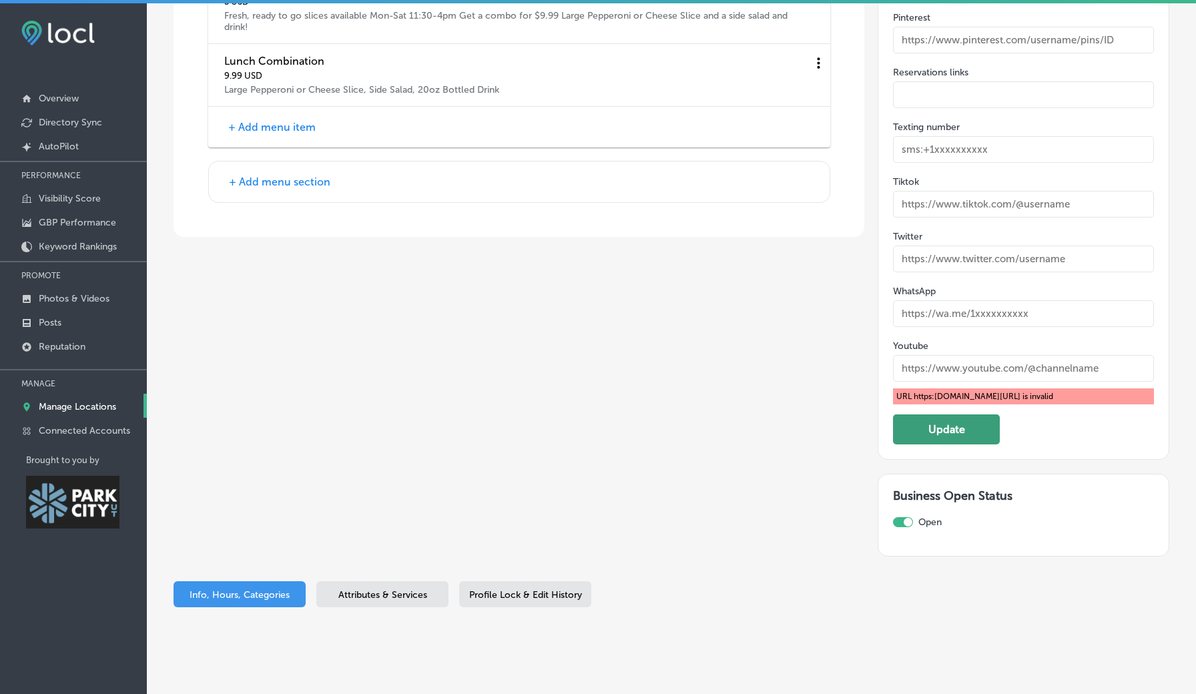
type input "https://www.instagram.com/bigdaddyspizzaparkcity"
click at [980, 415] on button "Update" at bounding box center [946, 430] width 107 height 30
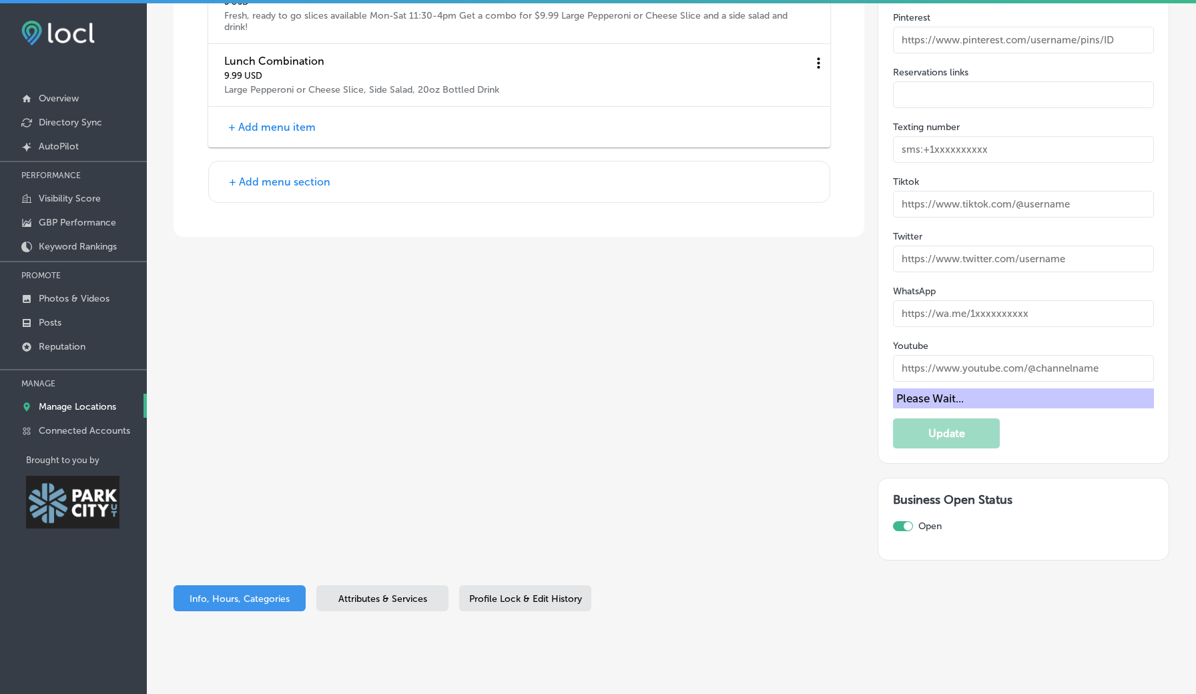
scroll to position [2254, 0]
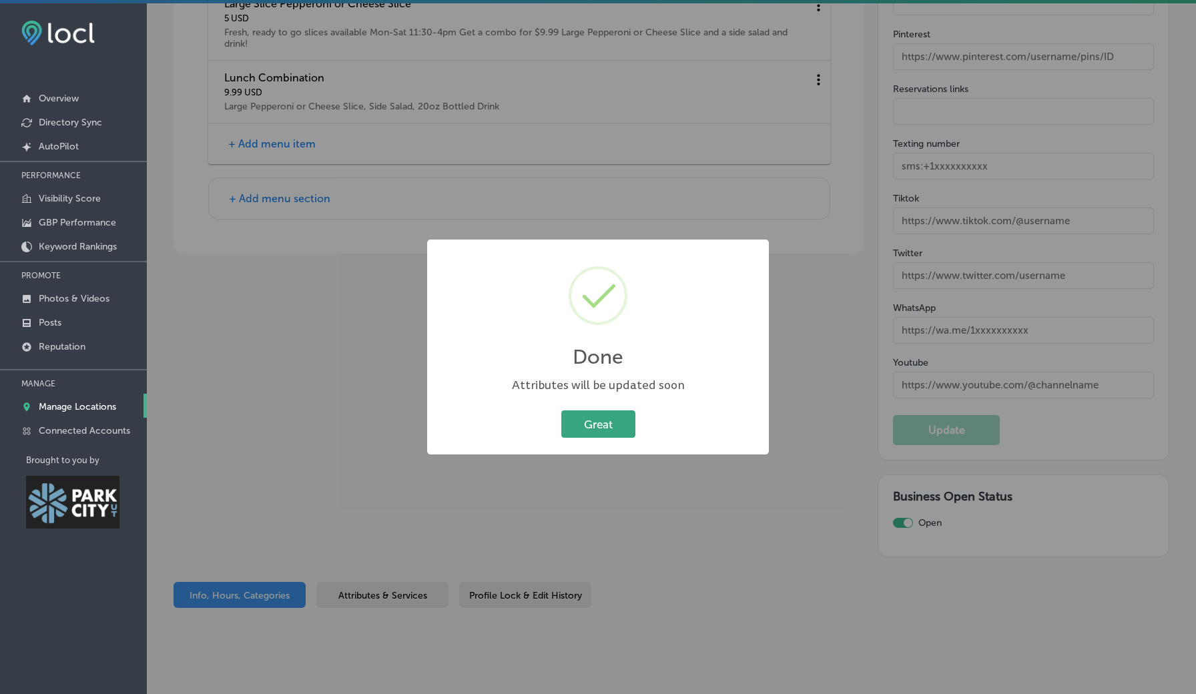
click at [615, 425] on button "Great" at bounding box center [598, 424] width 74 height 27
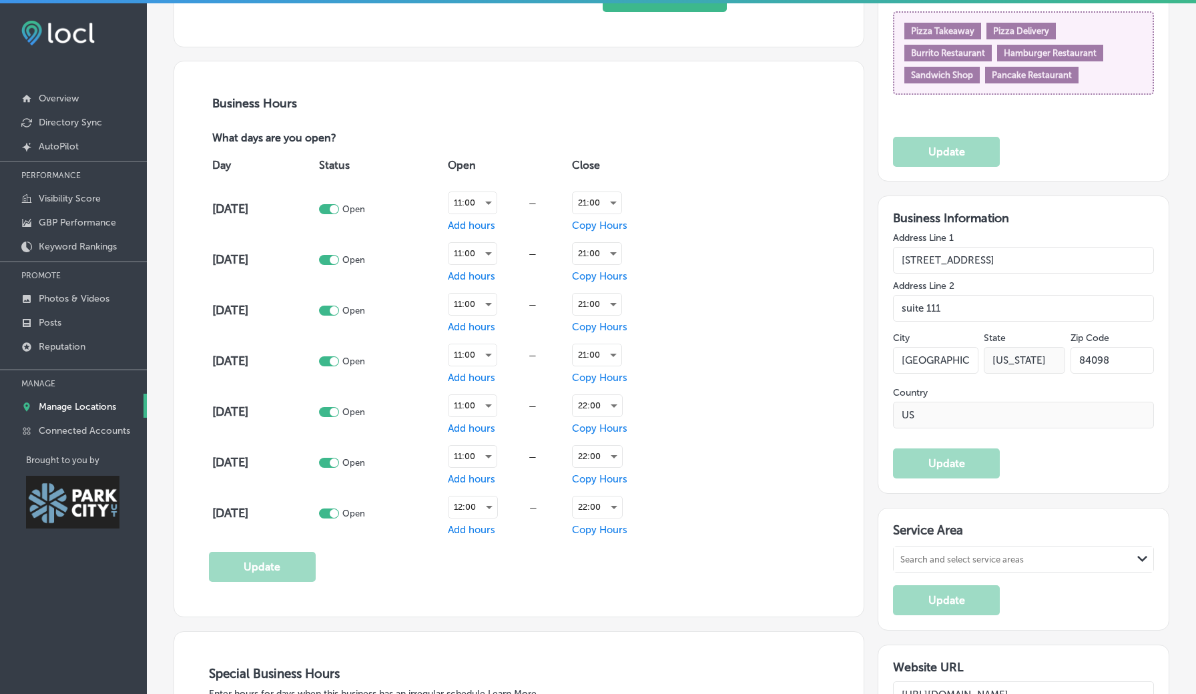
scroll to position [921, 0]
